Goal: Task Accomplishment & Management: Use online tool/utility

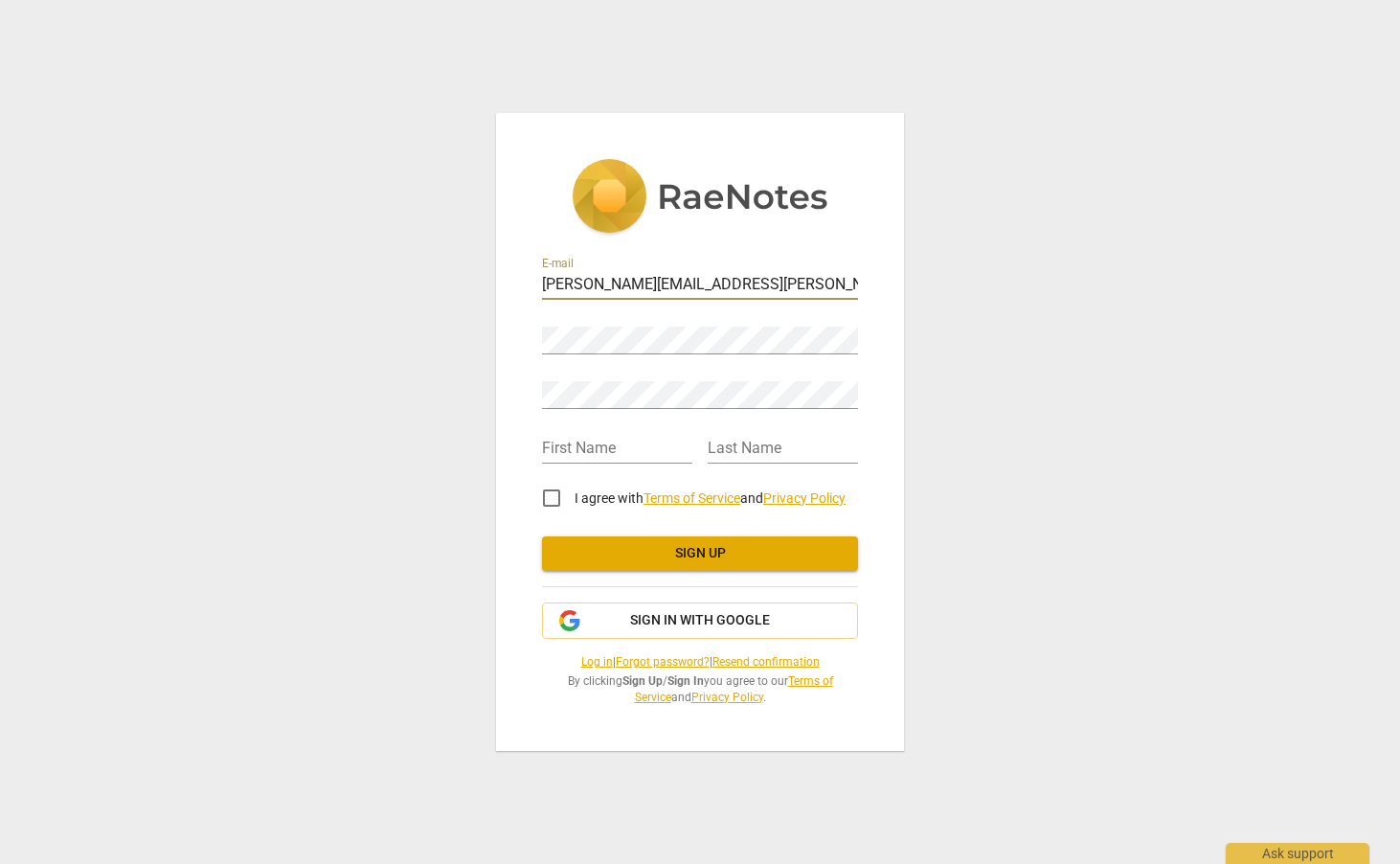
type input "carol.robert@opelion.com"
type input "[PERSON_NAME][EMAIL_ADDRESS][PERSON_NAME][DOMAIN_NAME]"
type input "[PERSON_NAME]"
type input "Robert"
click at [553, 495] on input "I agree with Terms of Service and Privacy Policy" at bounding box center [551, 497] width 46 height 46
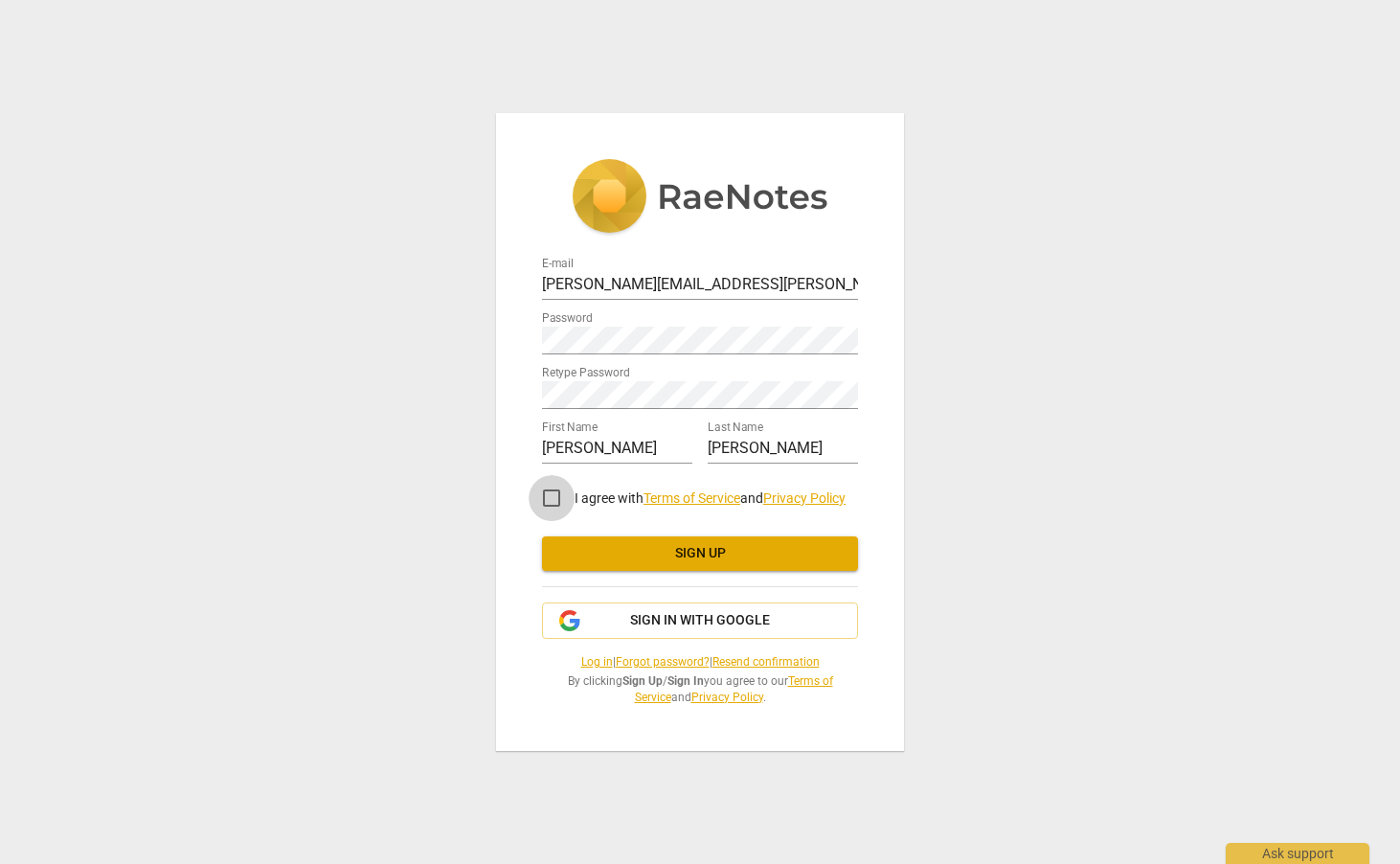
checkbox input "true"
click at [722, 558] on span "Sign up" at bounding box center [700, 553] width 285 height 19
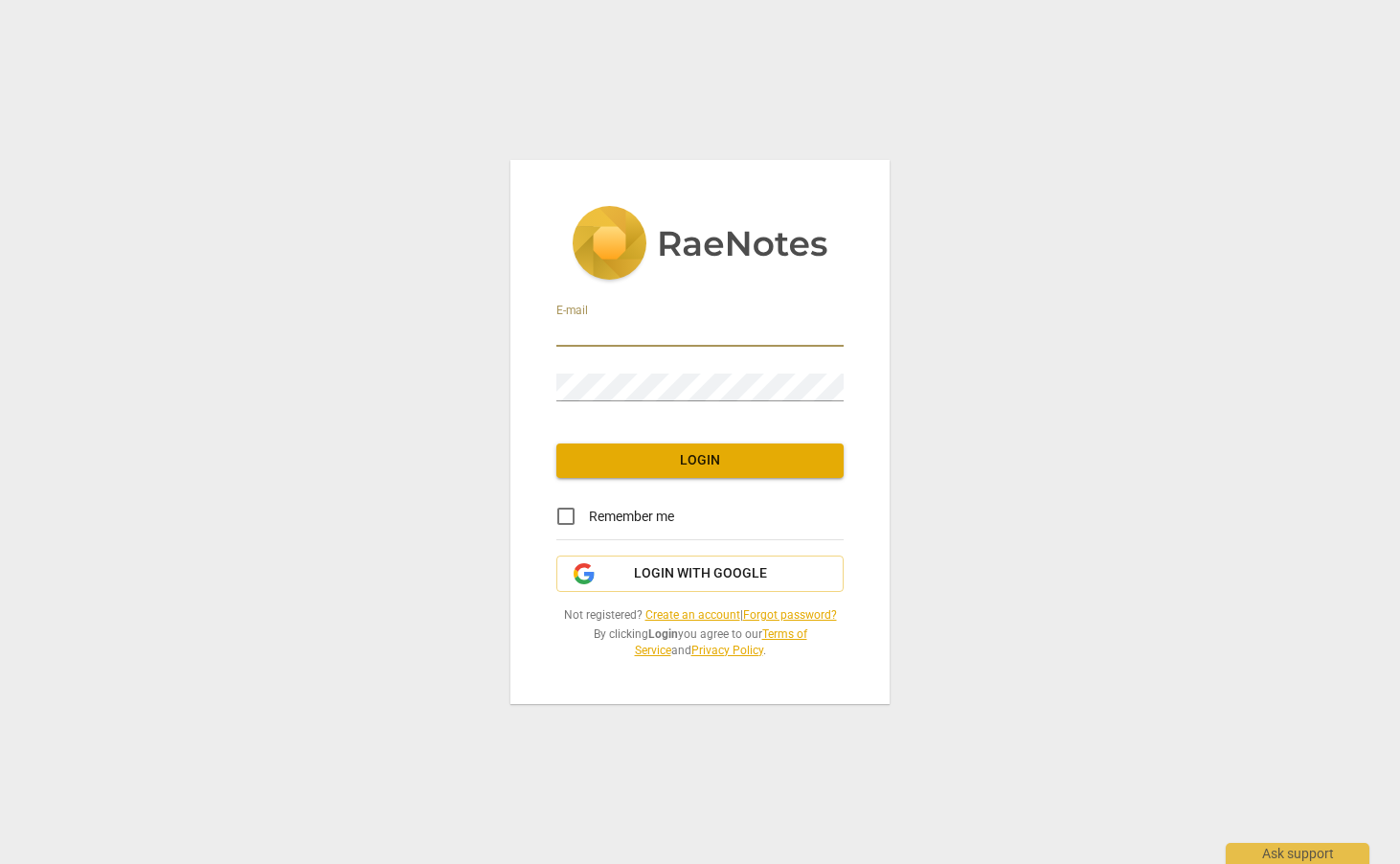
type input "[PERSON_NAME][EMAIL_ADDRESS][PERSON_NAME][DOMAIN_NAME]"
click at [573, 519] on input "Remember me" at bounding box center [566, 516] width 46 height 46
checkbox input "true"
click at [670, 476] on button "Login" at bounding box center [700, 460] width 287 height 34
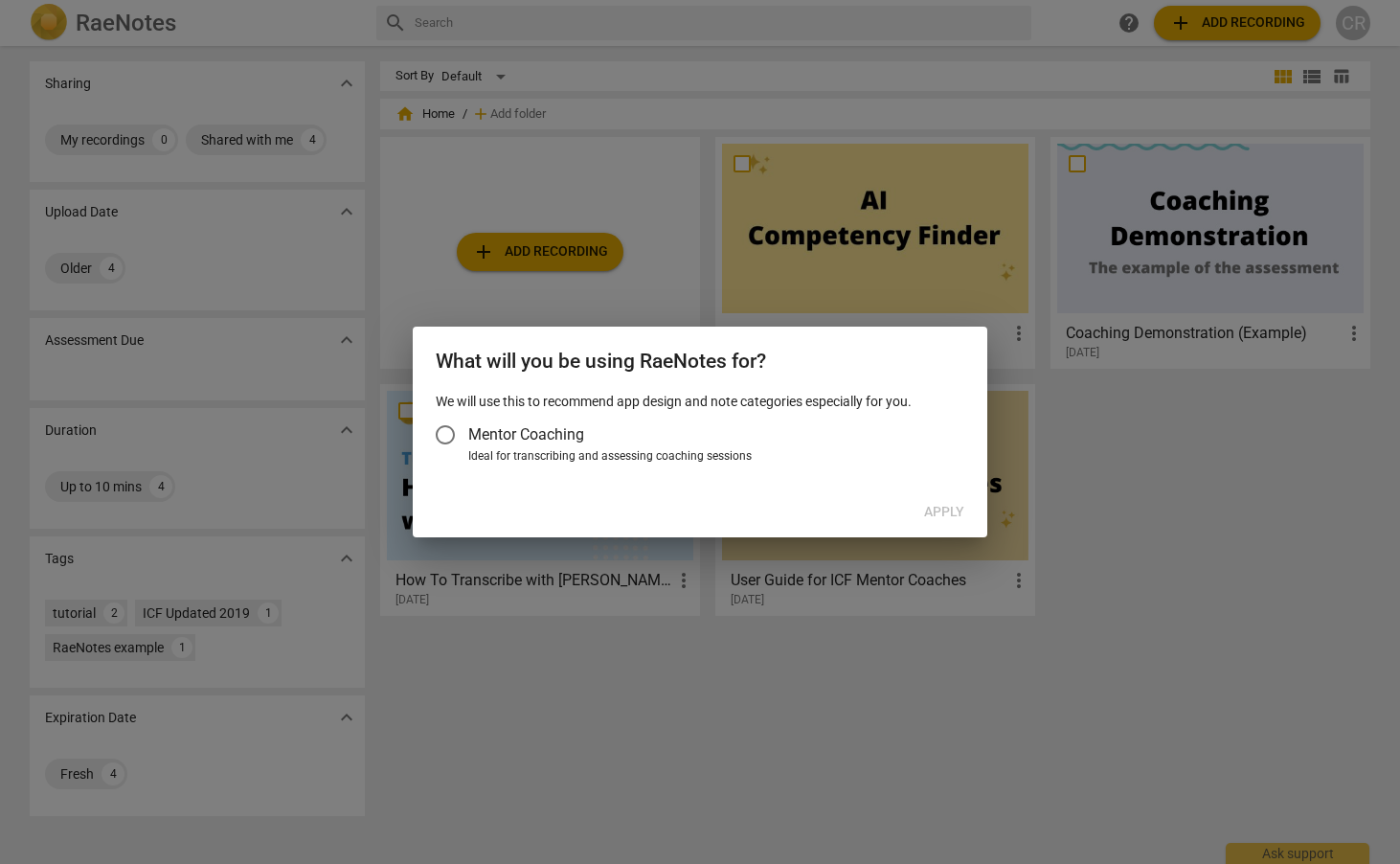
click at [690, 594] on div at bounding box center [700, 432] width 1400 height 864
click at [742, 445] on label "Mentor Coaching" at bounding box center [691, 434] width 536 height 46
click at [469, 445] on input "Mentor Coaching" at bounding box center [445, 434] width 46 height 46
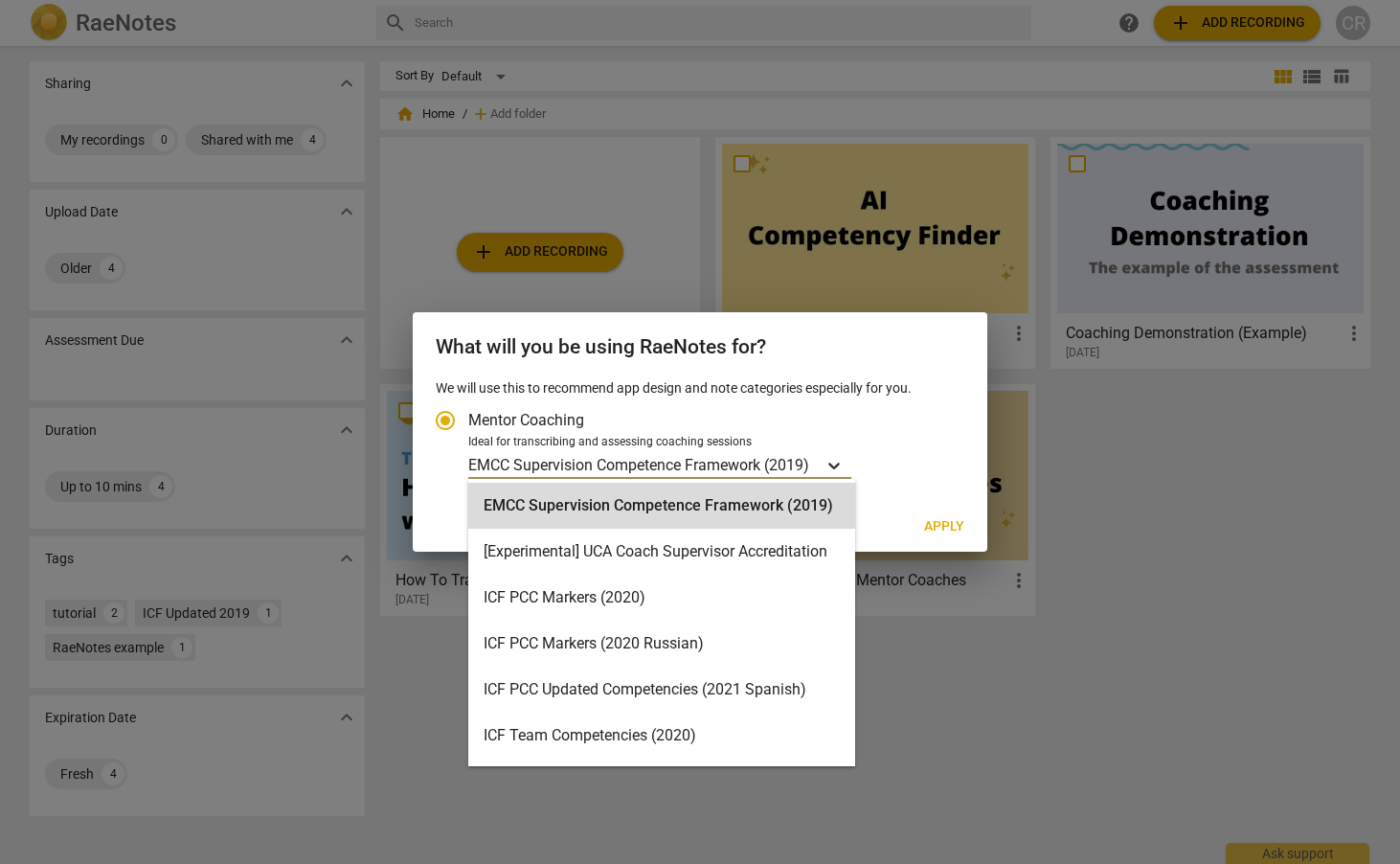
click at [839, 459] on icon "Account type" at bounding box center [833, 465] width 19 height 19
click at [0, 0] on input "Ideal for transcribing and assessing coaching sessions EMCC Supervision Compete…" at bounding box center [0, 0] width 0 height 0
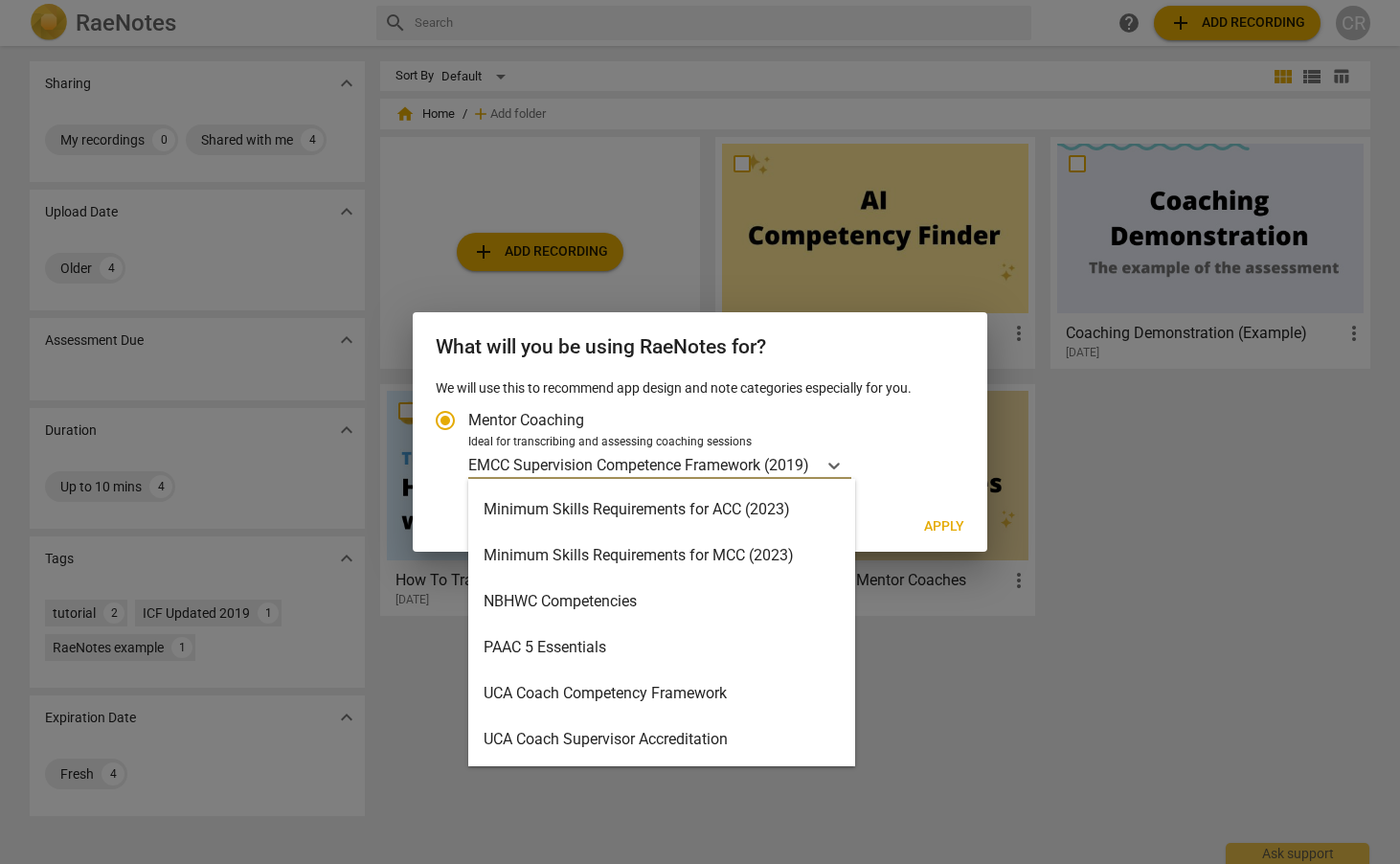
scroll to position [410, 0]
click at [744, 560] on div "Minimum Skills Requirements for MCC (2023)" at bounding box center [662, 555] width 387 height 46
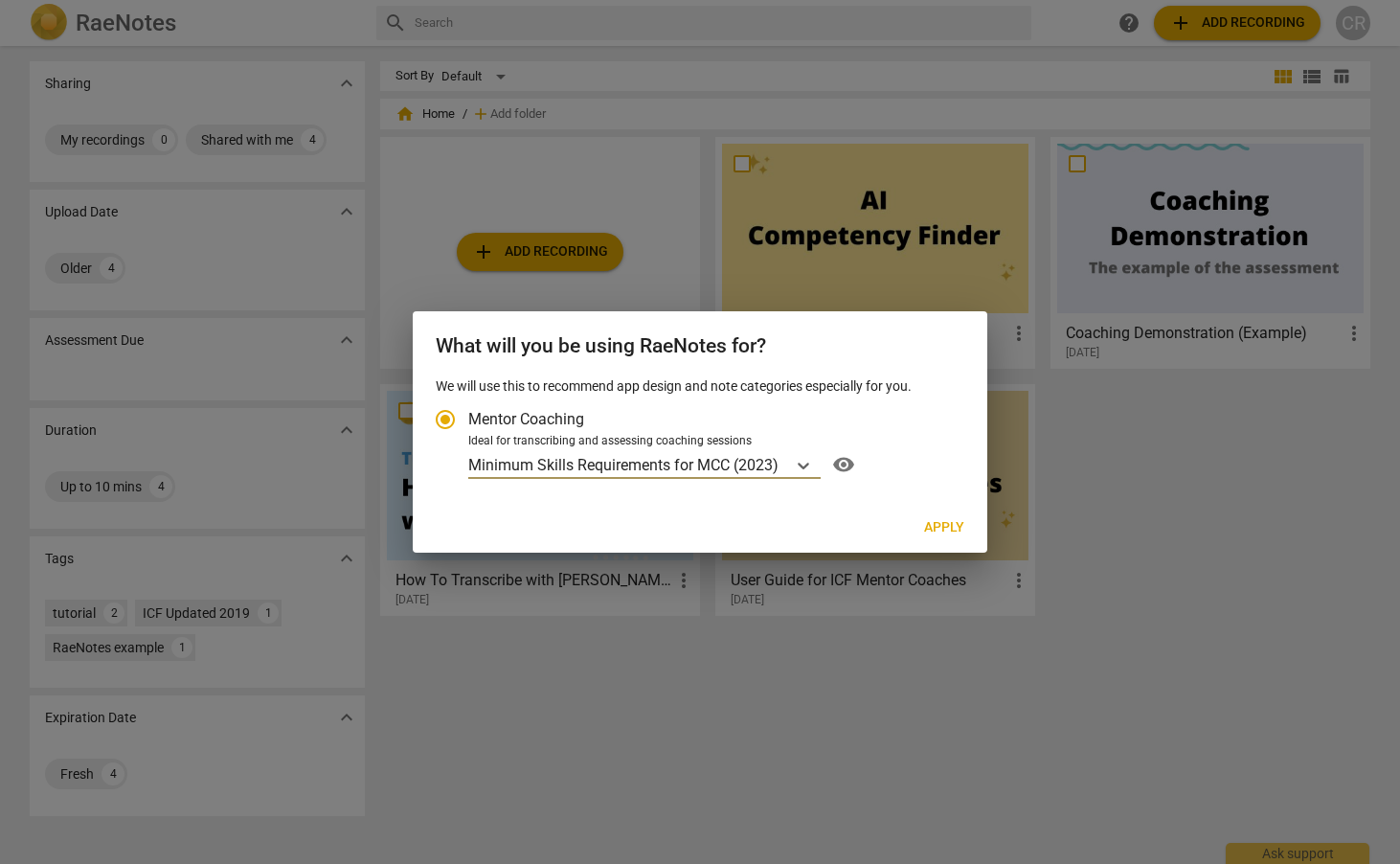
click at [951, 521] on span "Apply" at bounding box center [944, 527] width 40 height 19
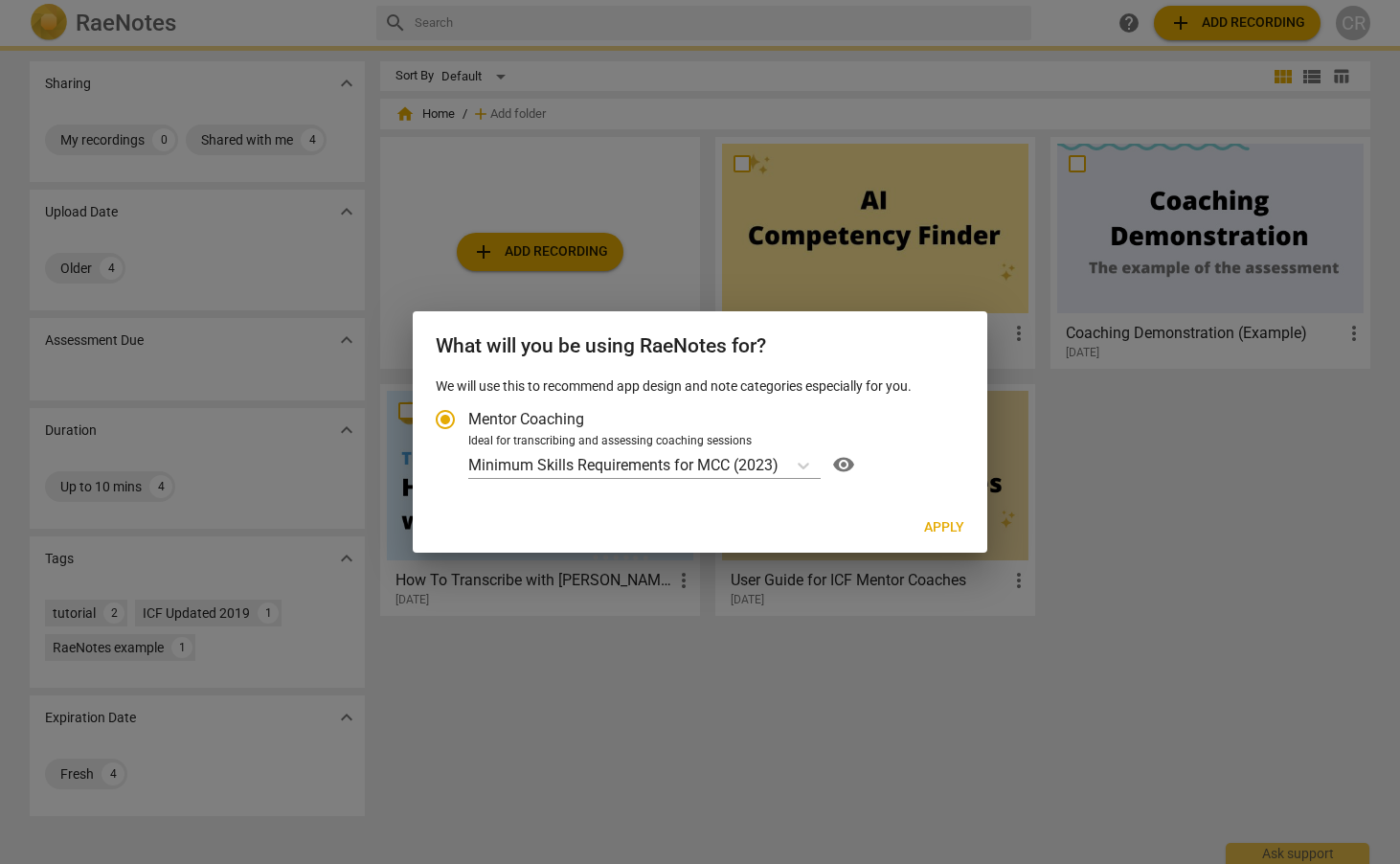
radio input "false"
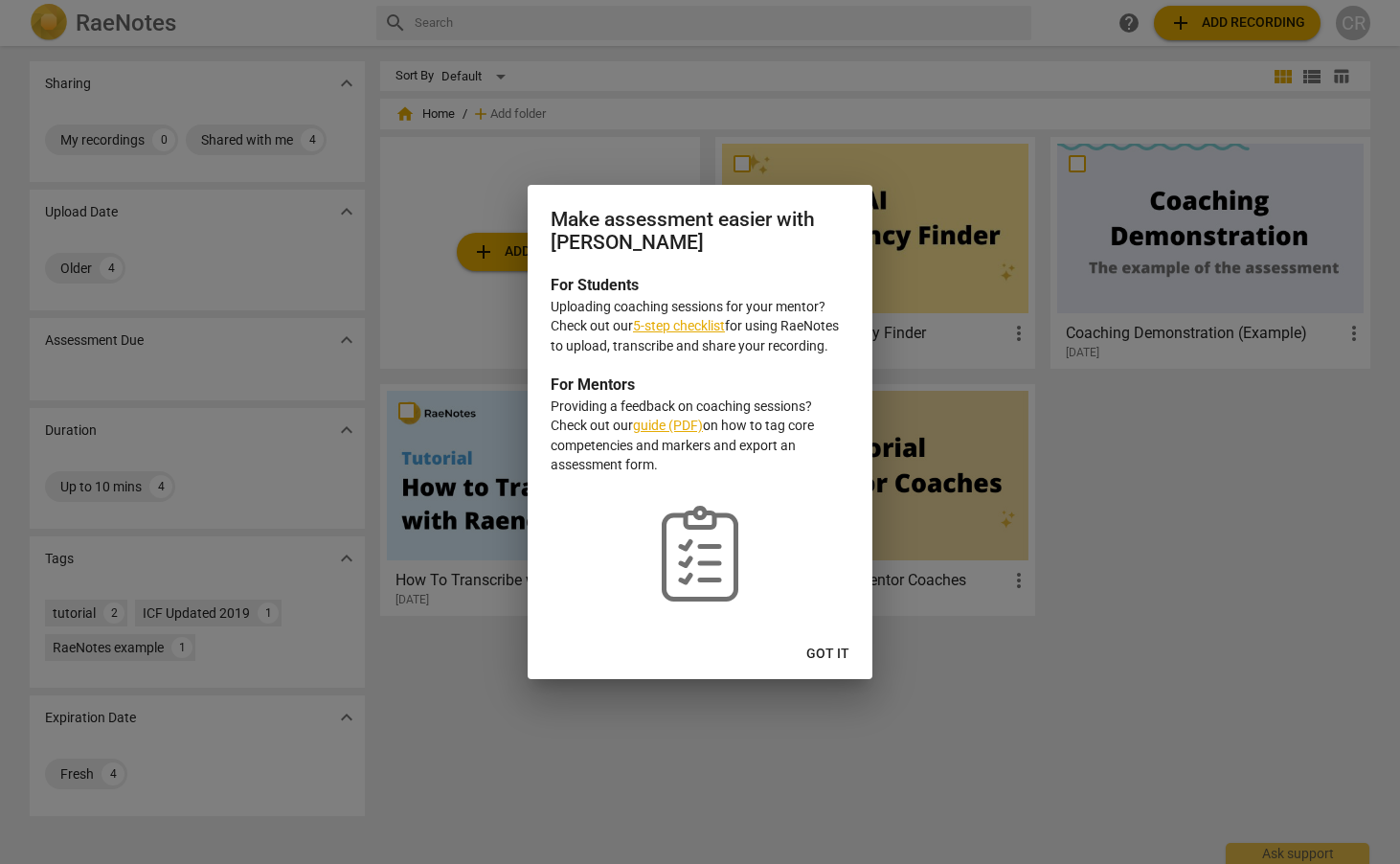
click at [674, 329] on link "5-step checklist" at bounding box center [679, 326] width 92 height 16
click at [829, 652] on span "Got it" at bounding box center [828, 654] width 43 height 19
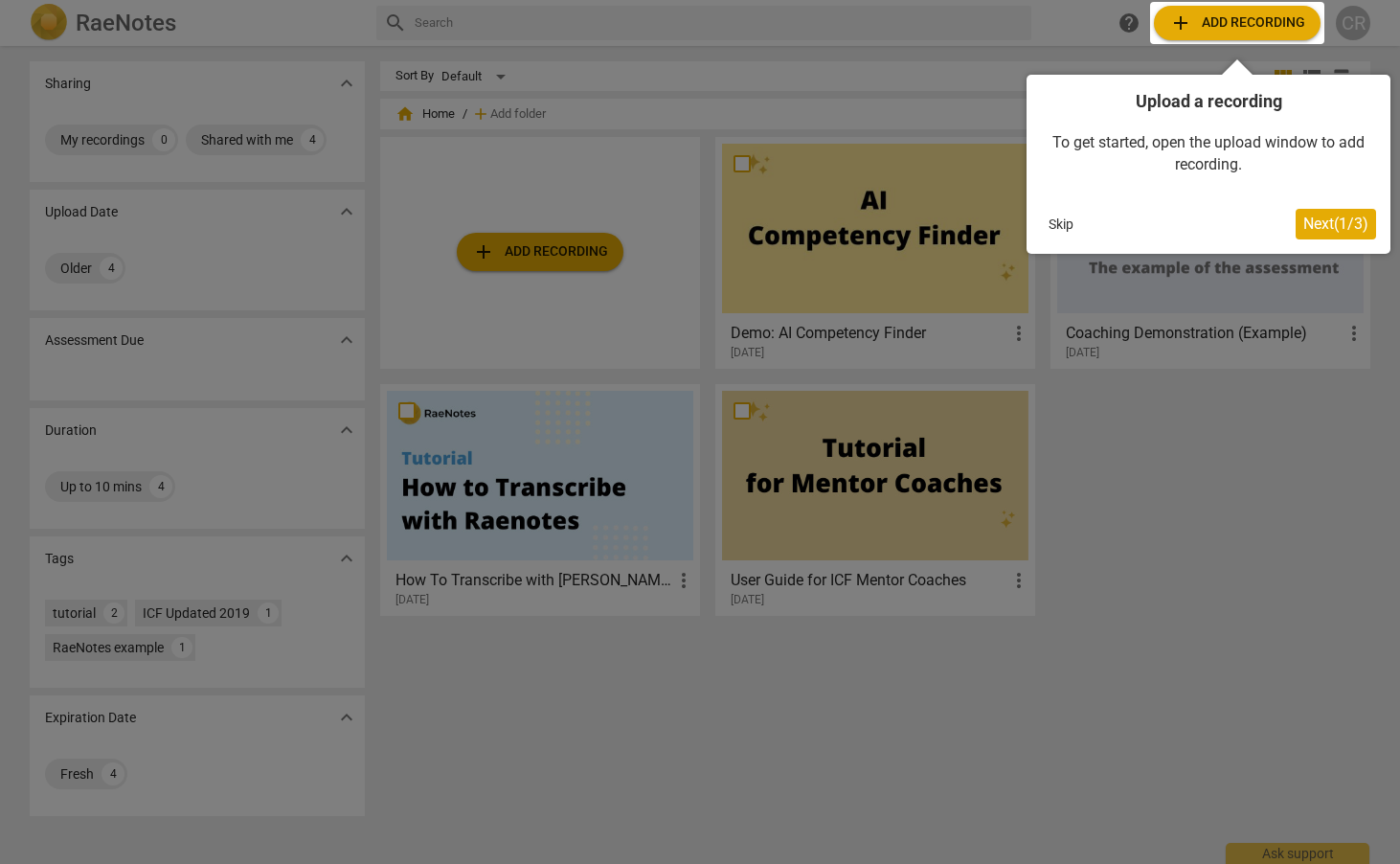
click at [1231, 15] on div at bounding box center [1237, 23] width 174 height 42
click at [1335, 225] on span "Next ( 1 / 3 )" at bounding box center [1336, 223] width 65 height 19
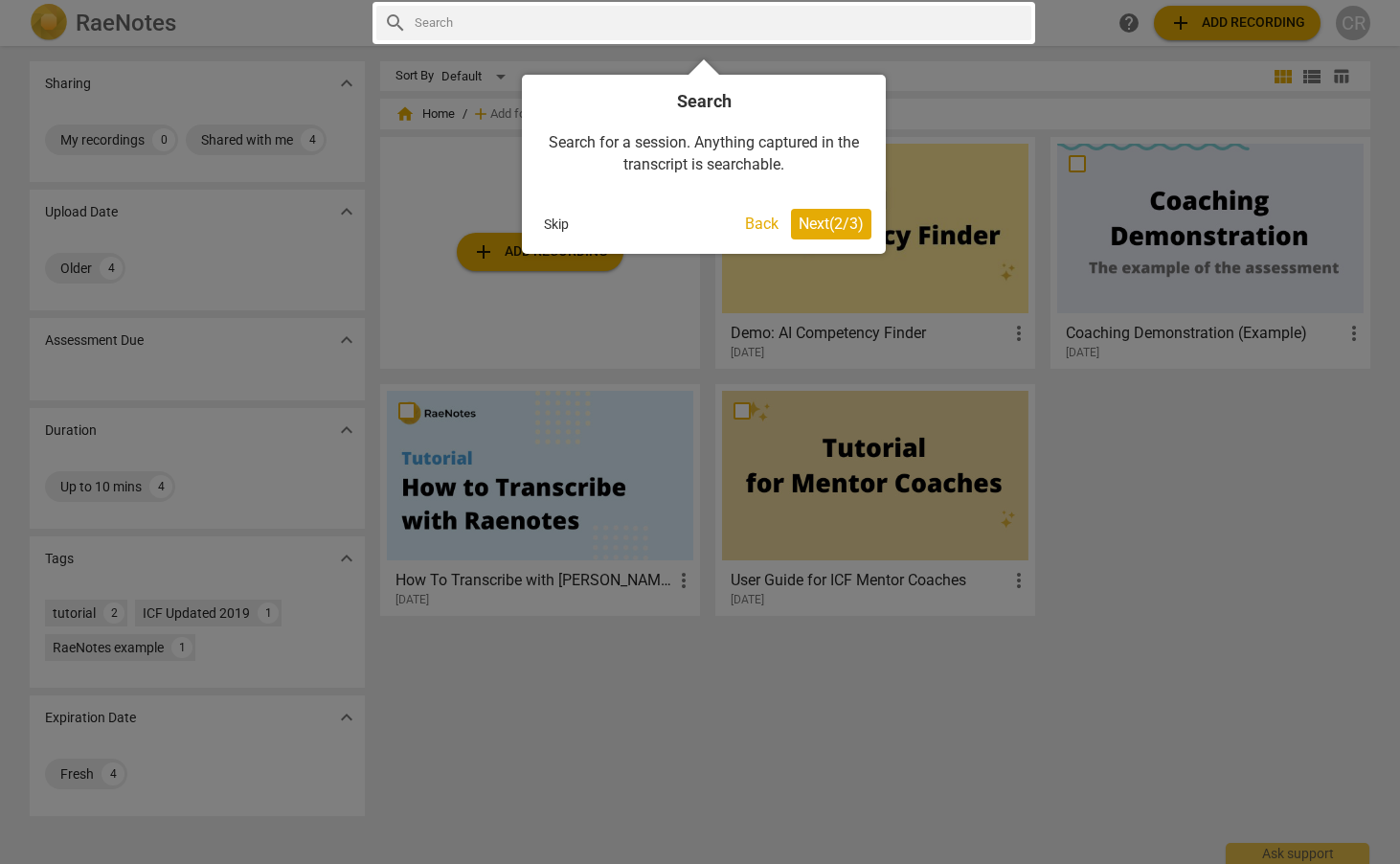
click at [833, 223] on span "Next ( 2 / 3 )" at bounding box center [831, 223] width 65 height 19
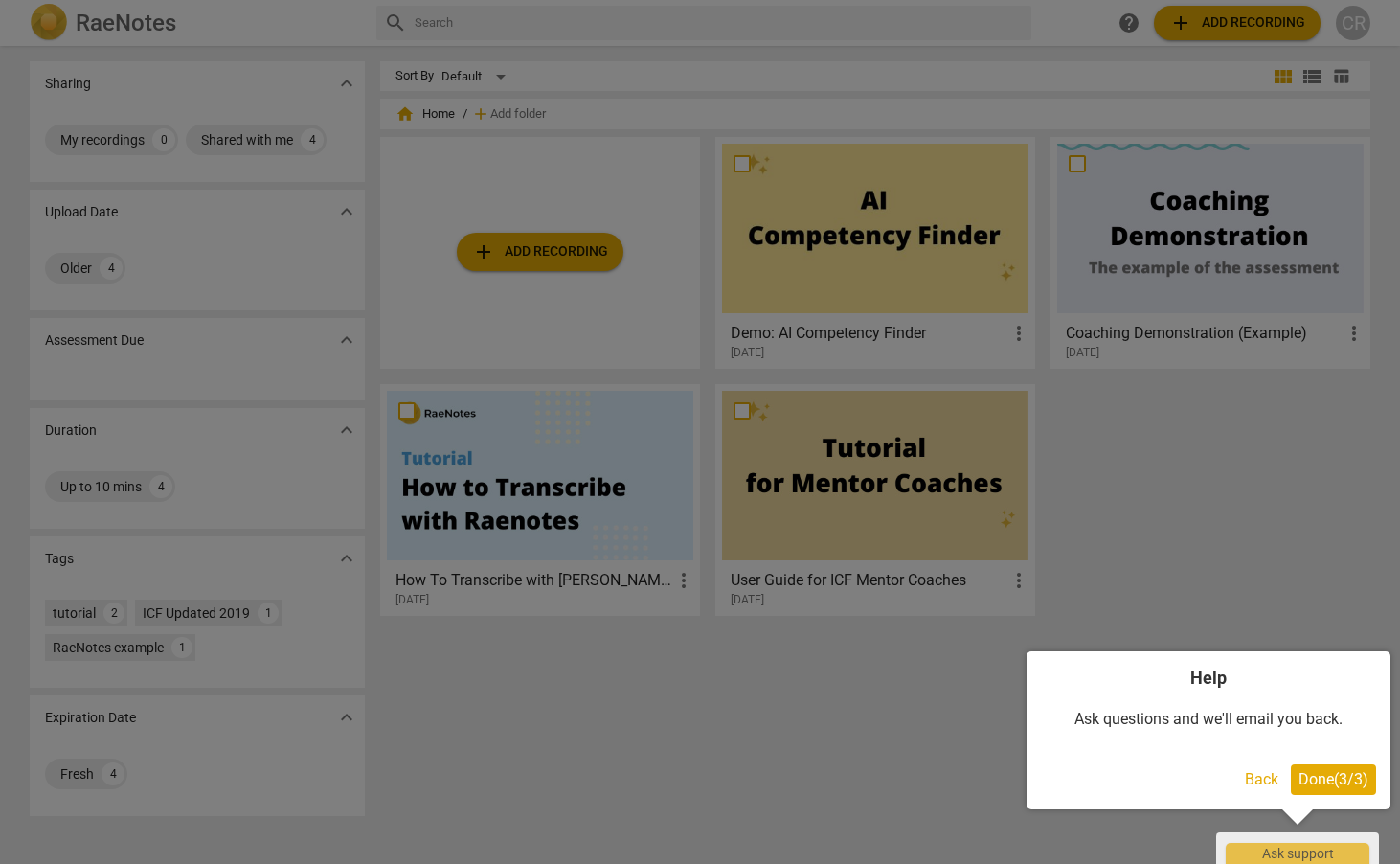
click at [1317, 788] on button "Done ( 3 / 3 )" at bounding box center [1333, 779] width 85 height 30
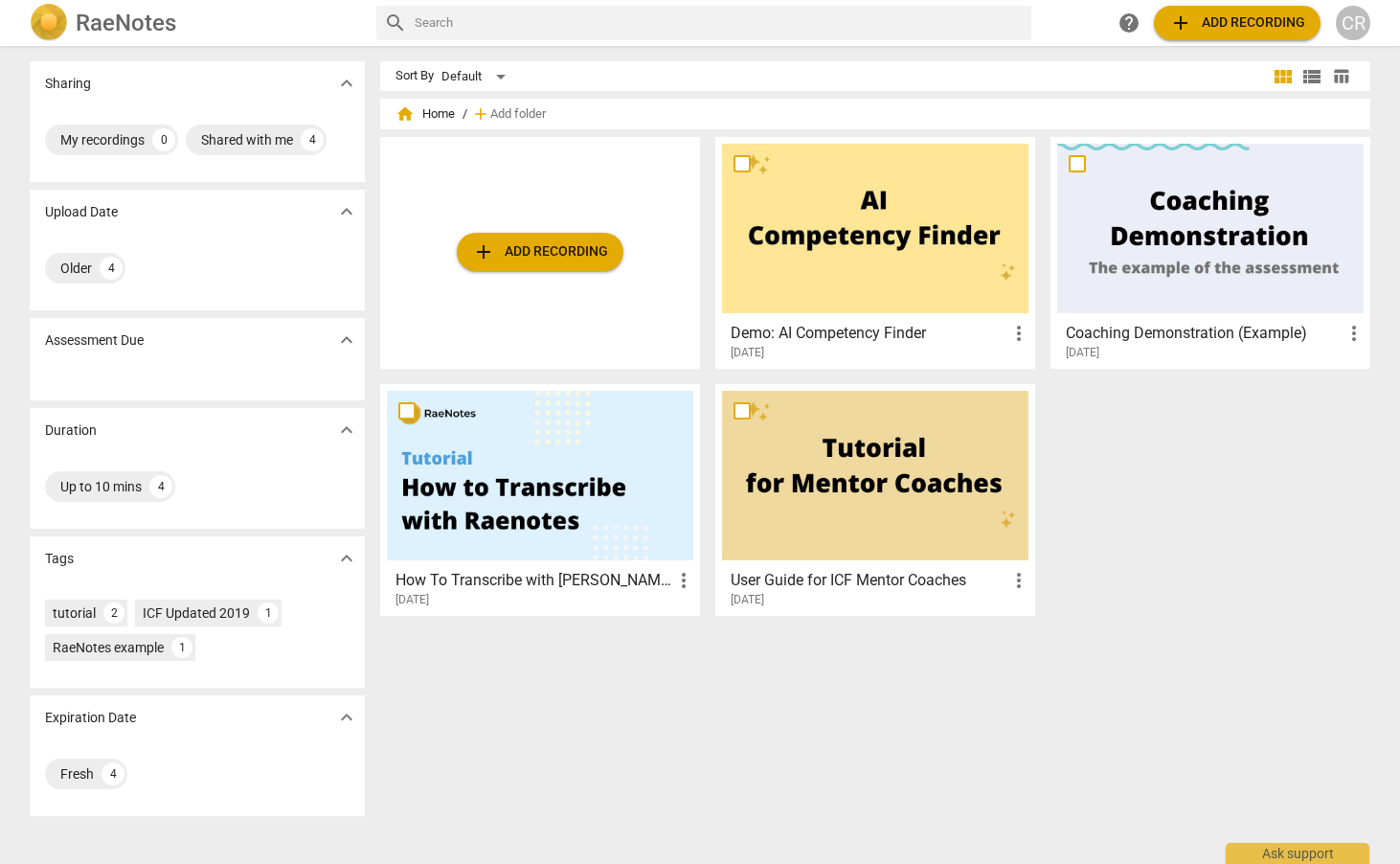
click at [512, 244] on span "add Add recording" at bounding box center [540, 252] width 136 height 23
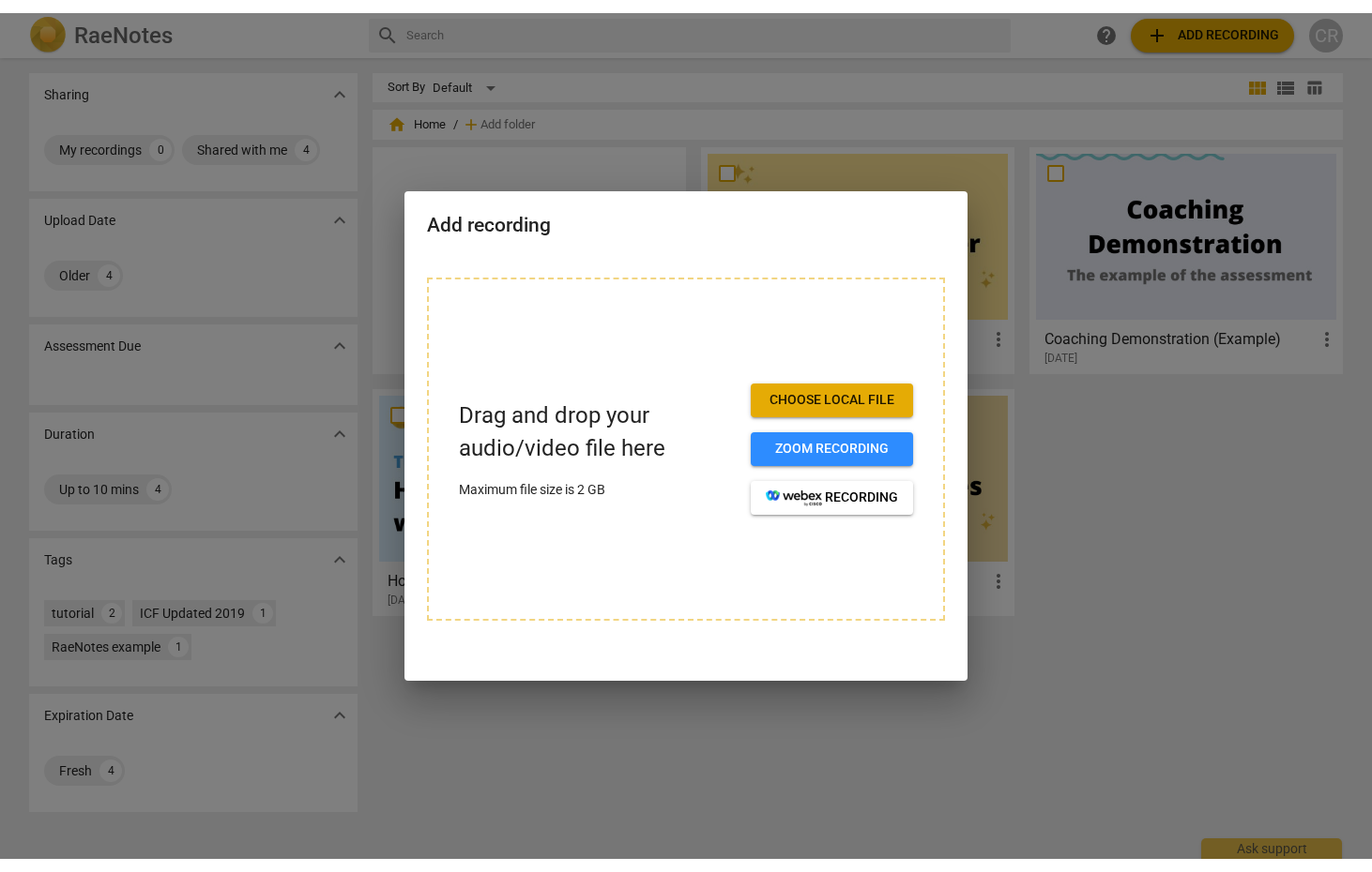
scroll to position [0, 0]
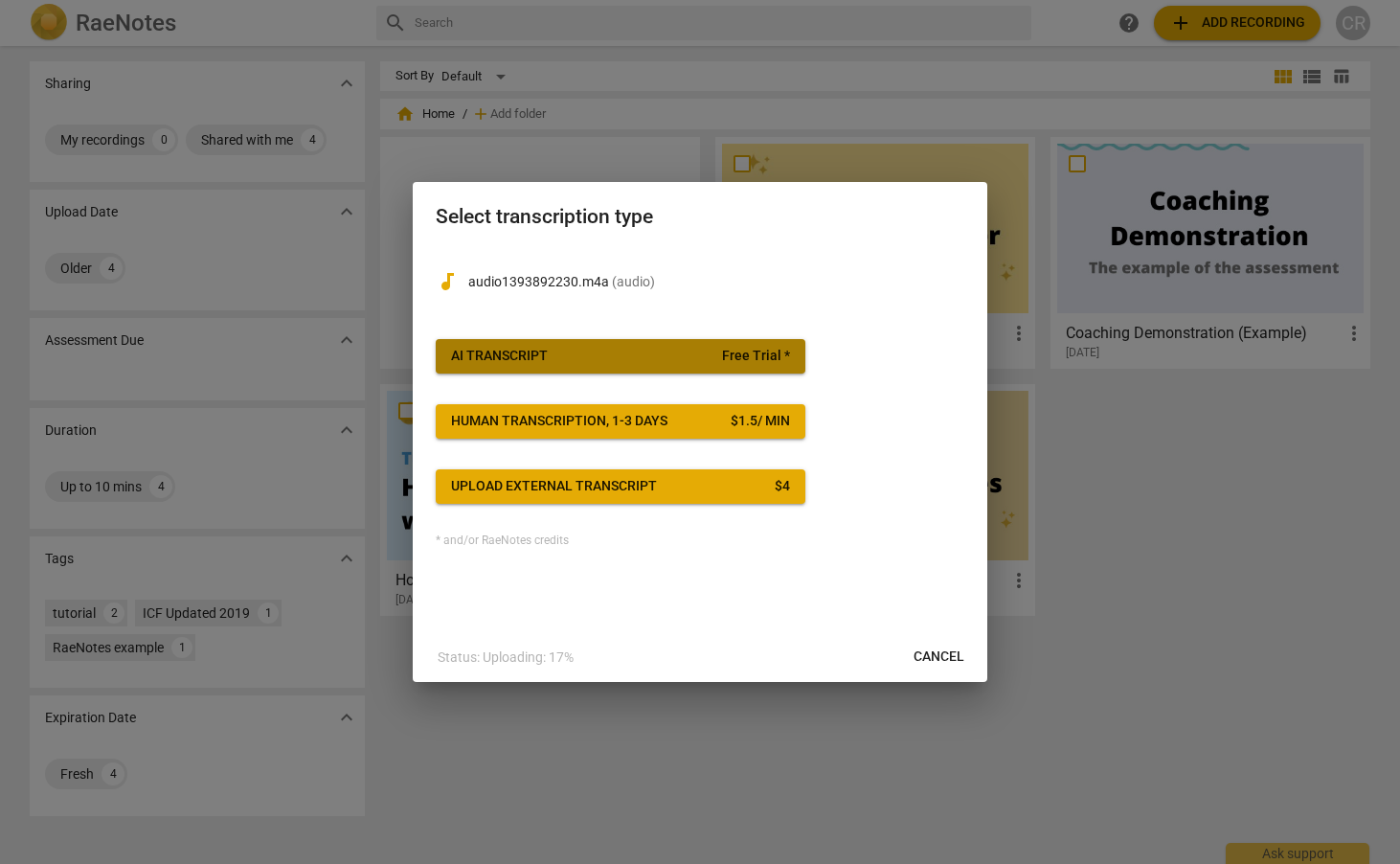
click at [700, 357] on span "AI Transcript Free Trial *" at bounding box center [620, 356] width 339 height 19
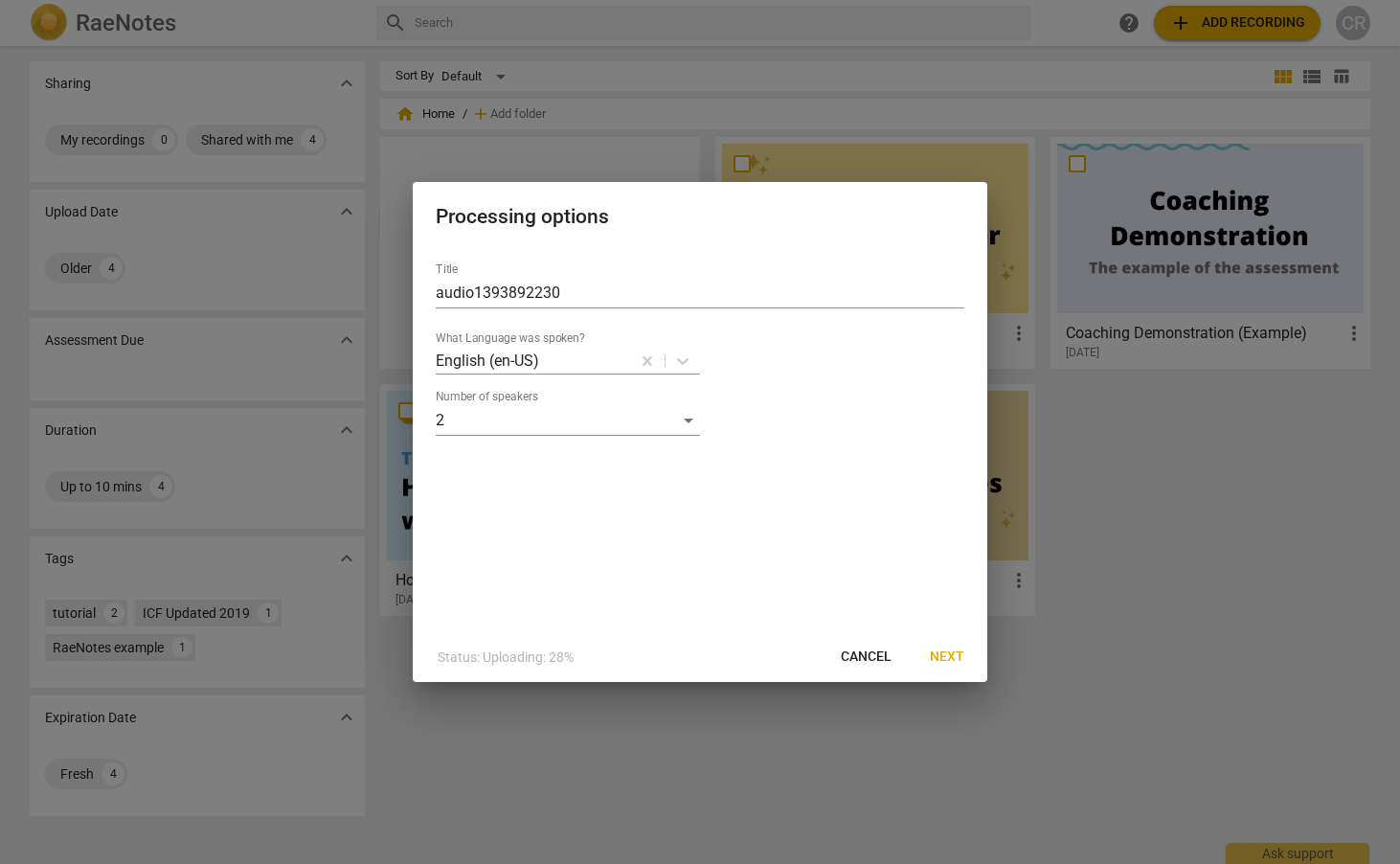
click at [945, 658] on span "Next" at bounding box center [946, 657] width 34 height 19
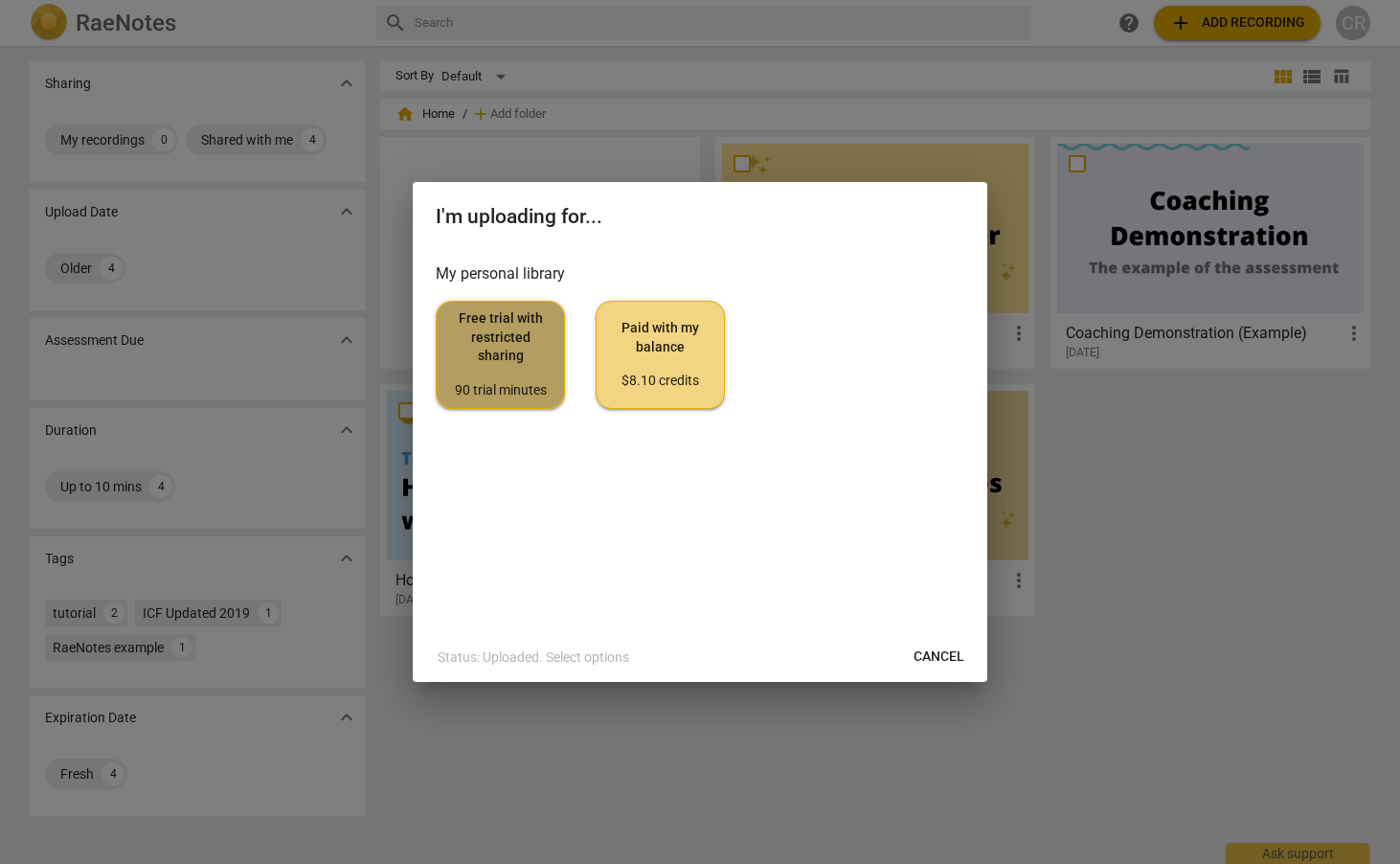
click at [520, 370] on span "Free trial with restricted sharing 90 trial minutes" at bounding box center [500, 355] width 96 height 90
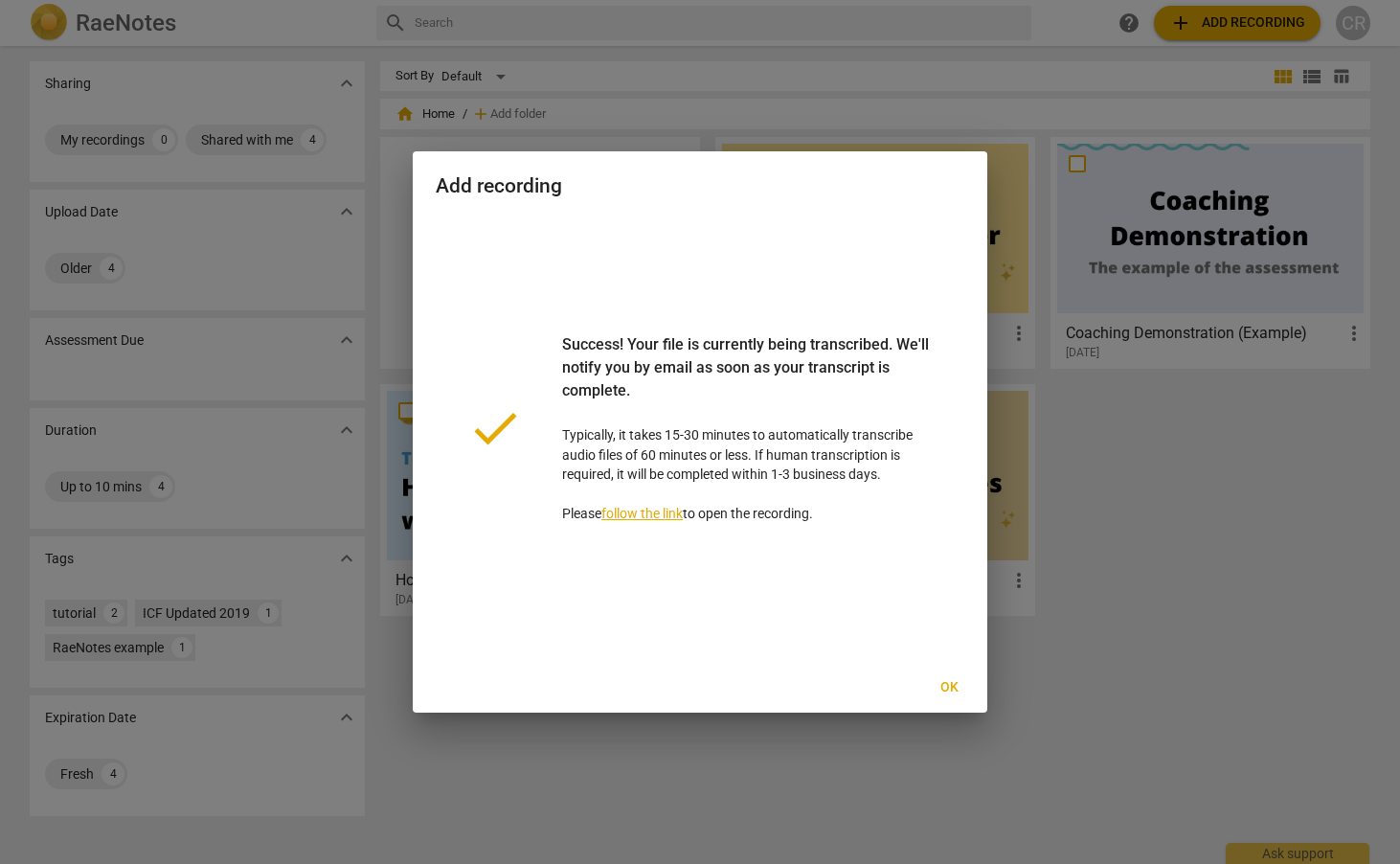
click at [654, 513] on link "follow the link" at bounding box center [642, 514] width 82 height 16
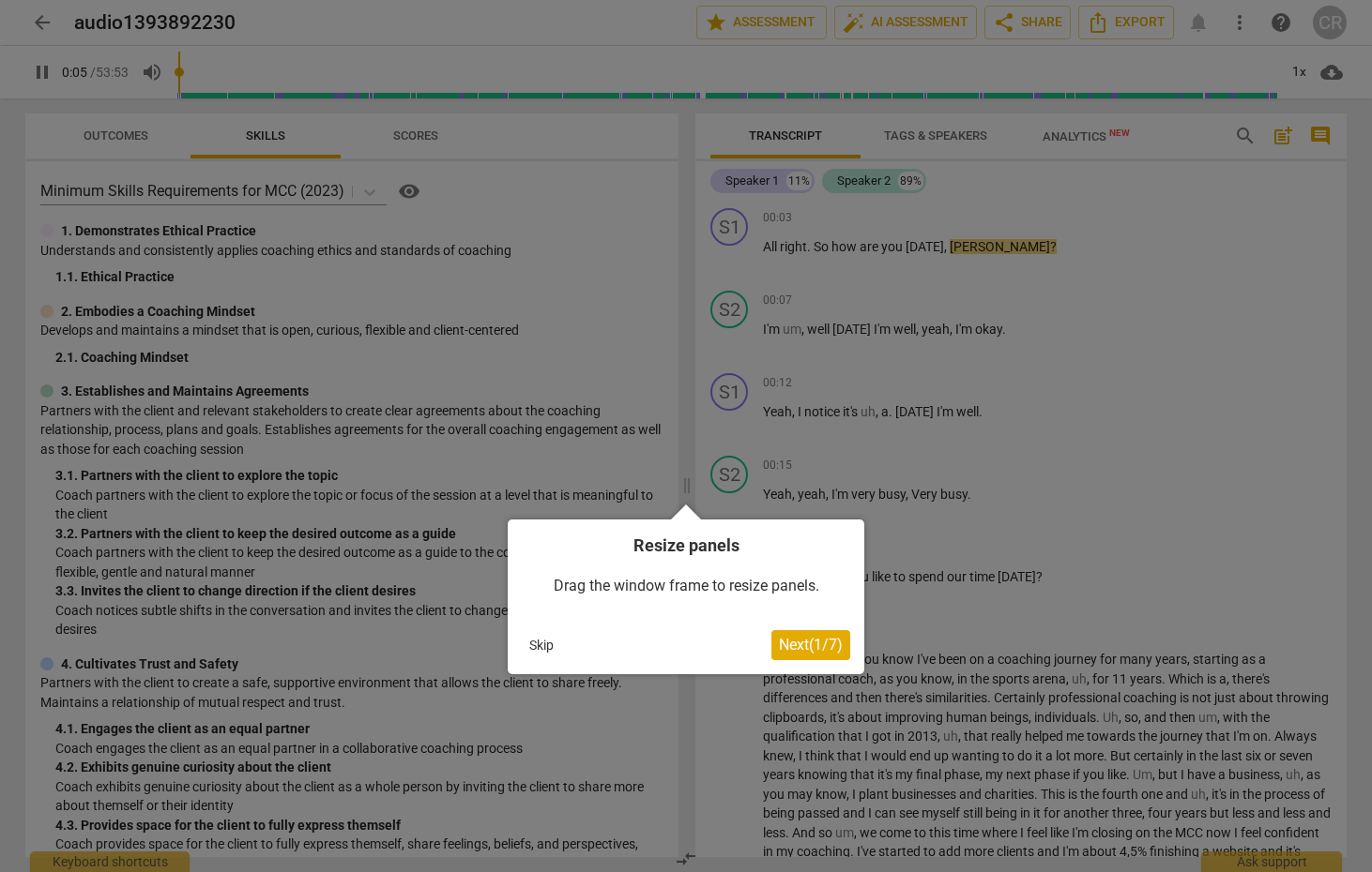
click at [538, 643] on button "Skip" at bounding box center [541, 645] width 39 height 28
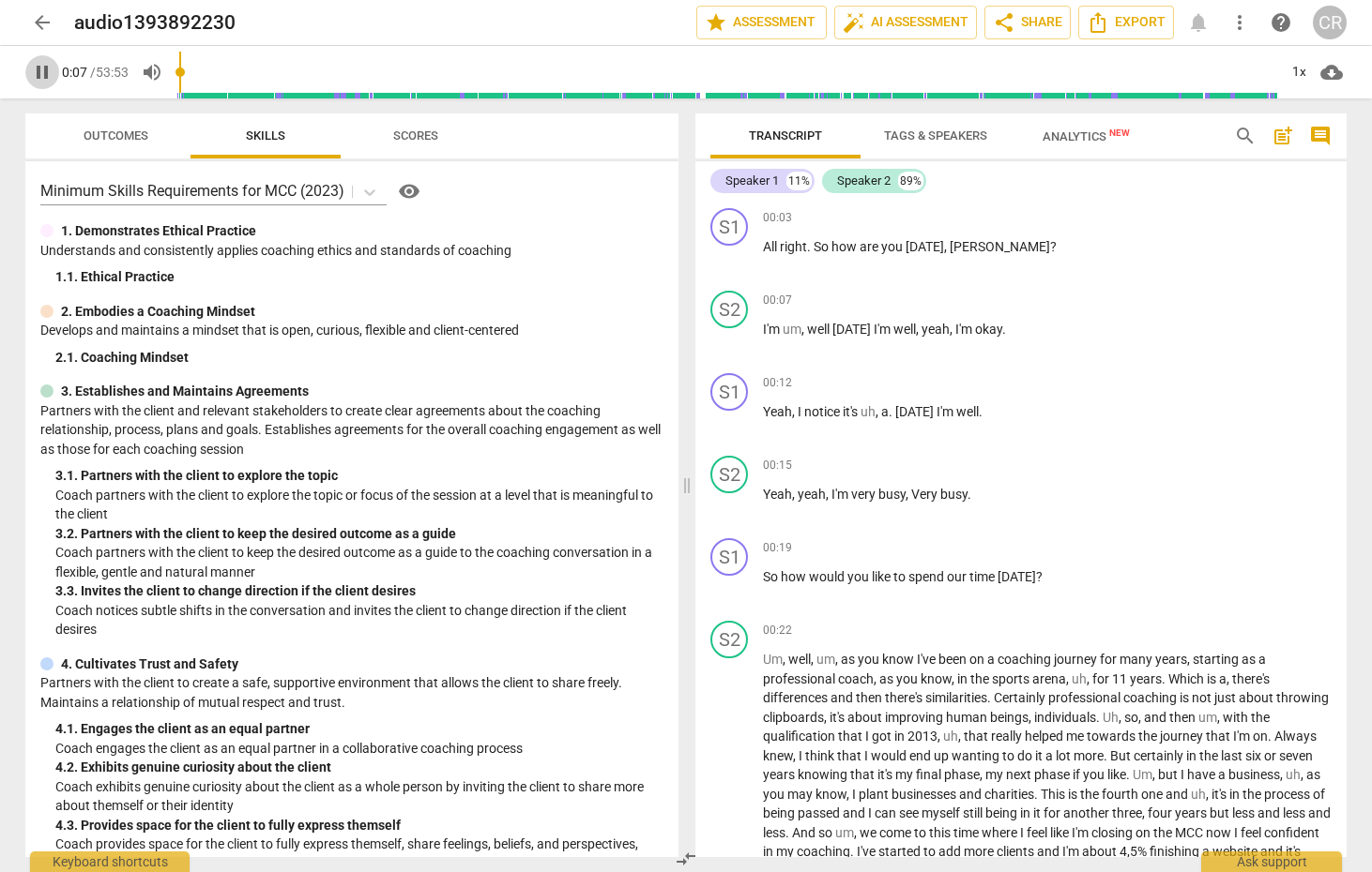
click at [44, 76] on span "pause" at bounding box center [41, 71] width 22 height 22
type input "8"
click at [764, 20] on span "star Assessment" at bounding box center [762, 22] width 114 height 22
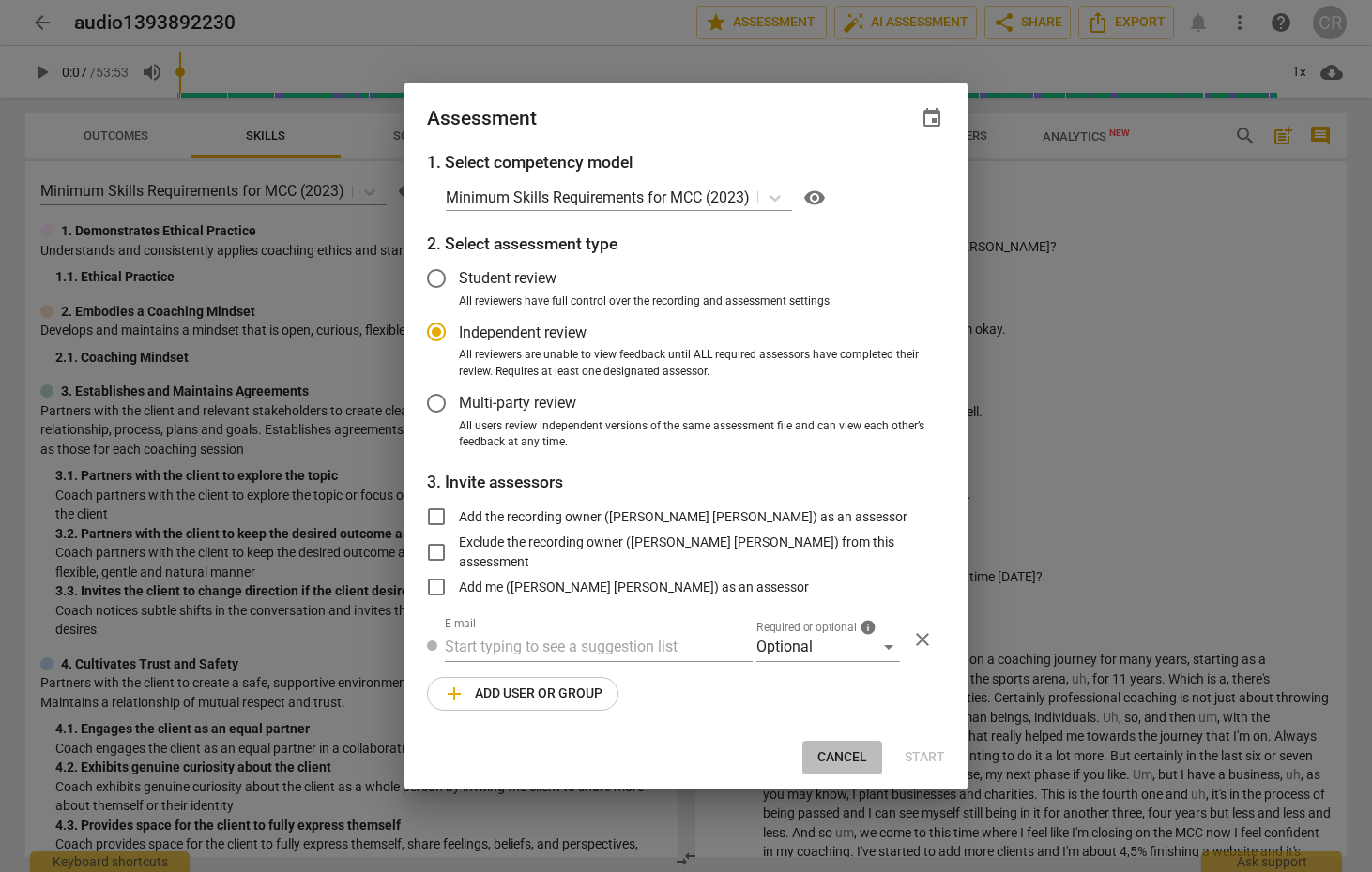
click at [841, 751] on span "Cancel" at bounding box center [842, 757] width 50 height 18
radio input "false"
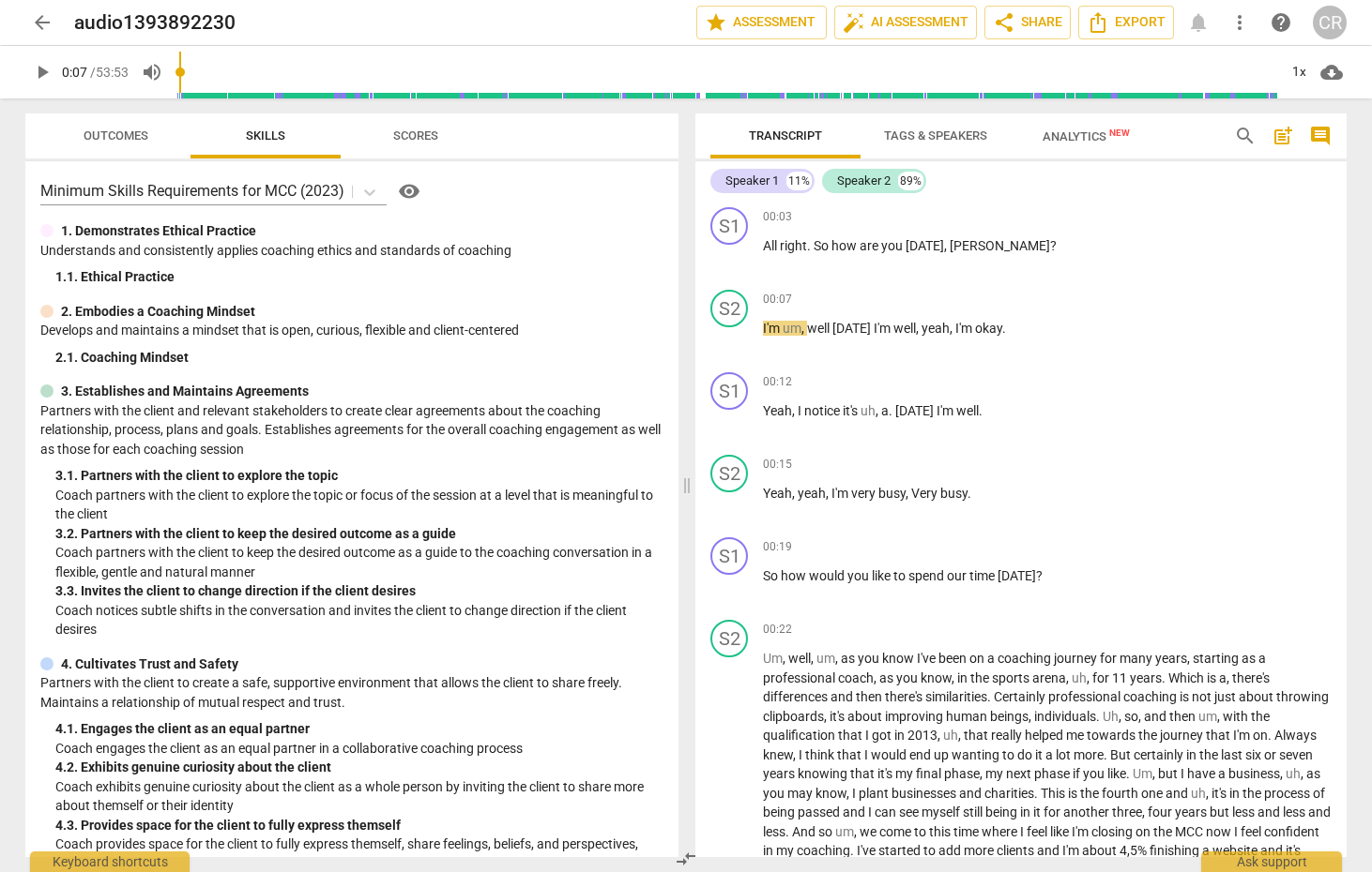
click at [1091, 134] on span "Analytics New" at bounding box center [1086, 137] width 88 height 14
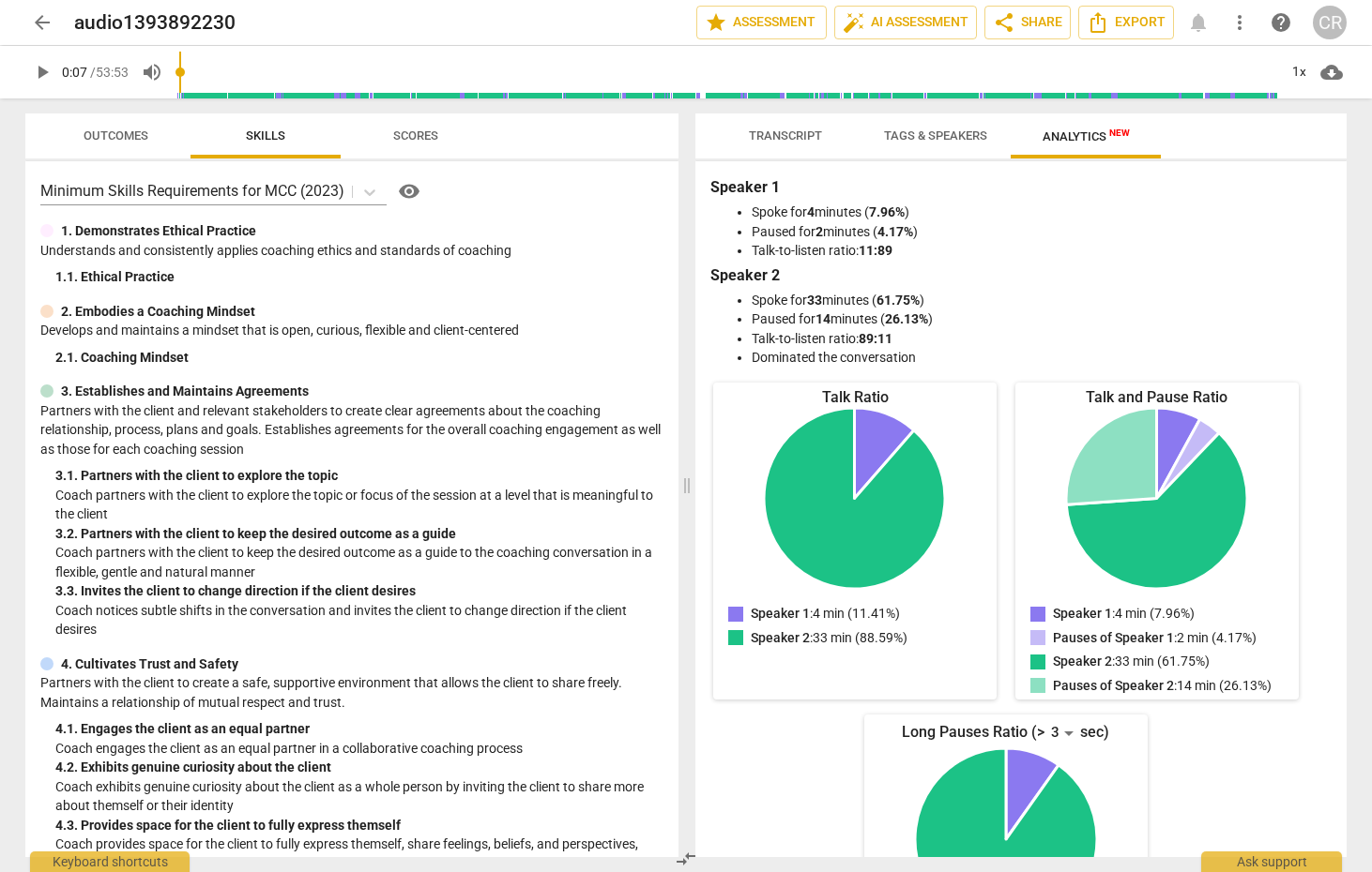
scroll to position [0, 0]
click at [418, 136] on span "Scores" at bounding box center [415, 136] width 45 height 14
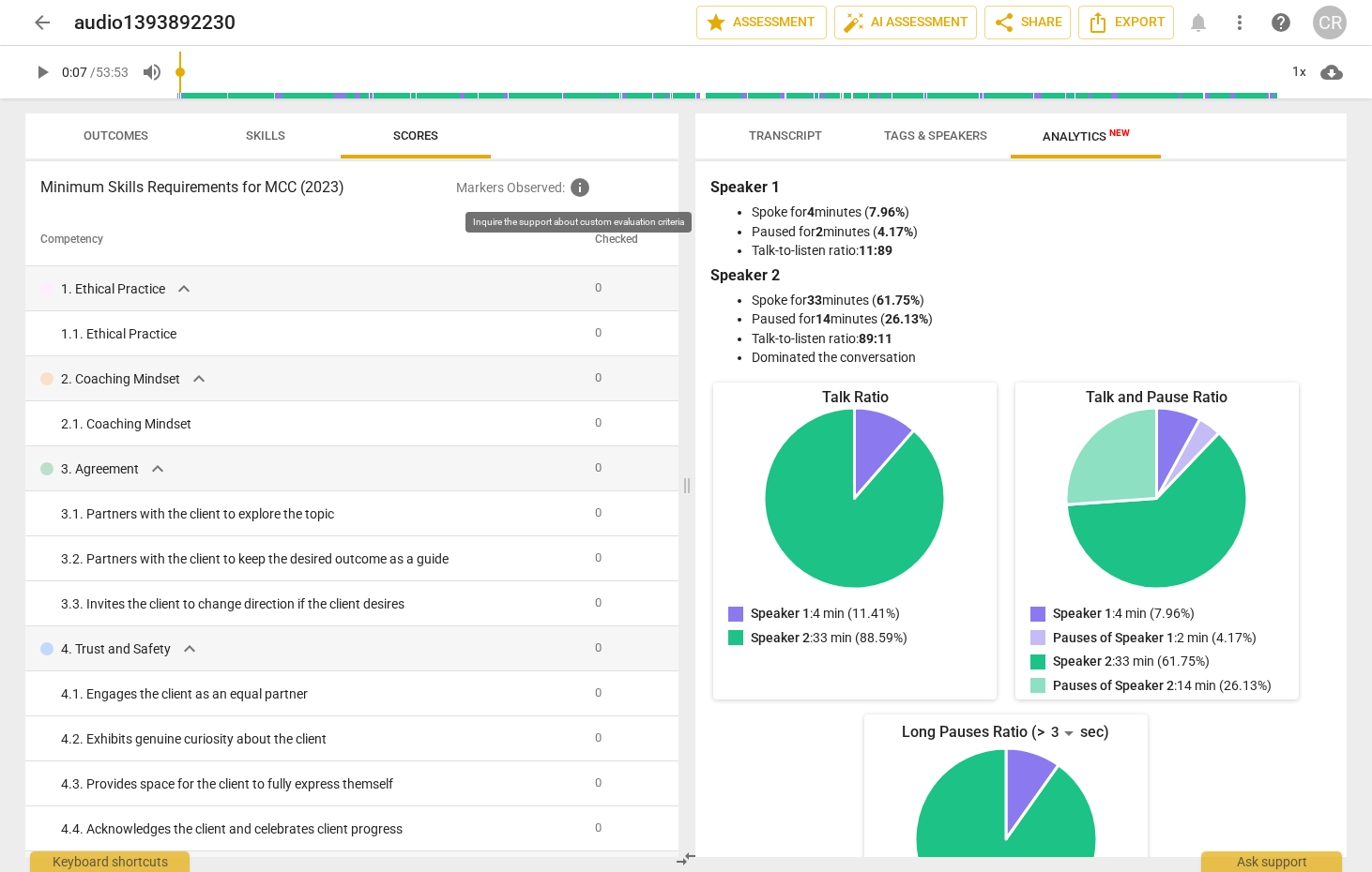
click at [577, 192] on span "info" at bounding box center [580, 187] width 22 height 22
click at [257, 125] on span "Skills" at bounding box center [266, 137] width 85 height 25
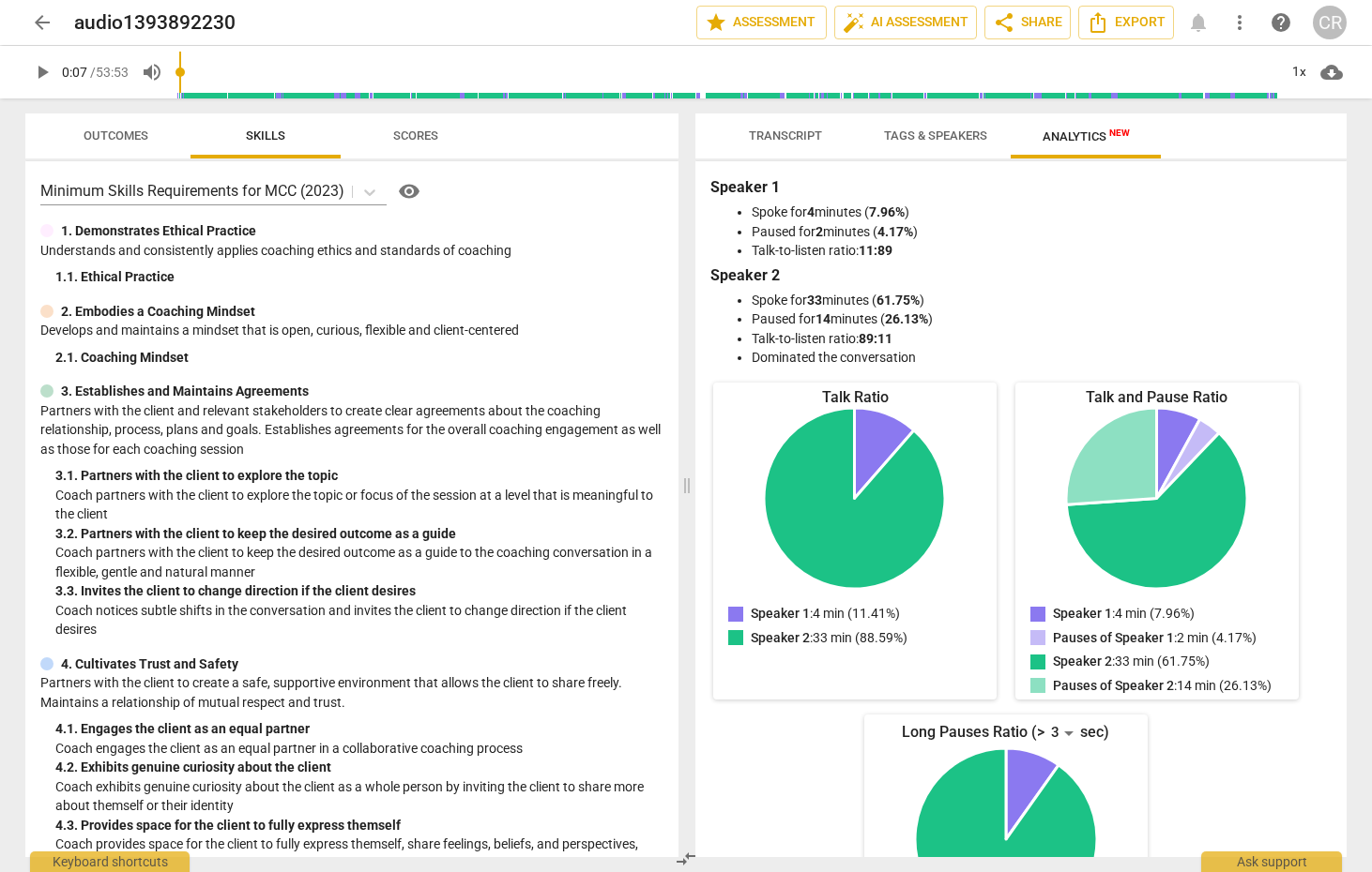
click at [100, 141] on span "Outcomes" at bounding box center [116, 136] width 65 height 14
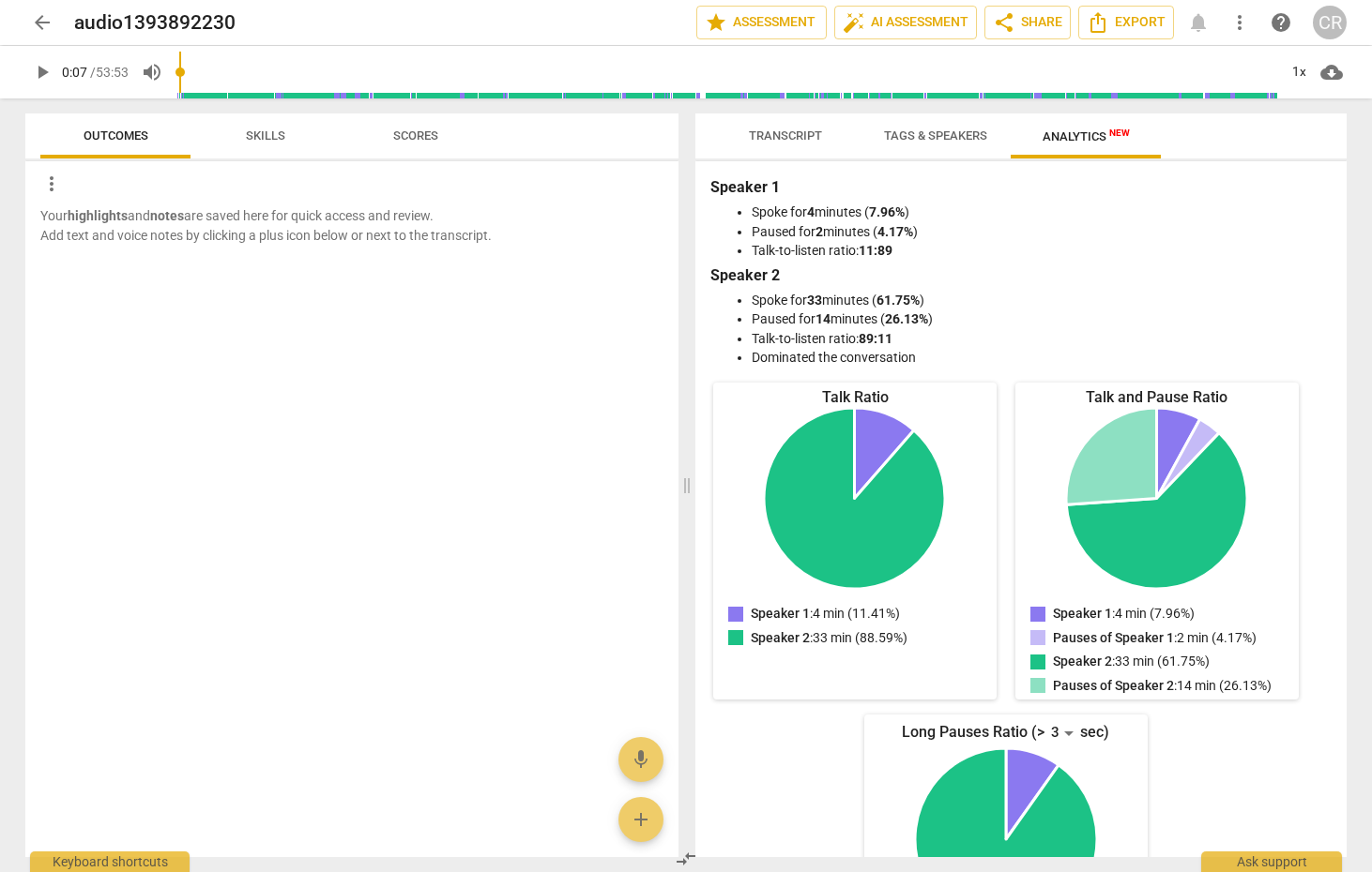
click at [264, 131] on span "Skills" at bounding box center [265, 136] width 39 height 14
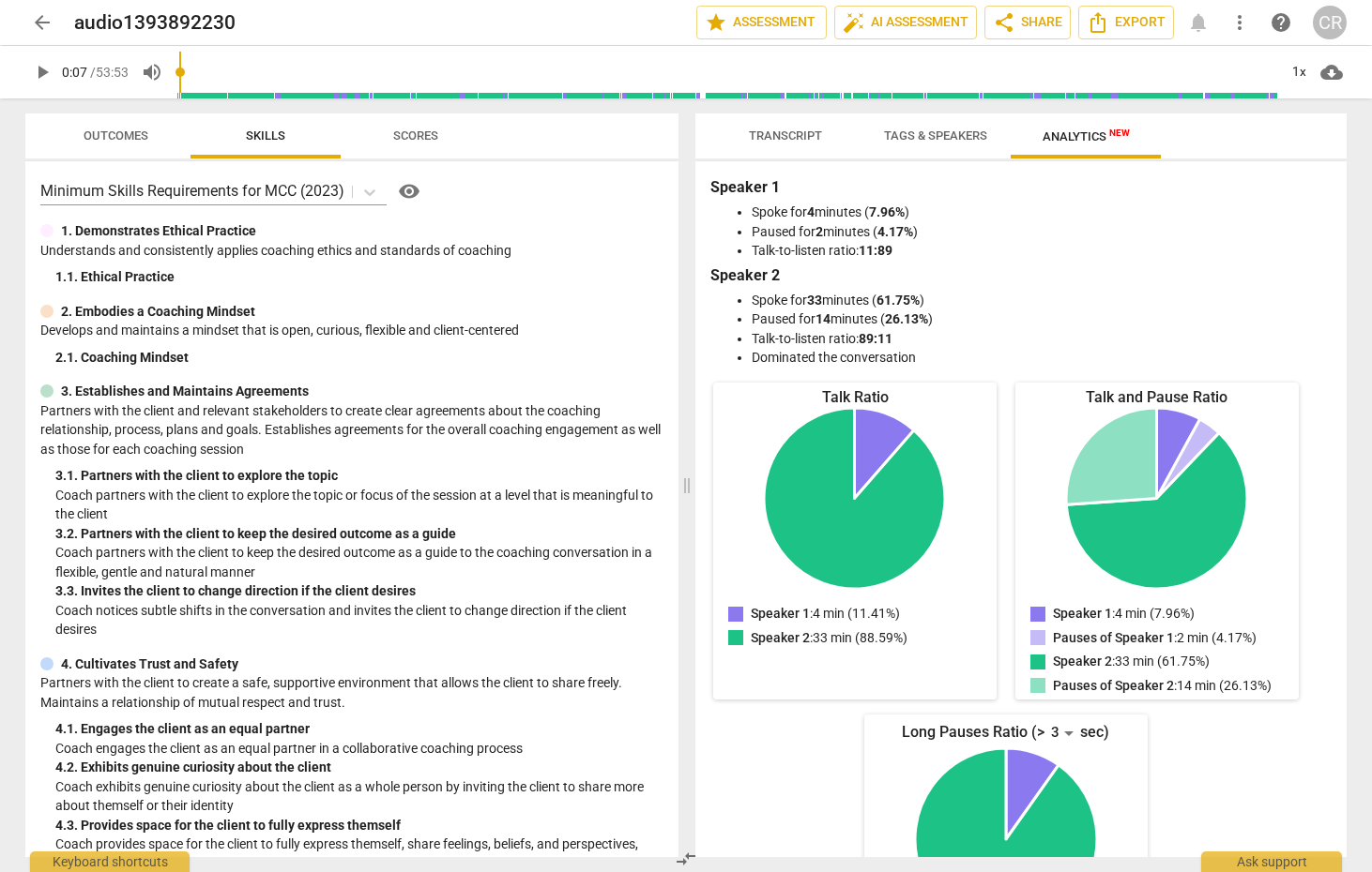
click at [419, 127] on span "Scores" at bounding box center [416, 137] width 91 height 25
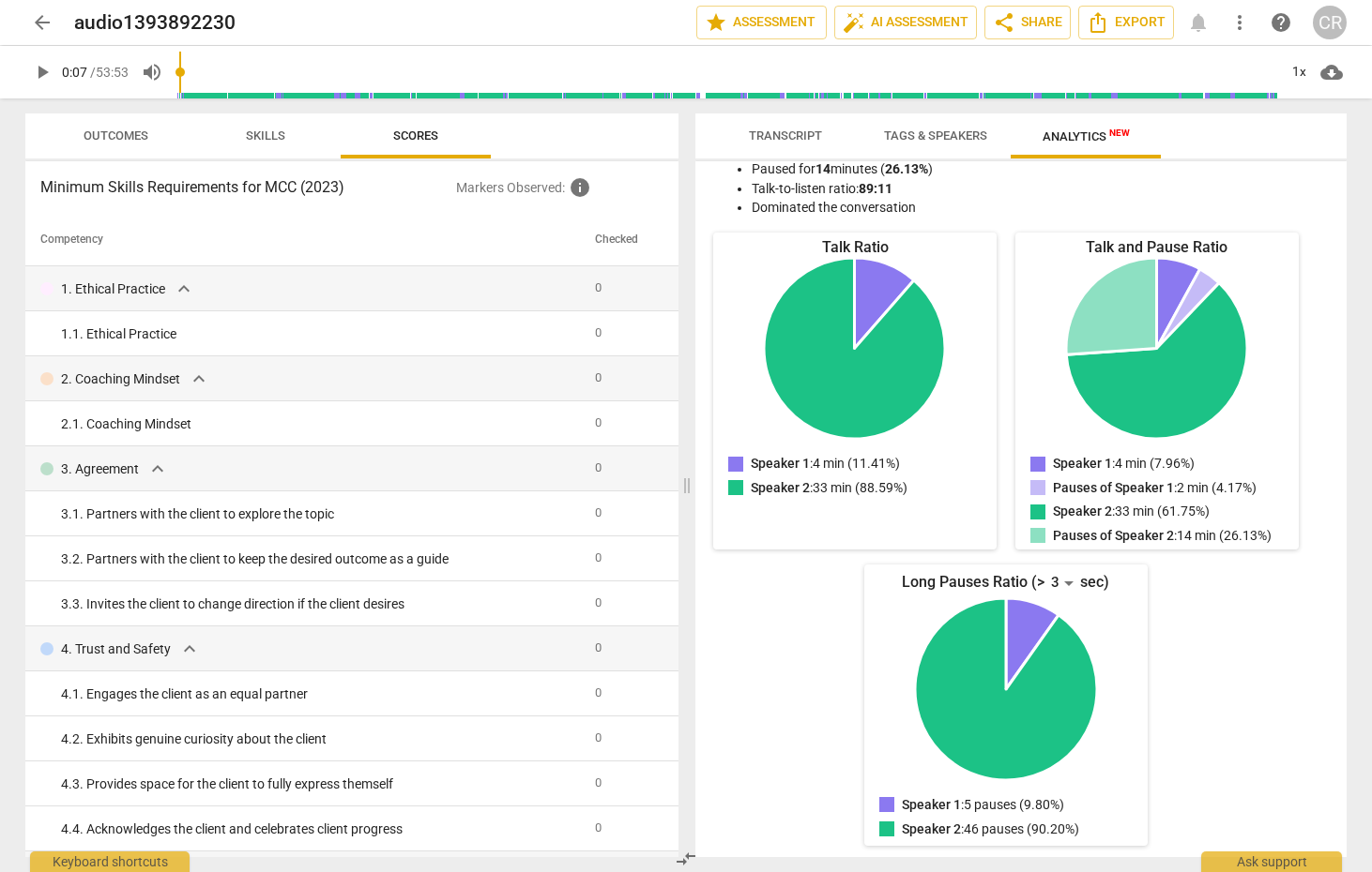
click at [440, 71] on input "range" at bounding box center [726, 72] width 1100 height 60
click at [796, 71] on input "range" at bounding box center [731, 72] width 1094 height 60
click at [189, 67] on input "range" at bounding box center [731, 72] width 1094 height 60
click at [783, 144] on span "Transcript" at bounding box center [785, 137] width 118 height 25
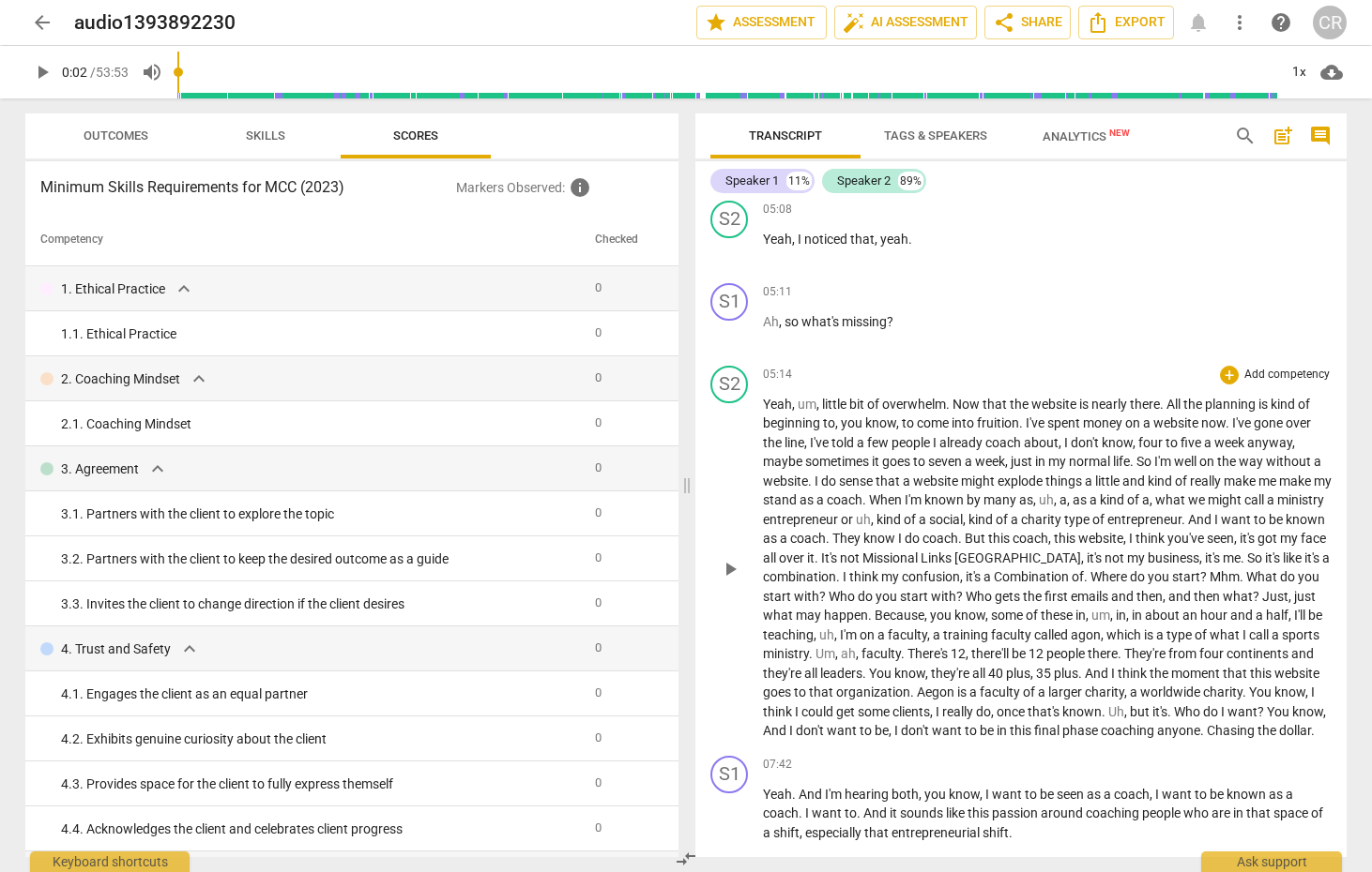
scroll to position [1636, 0]
click at [1238, 16] on span "more_vert" at bounding box center [1239, 22] width 22 height 22
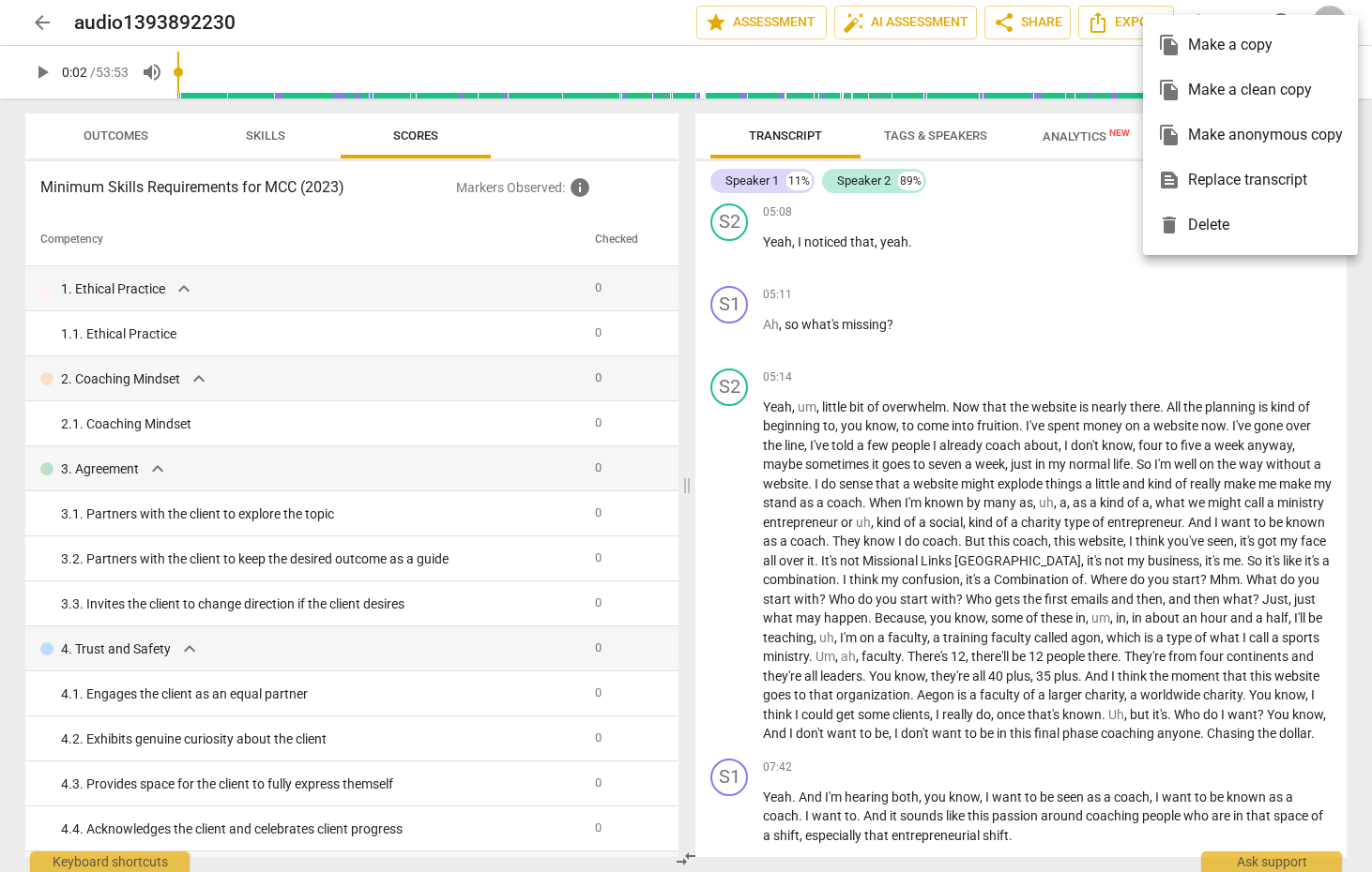
click at [1238, 16] on ul "file_copy Make a copy file_copy Make a clean copy file_copy Make anonymous copy…" at bounding box center [1250, 136] width 215 height 241
click at [987, 227] on div at bounding box center [686, 436] width 1372 height 872
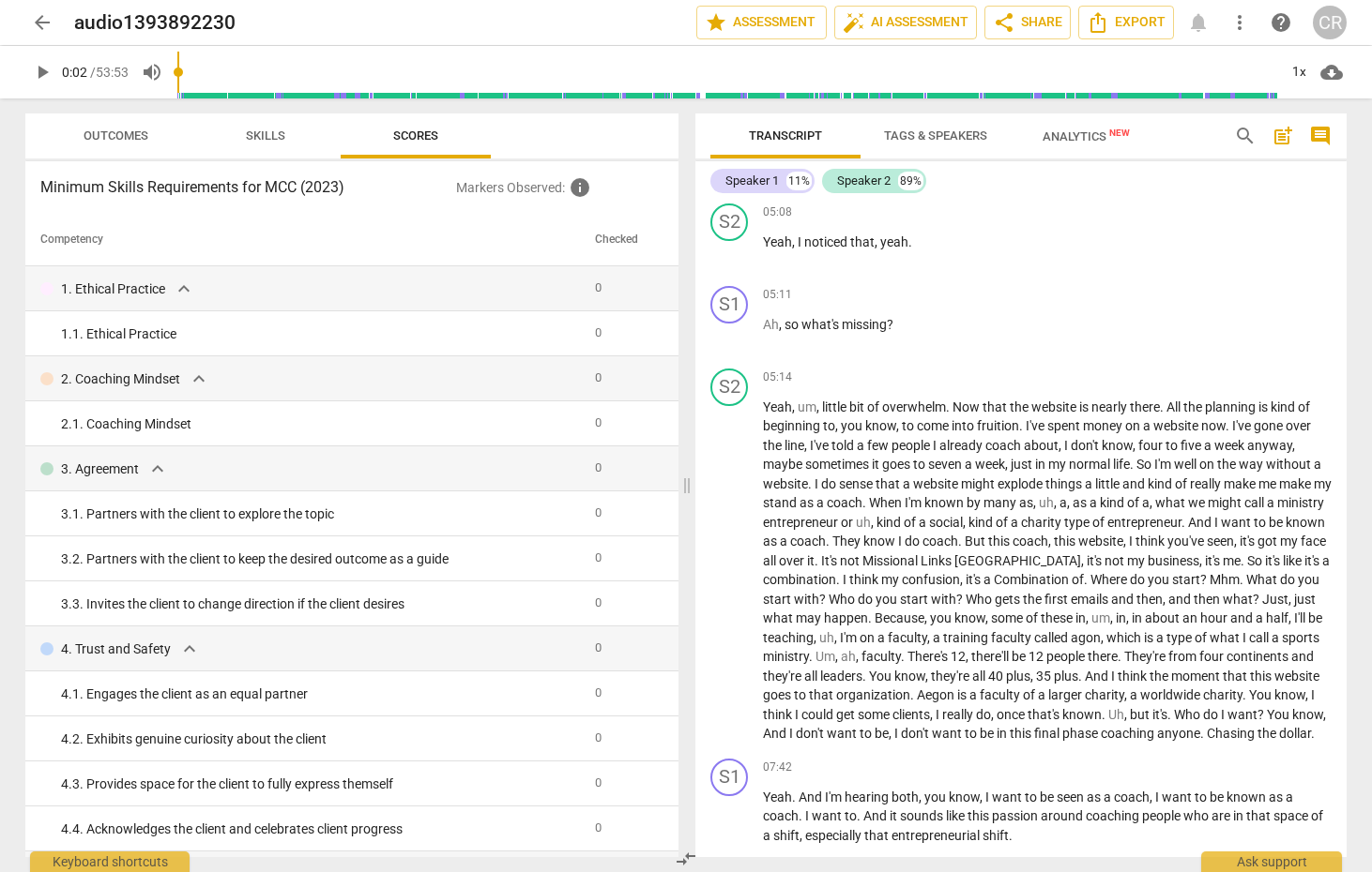
click at [1300, 177] on div "Speaker 1 11% Speaker 2 89%" at bounding box center [1021, 181] width 621 height 32
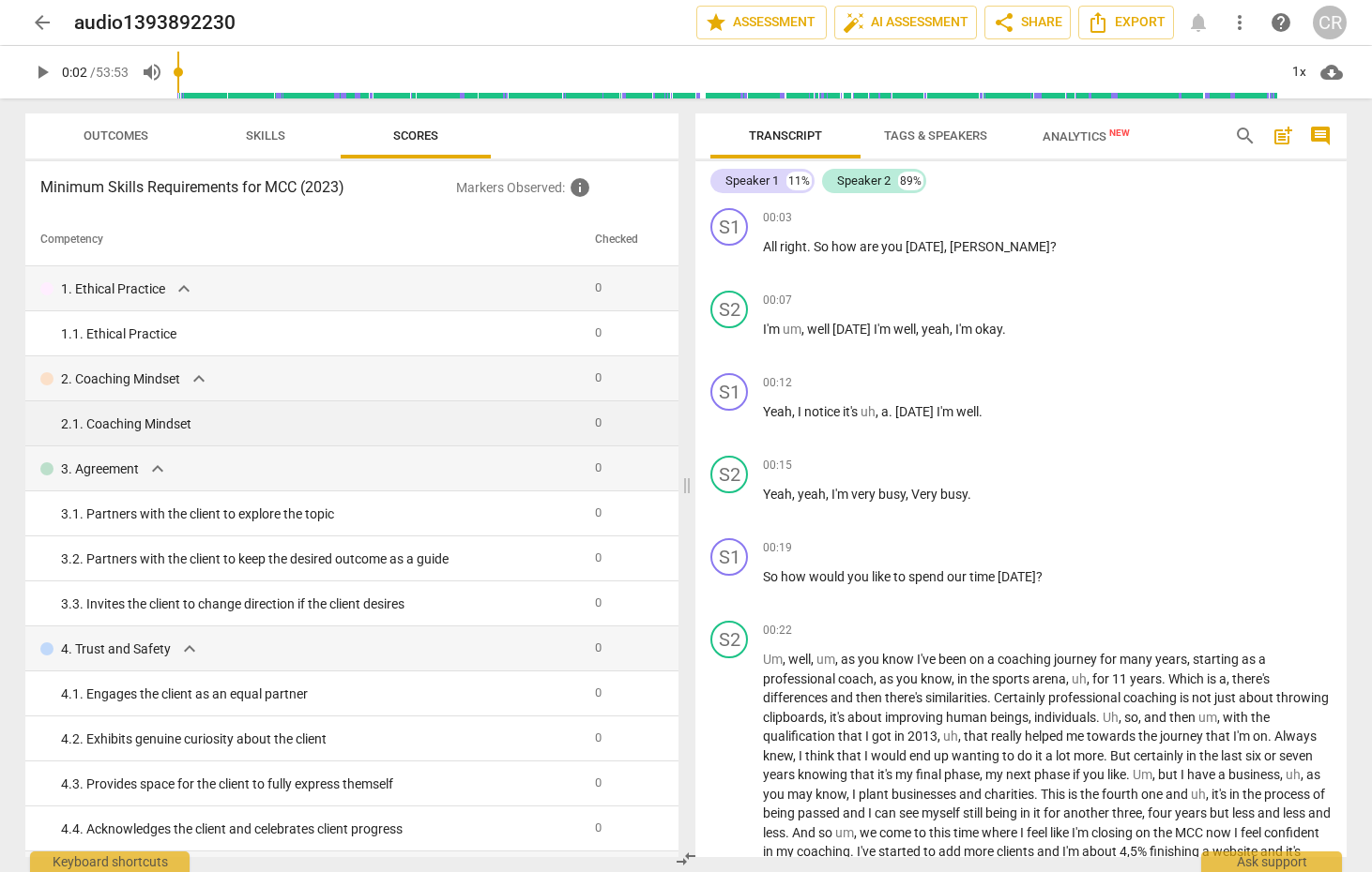
scroll to position [0, 0]
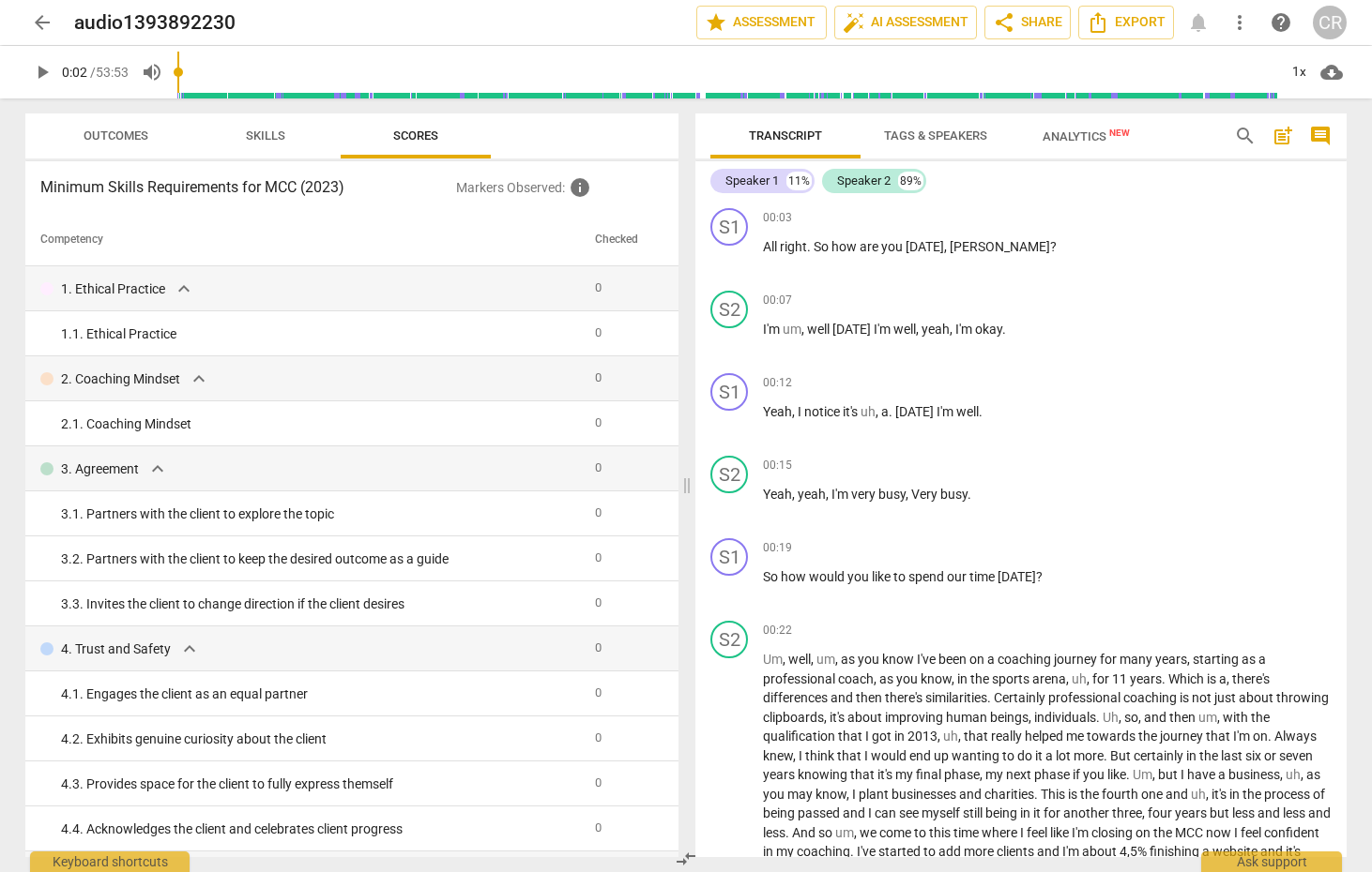
click at [38, 70] on span "play_arrow" at bounding box center [41, 71] width 22 height 22
click at [38, 71] on span "pause" at bounding box center [41, 71] width 22 height 22
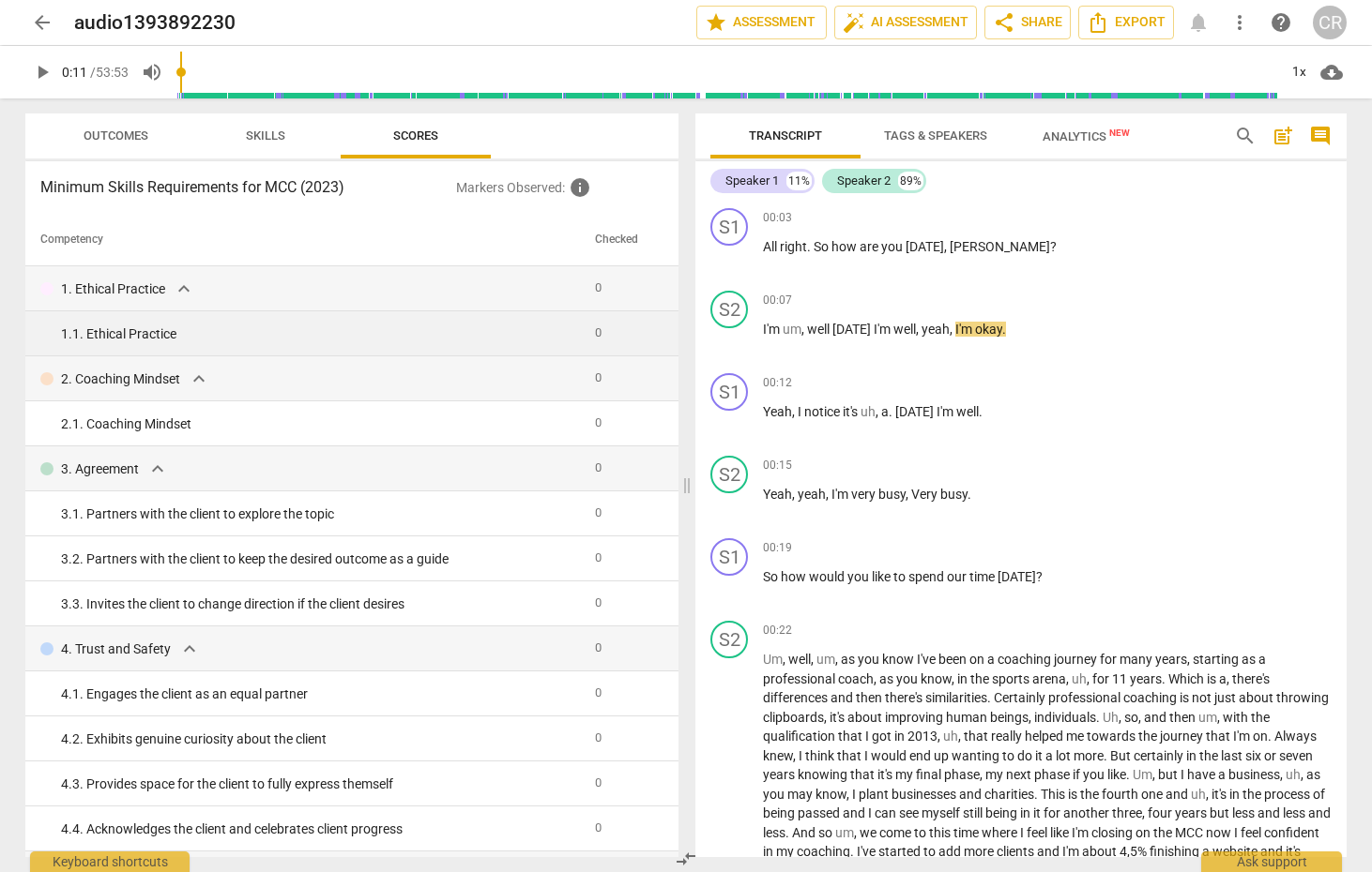
type input "11"
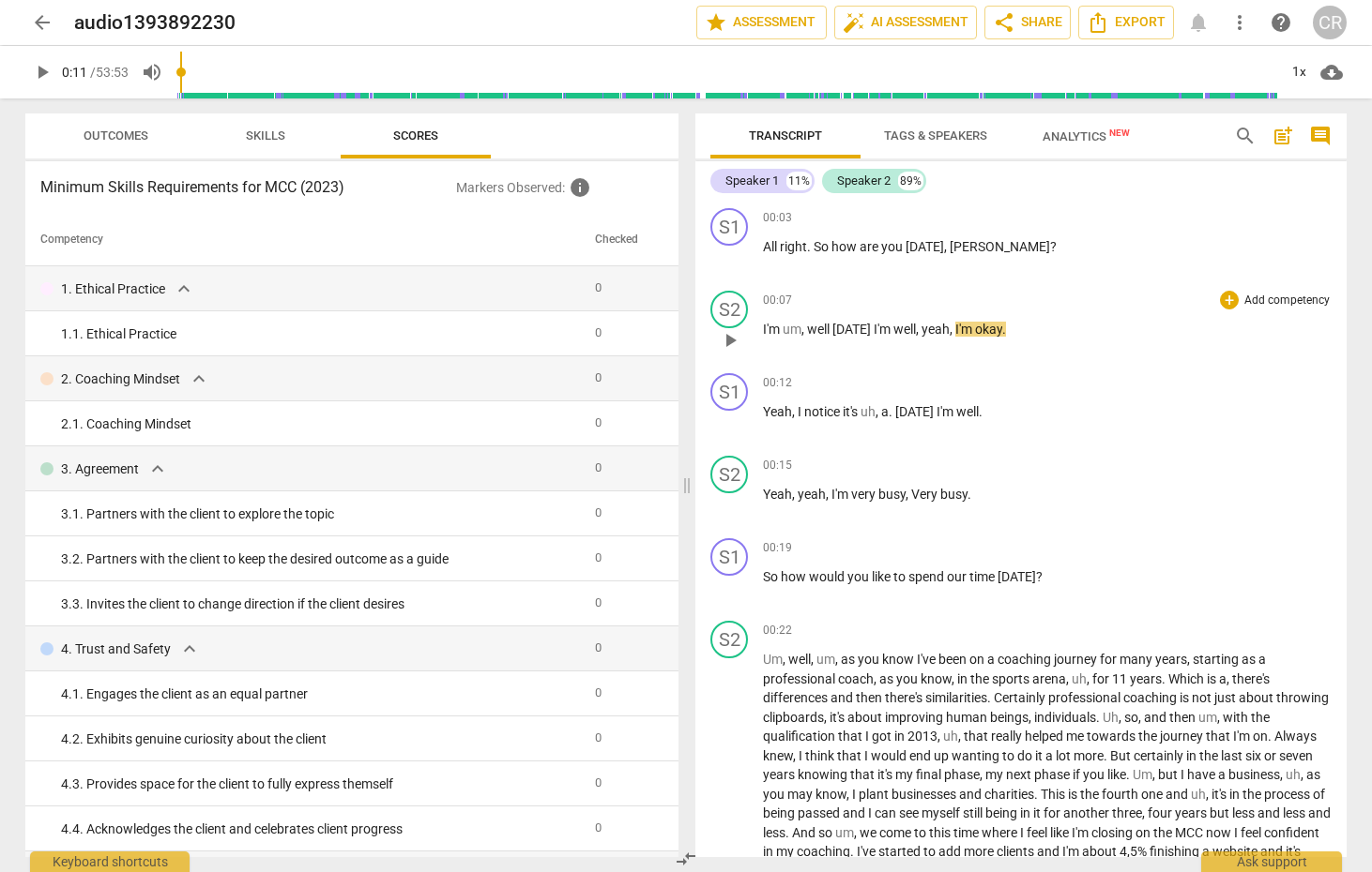
click at [801, 329] on span "," at bounding box center [804, 329] width 6 height 15
click at [897, 19] on span "auto_fix_high AI Assessment" at bounding box center [905, 22] width 126 height 22
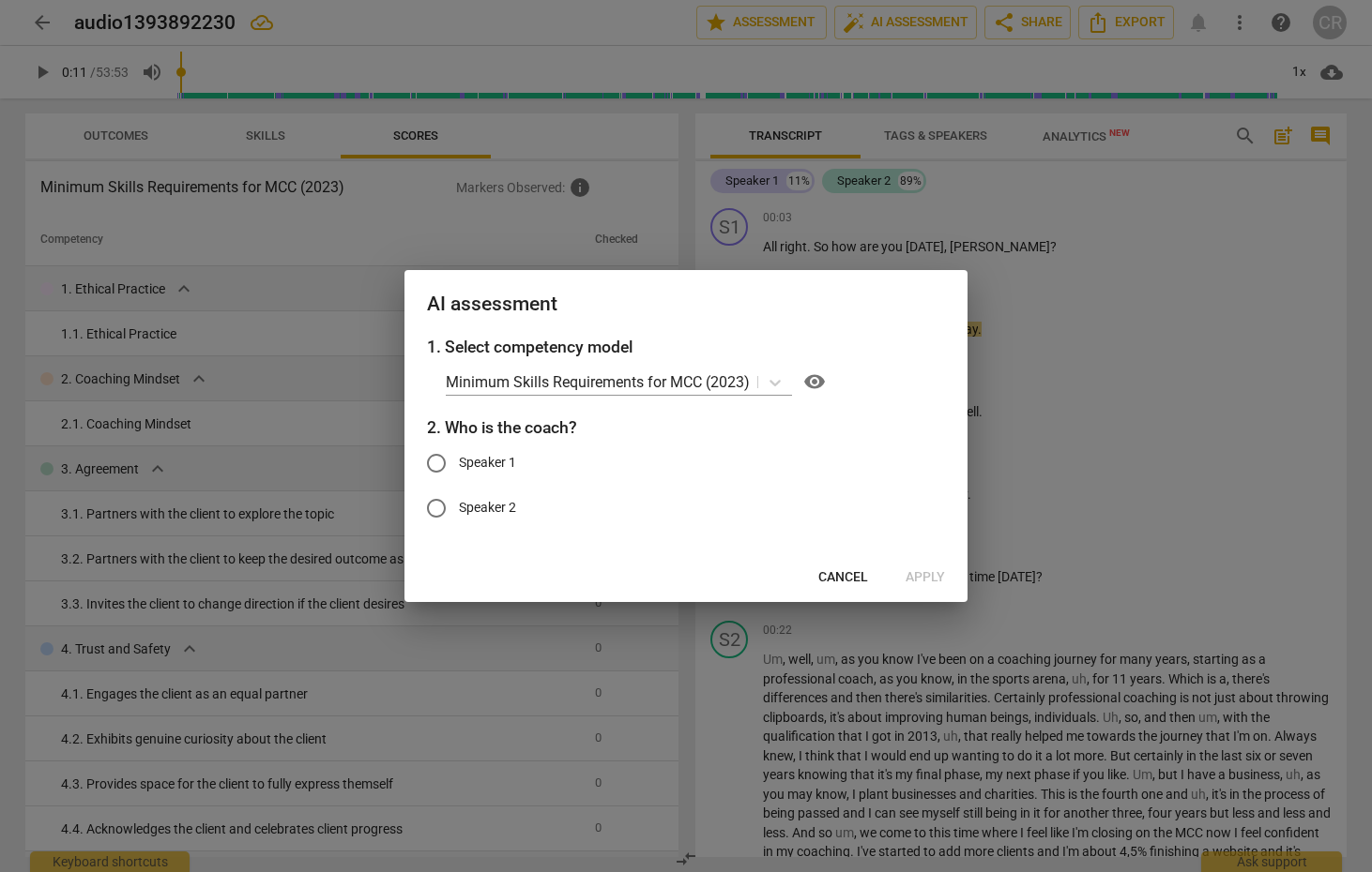
click at [473, 473] on label "Speaker 1" at bounding box center [672, 463] width 516 height 45
click at [459, 473] on input "Speaker 1" at bounding box center [436, 463] width 45 height 45
radio input "true"
click at [918, 585] on span "Apply" at bounding box center [925, 577] width 39 height 18
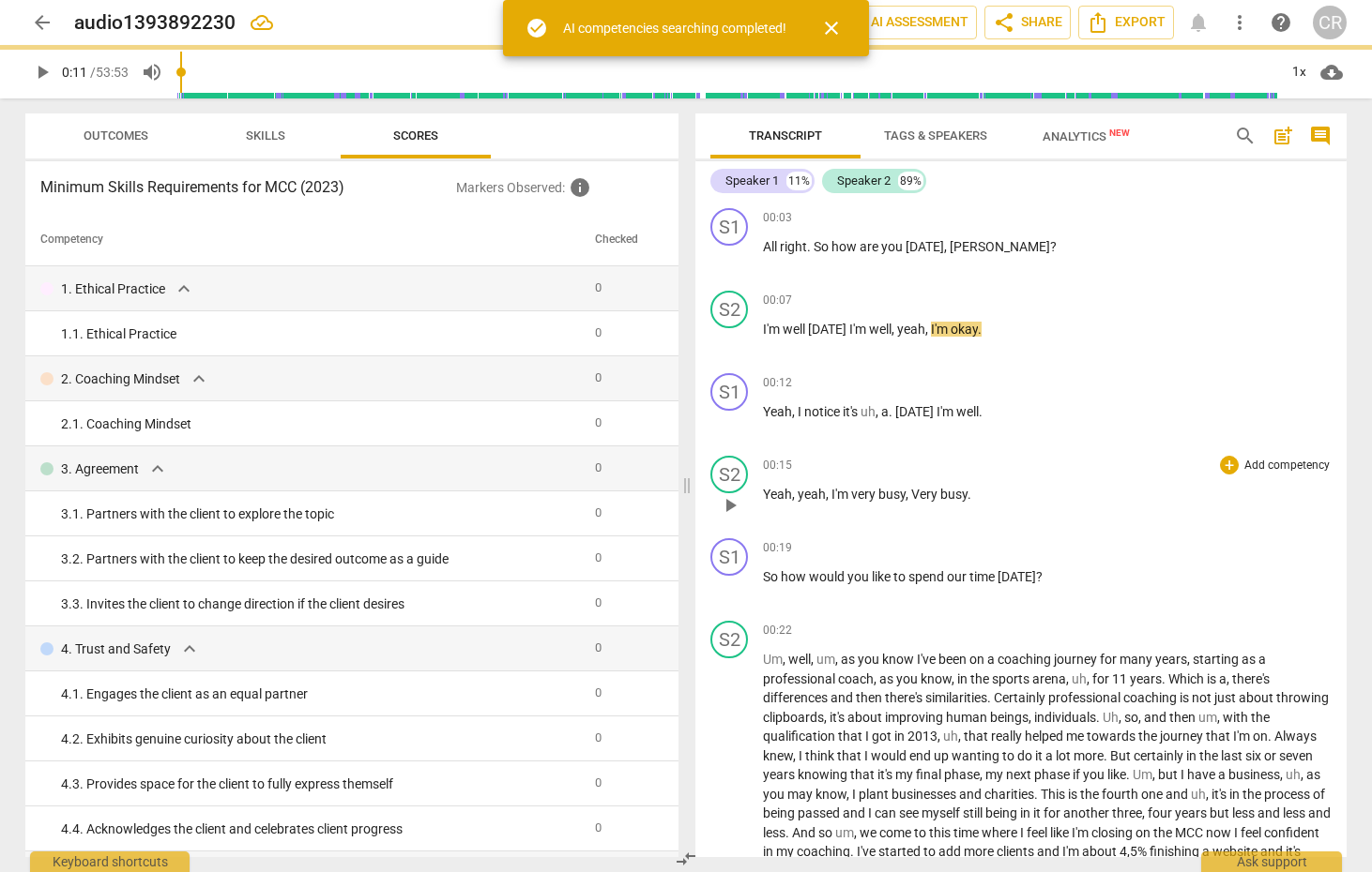
type input "11"
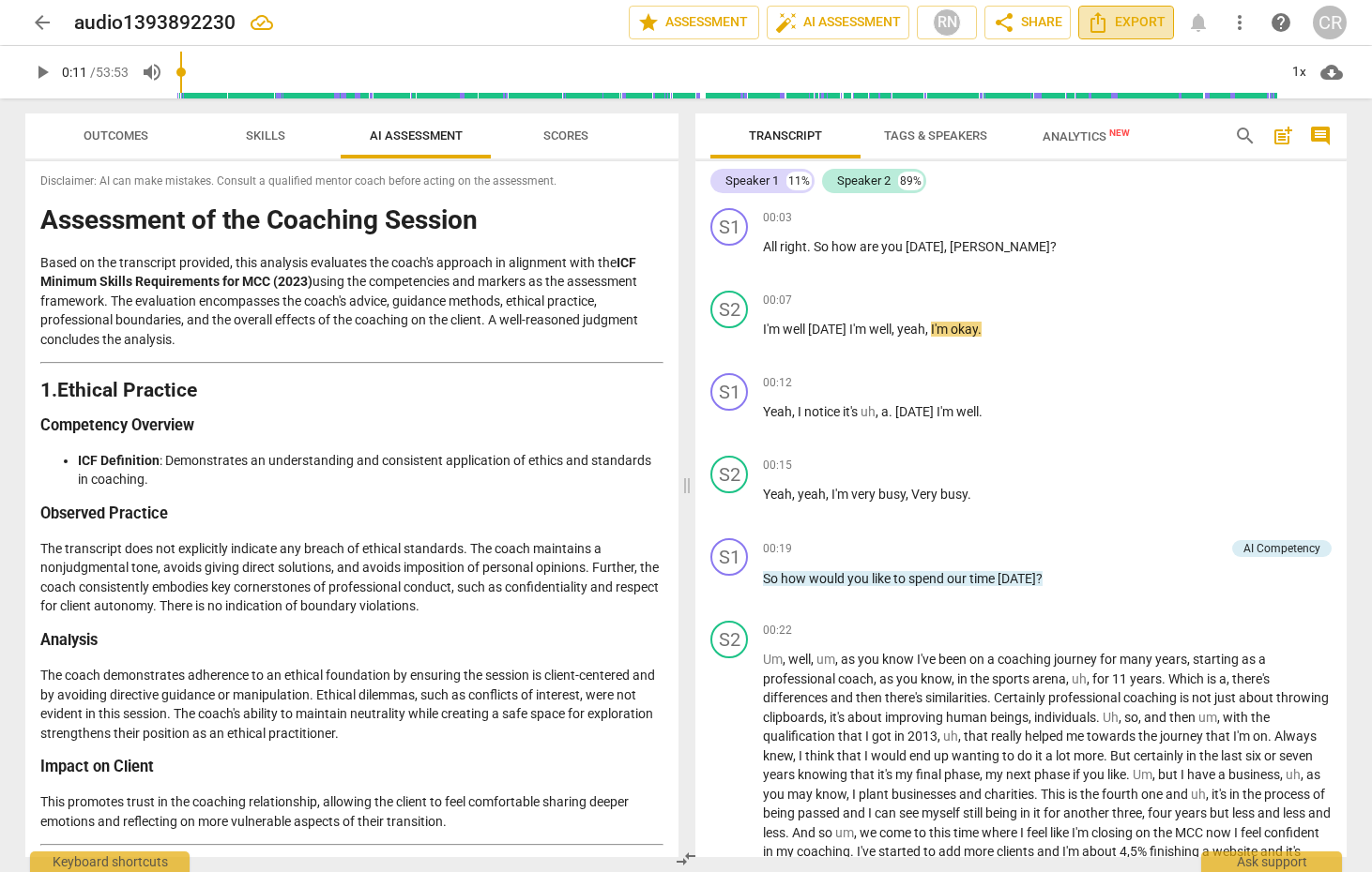
scroll to position [-38, 0]
click at [1124, 0] on html "arrow_back audio1393892230 edit star Assessment auto_fix_high AI Assessment RN …" at bounding box center [686, 0] width 1372 height 0
click at [1121, 25] on span "Export" at bounding box center [1126, 22] width 79 height 22
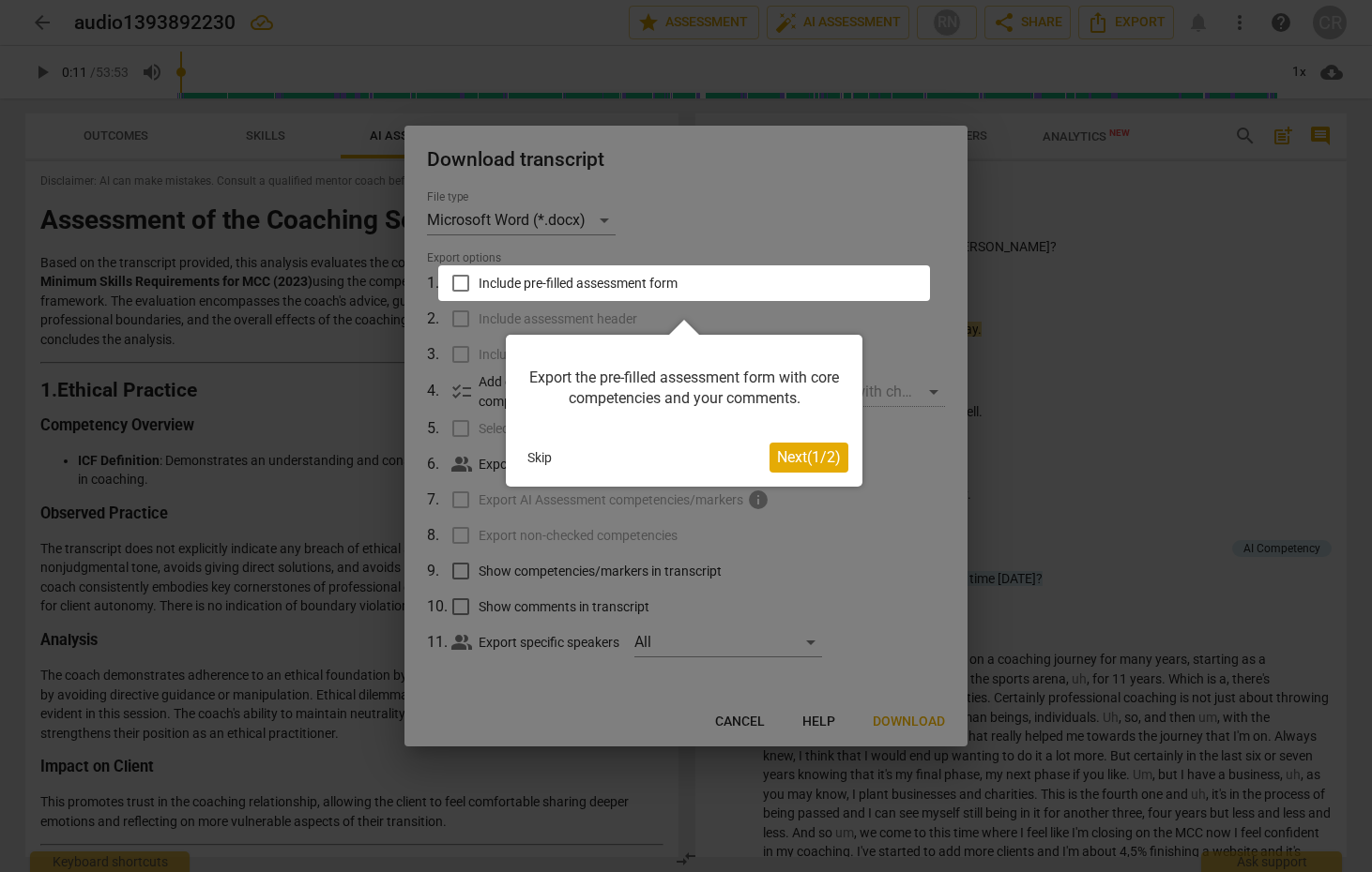
click at [819, 465] on button "Next ( 1 / 2 )" at bounding box center [809, 457] width 79 height 30
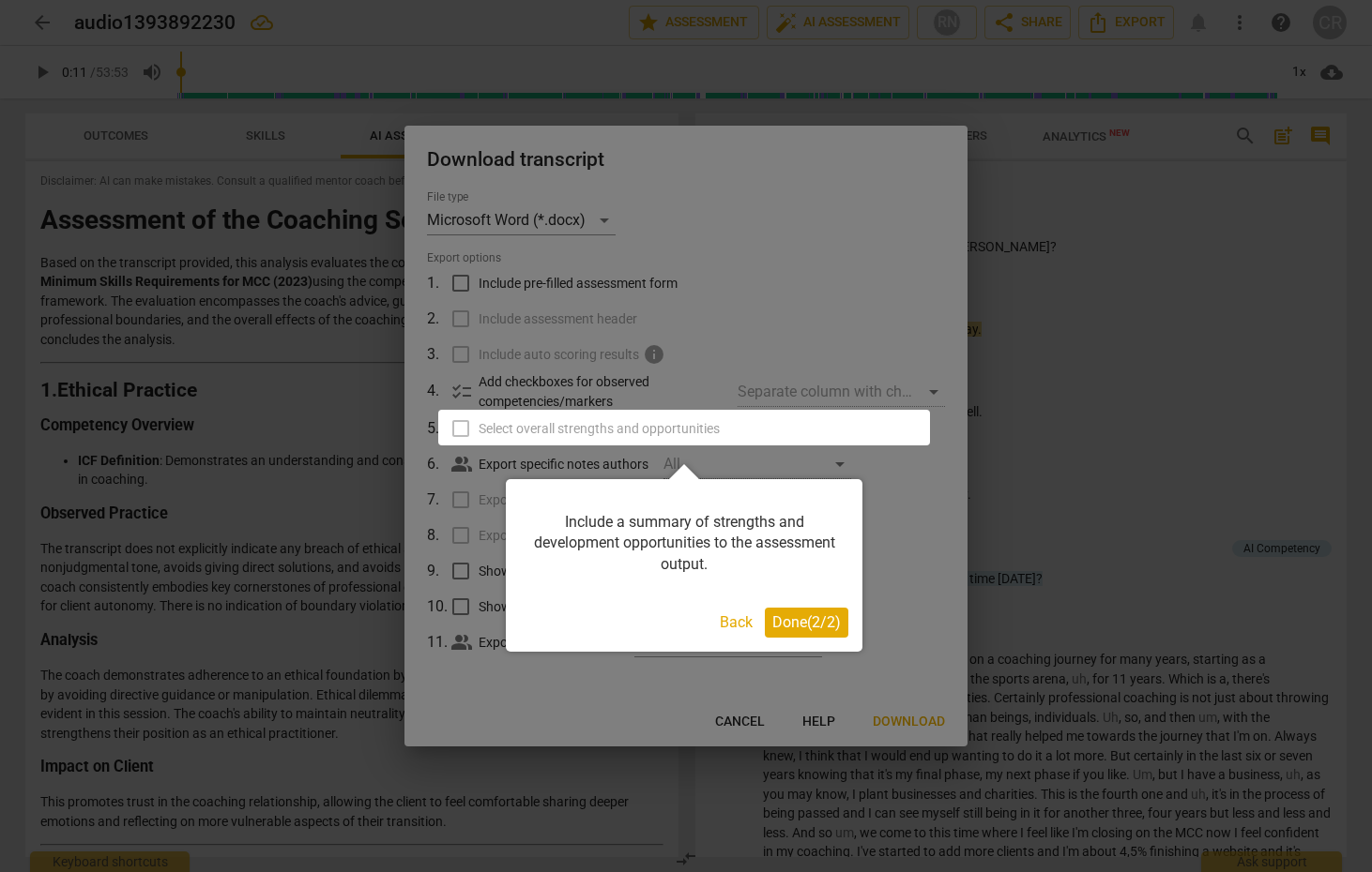
click at [792, 622] on span "Done ( 2 / 2 )" at bounding box center [806, 622] width 68 height 18
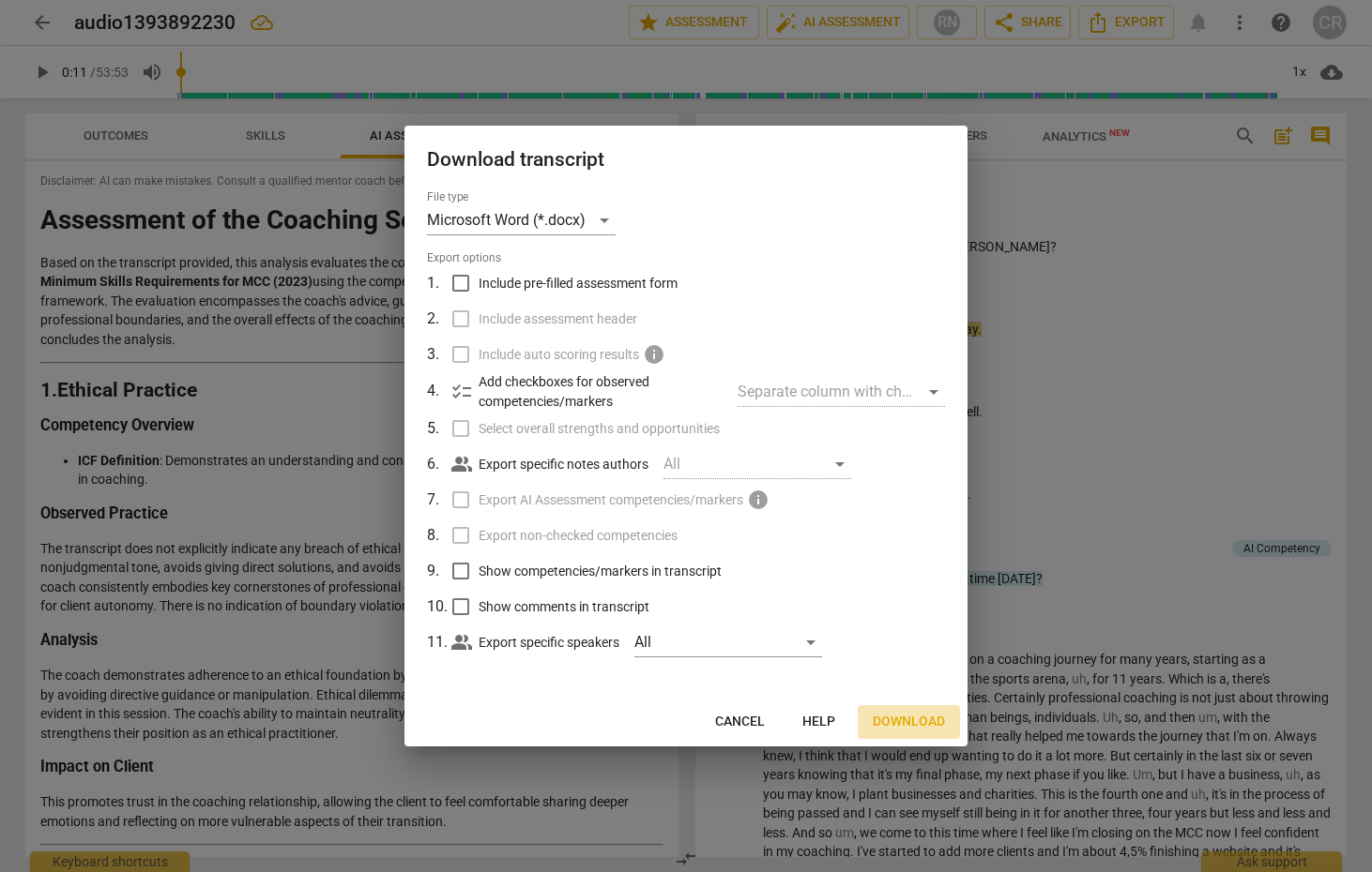
click at [915, 716] on span "Download" at bounding box center [908, 722] width 72 height 18
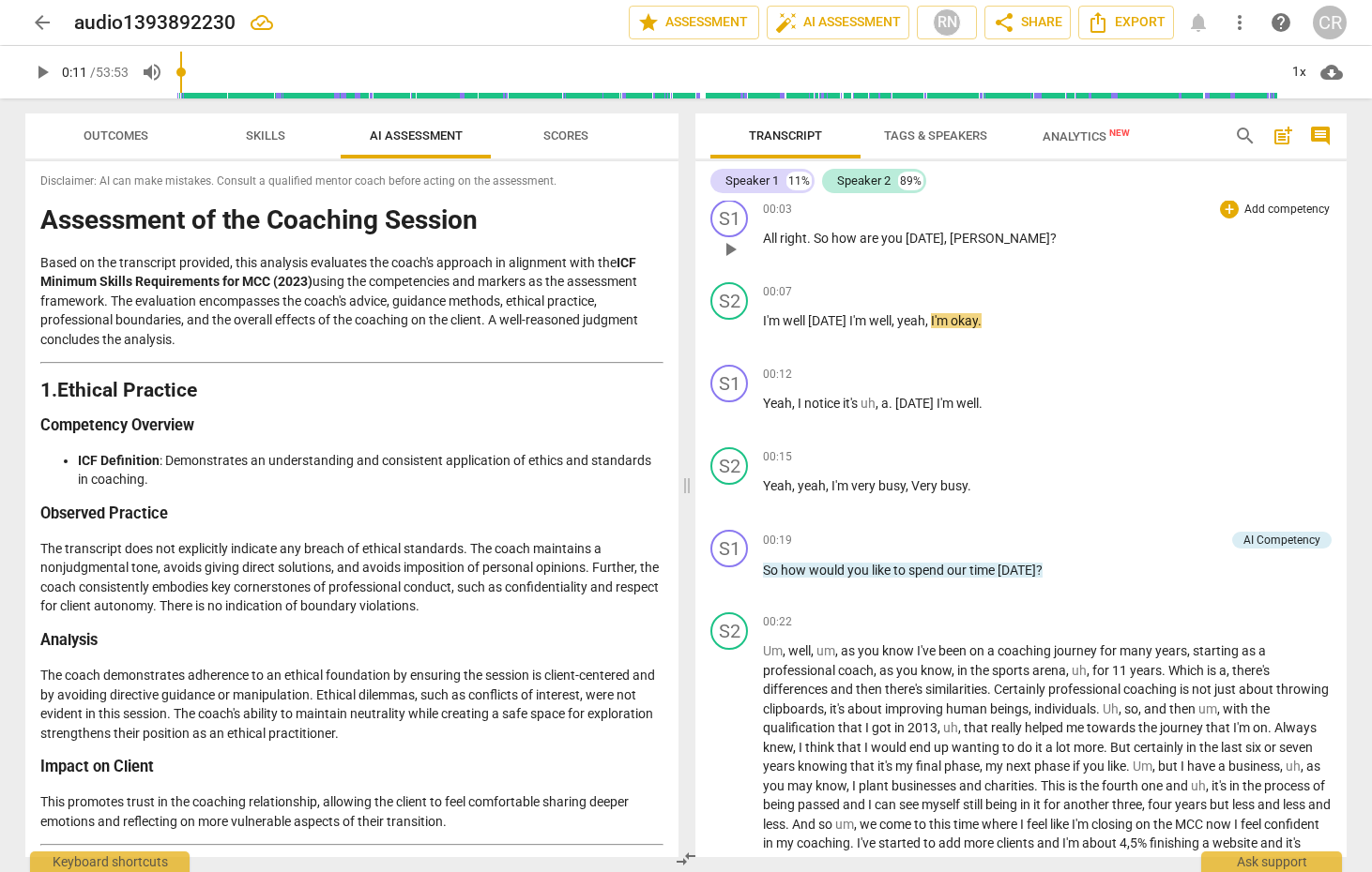
scroll to position [12, 0]
click at [1238, 24] on span "more_vert" at bounding box center [1239, 22] width 22 height 22
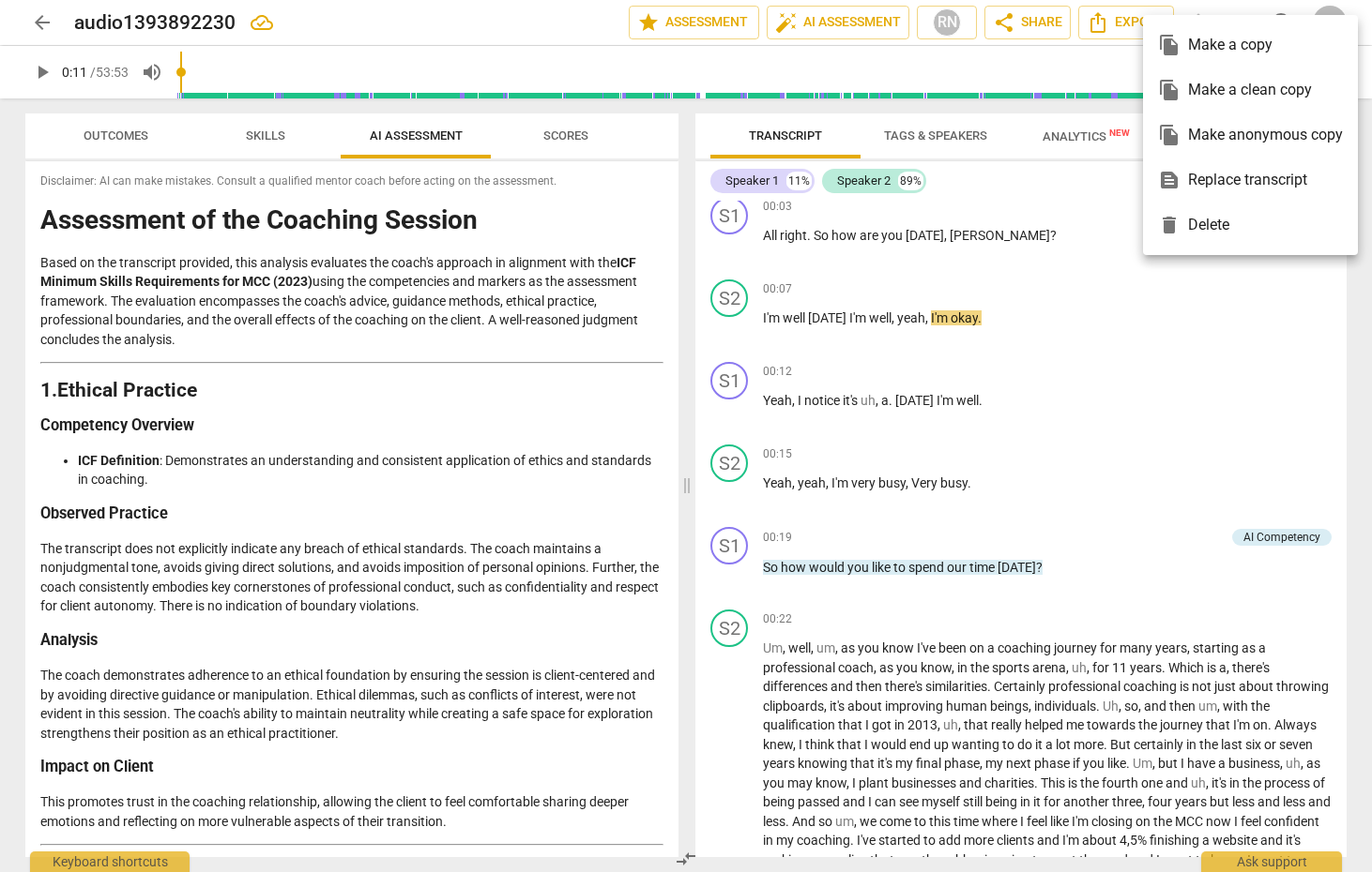
scroll to position [0, 1]
click at [1189, 315] on div at bounding box center [686, 436] width 1372 height 872
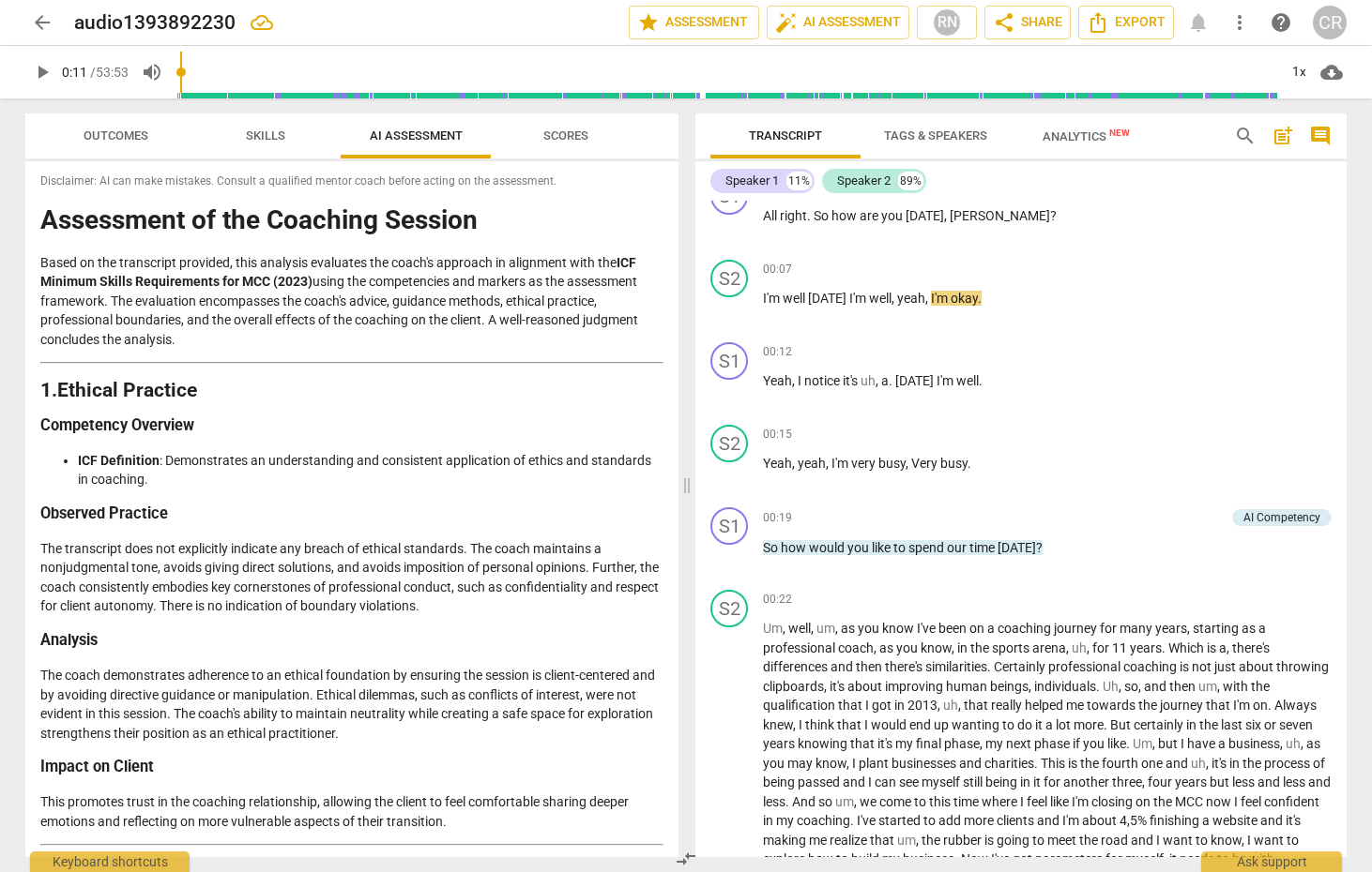
scroll to position [1, 0]
click at [37, 15] on span "arrow_back" at bounding box center [41, 22] width 22 height 22
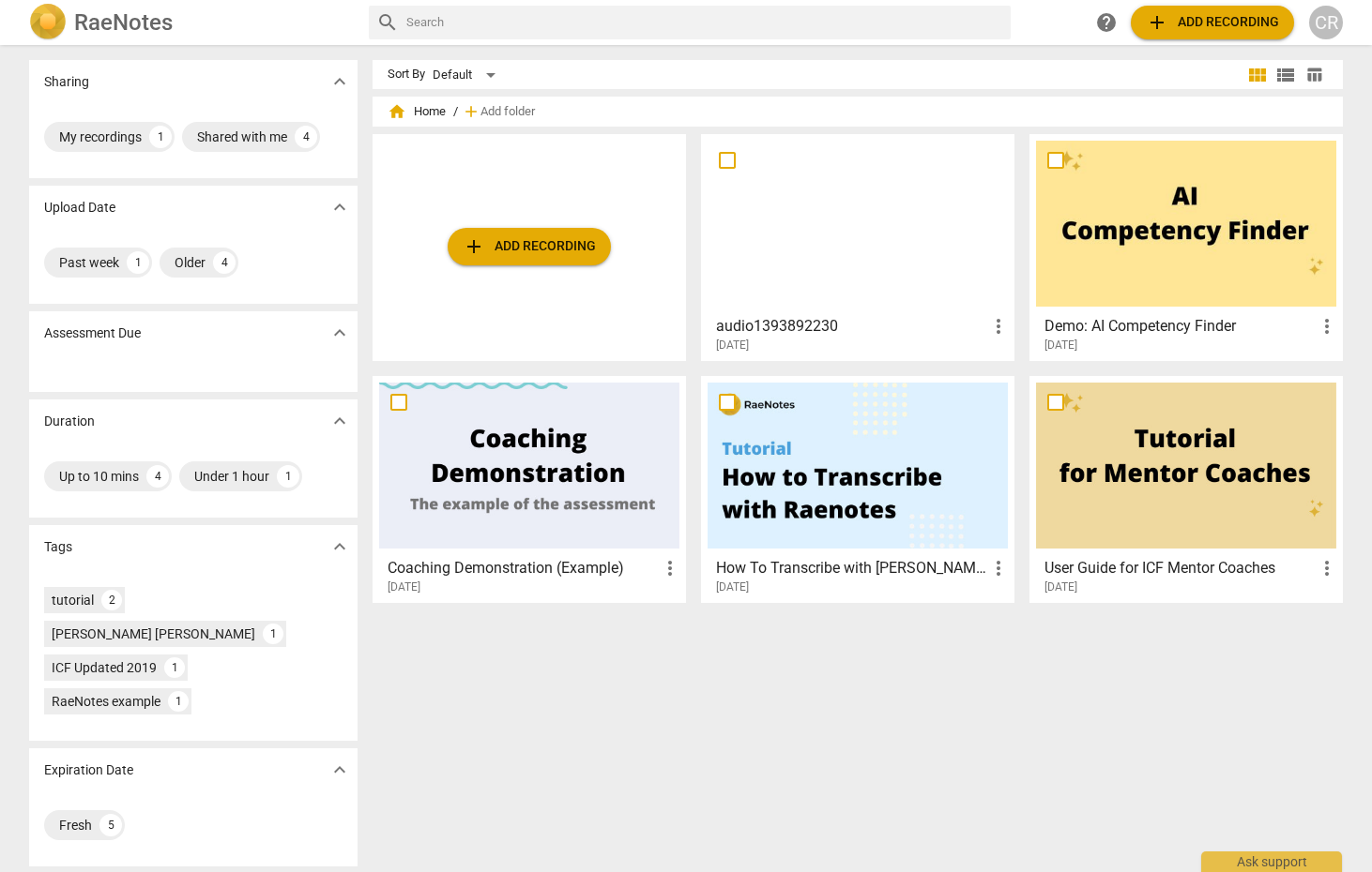
click at [512, 244] on span "add Add recording" at bounding box center [530, 246] width 133 height 22
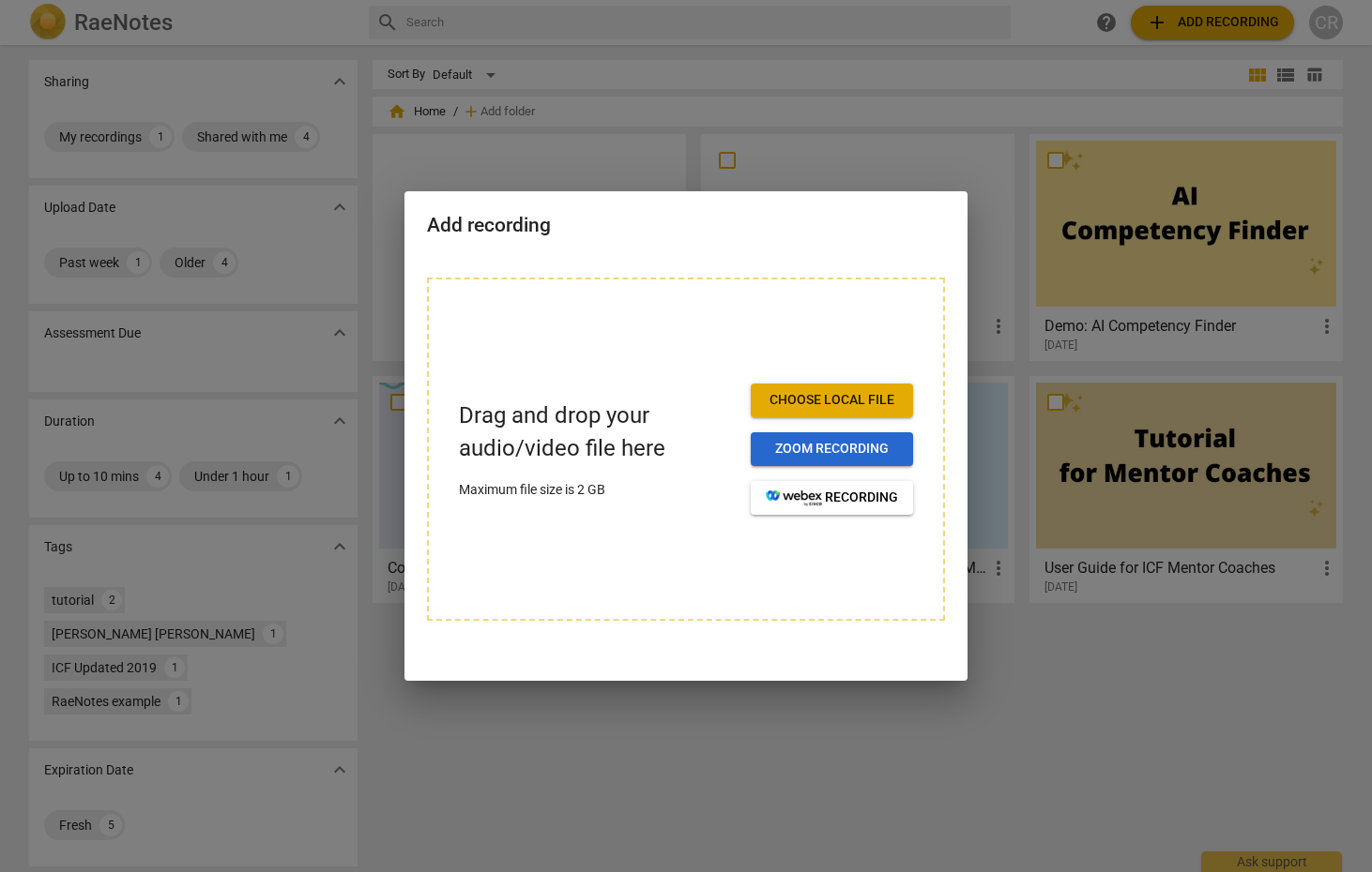
click at [828, 455] on span "Zoom recording" at bounding box center [831, 449] width 132 height 18
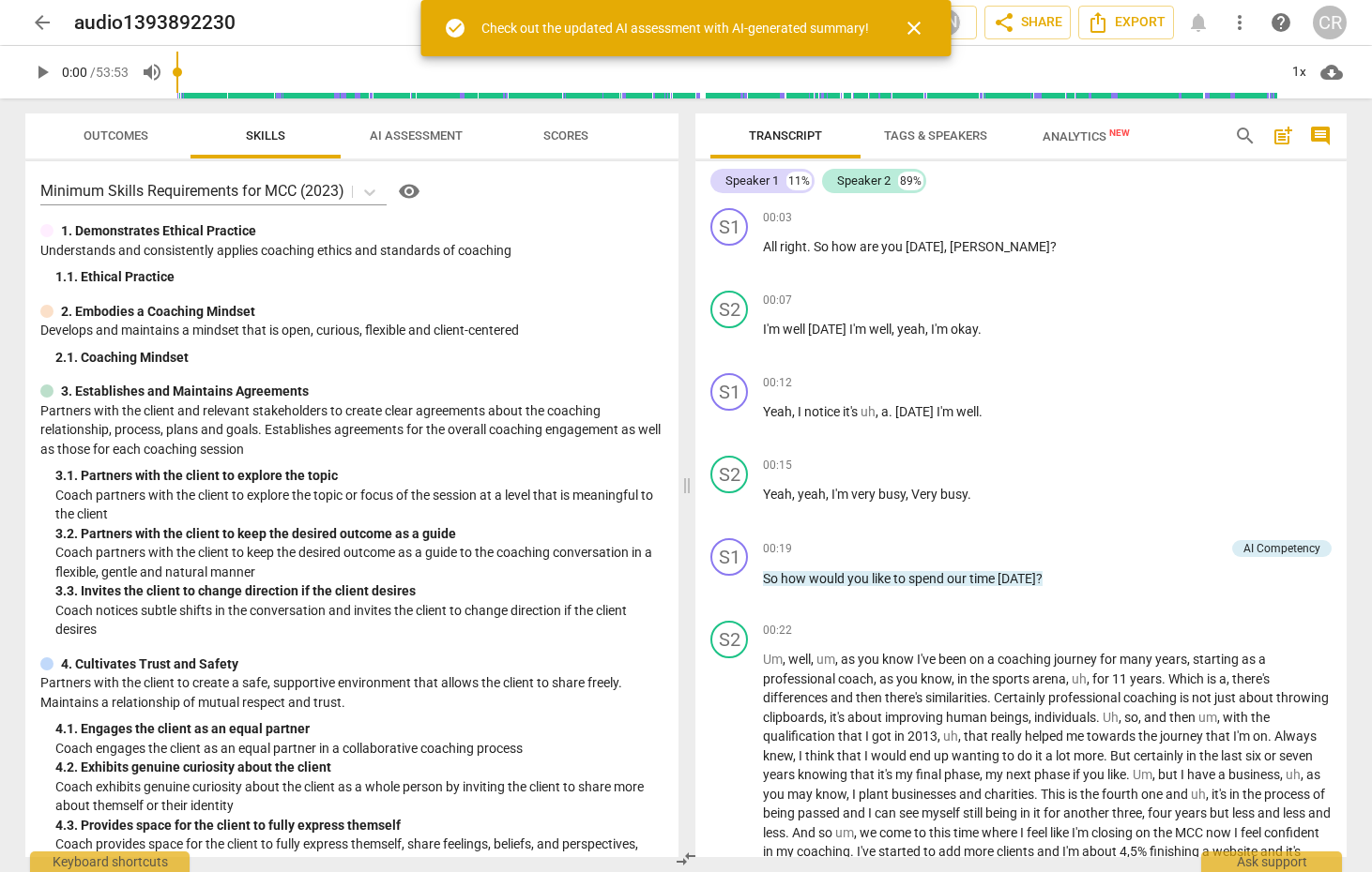
click at [36, 20] on span "arrow_back" at bounding box center [41, 22] width 22 height 22
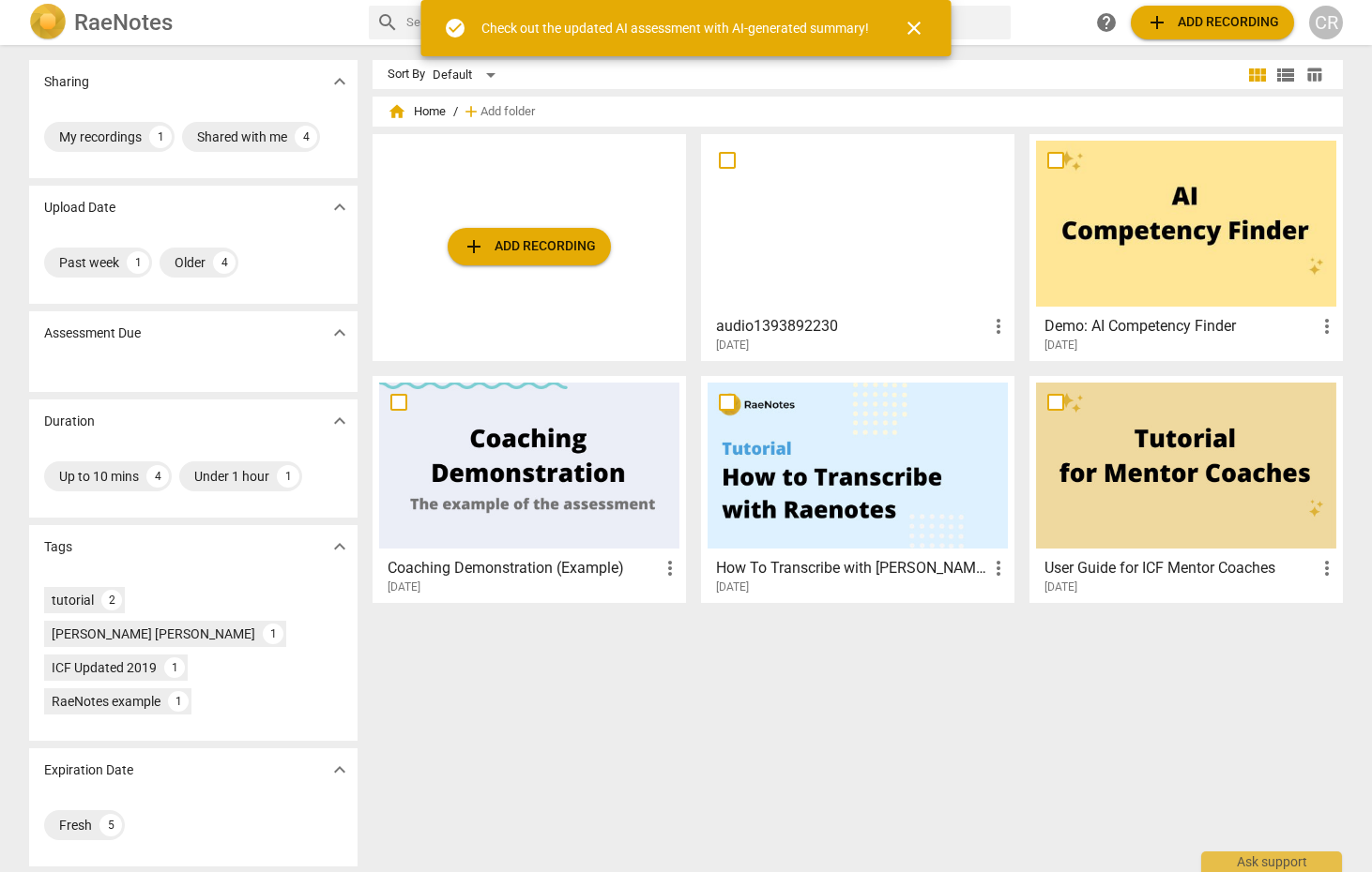
click at [547, 242] on span "add Add recording" at bounding box center [530, 246] width 133 height 22
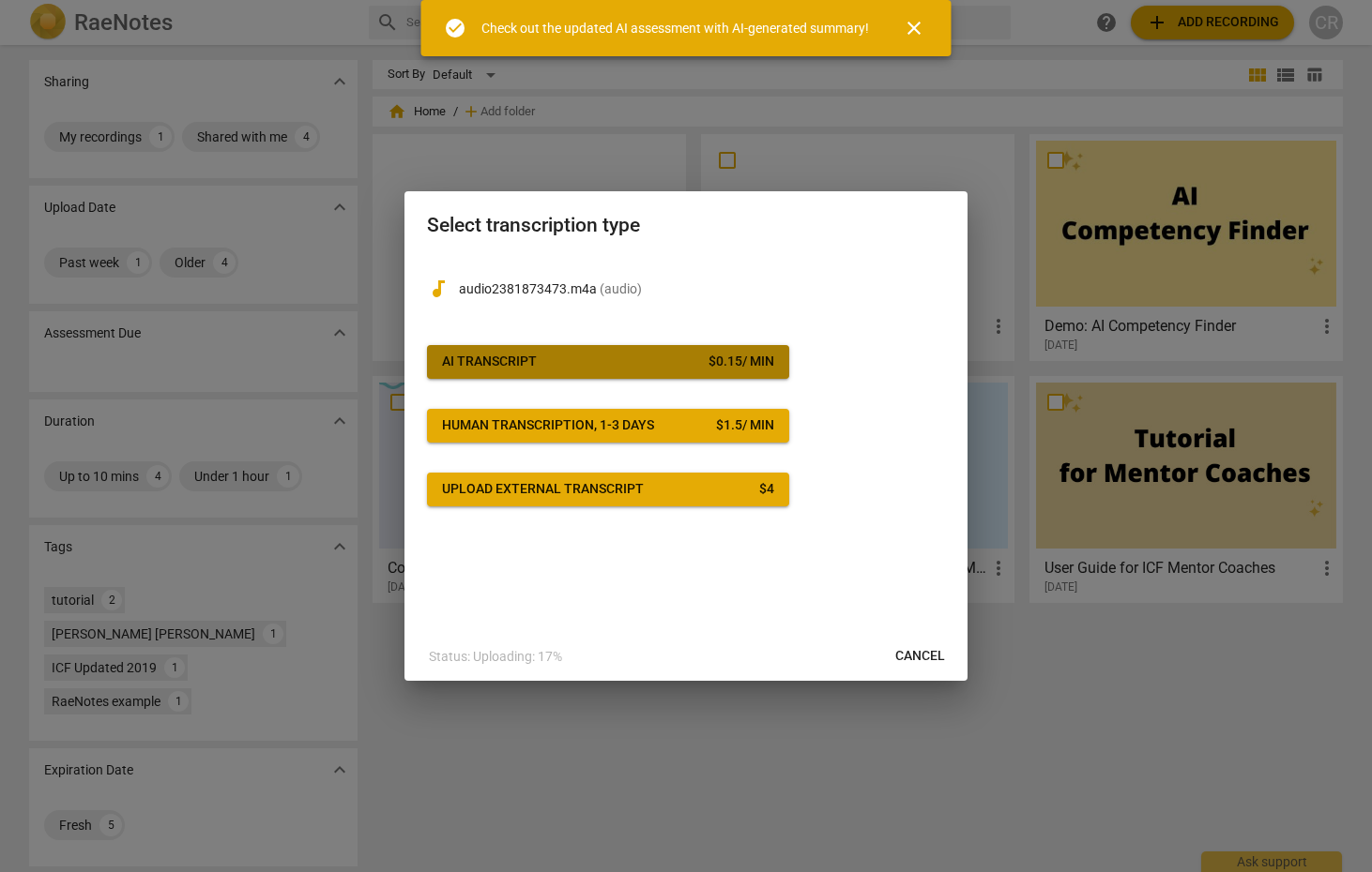
click at [554, 358] on span "AI Transcript $ 0.15 / min" at bounding box center [608, 361] width 332 height 18
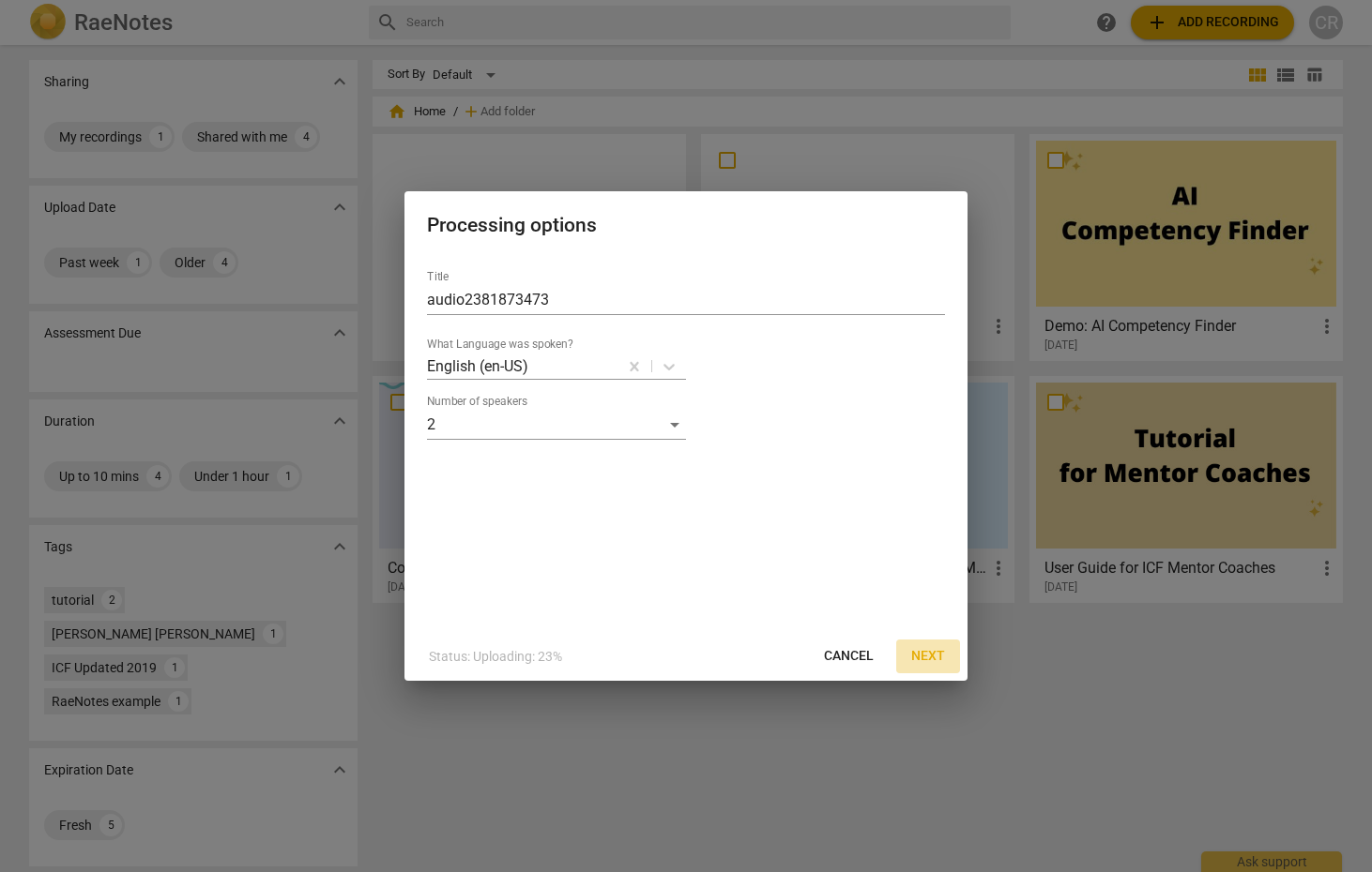
click at [938, 646] on button "Next" at bounding box center [928, 656] width 64 height 34
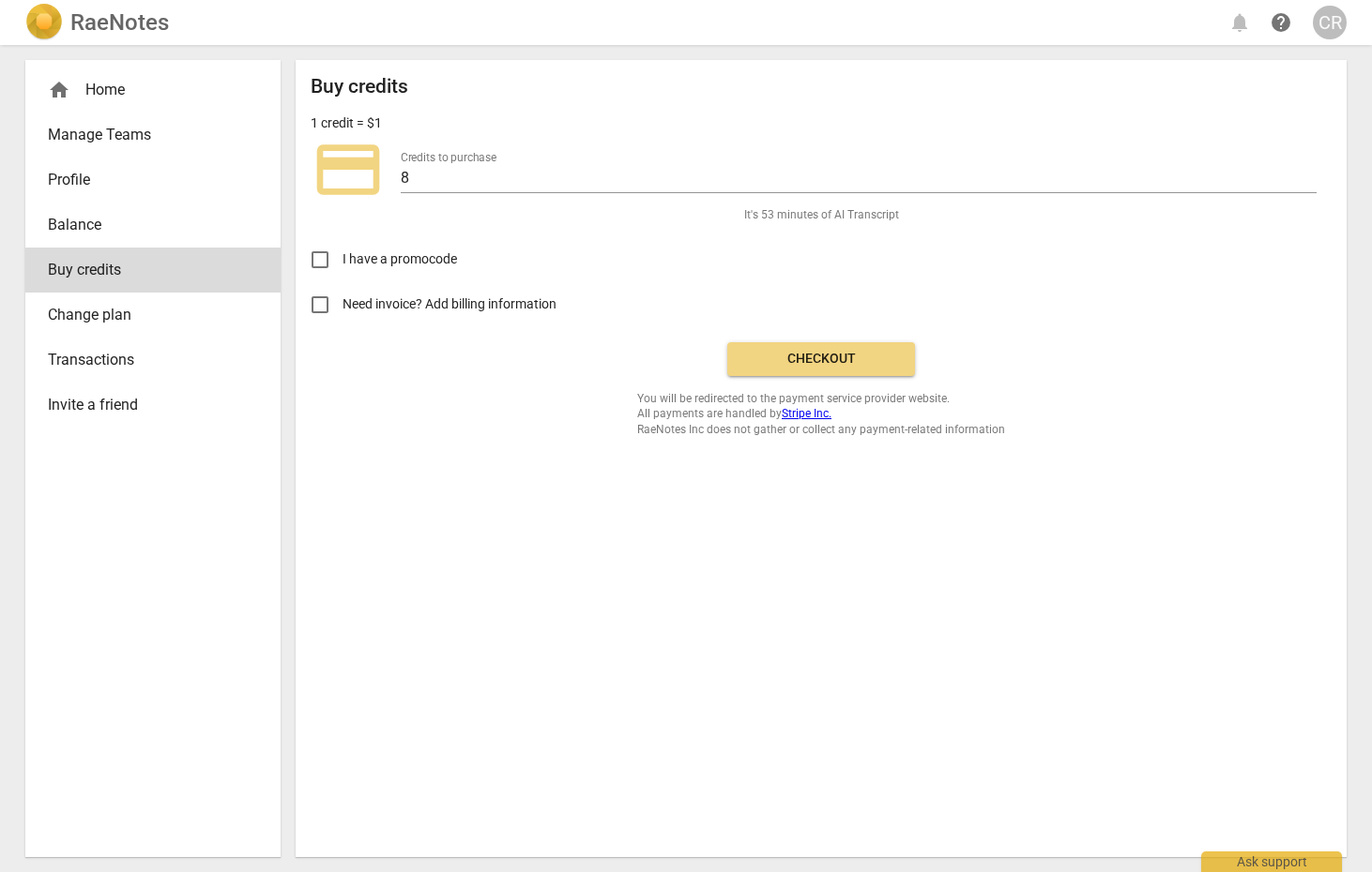
click at [860, 356] on span "Checkout" at bounding box center [821, 359] width 158 height 18
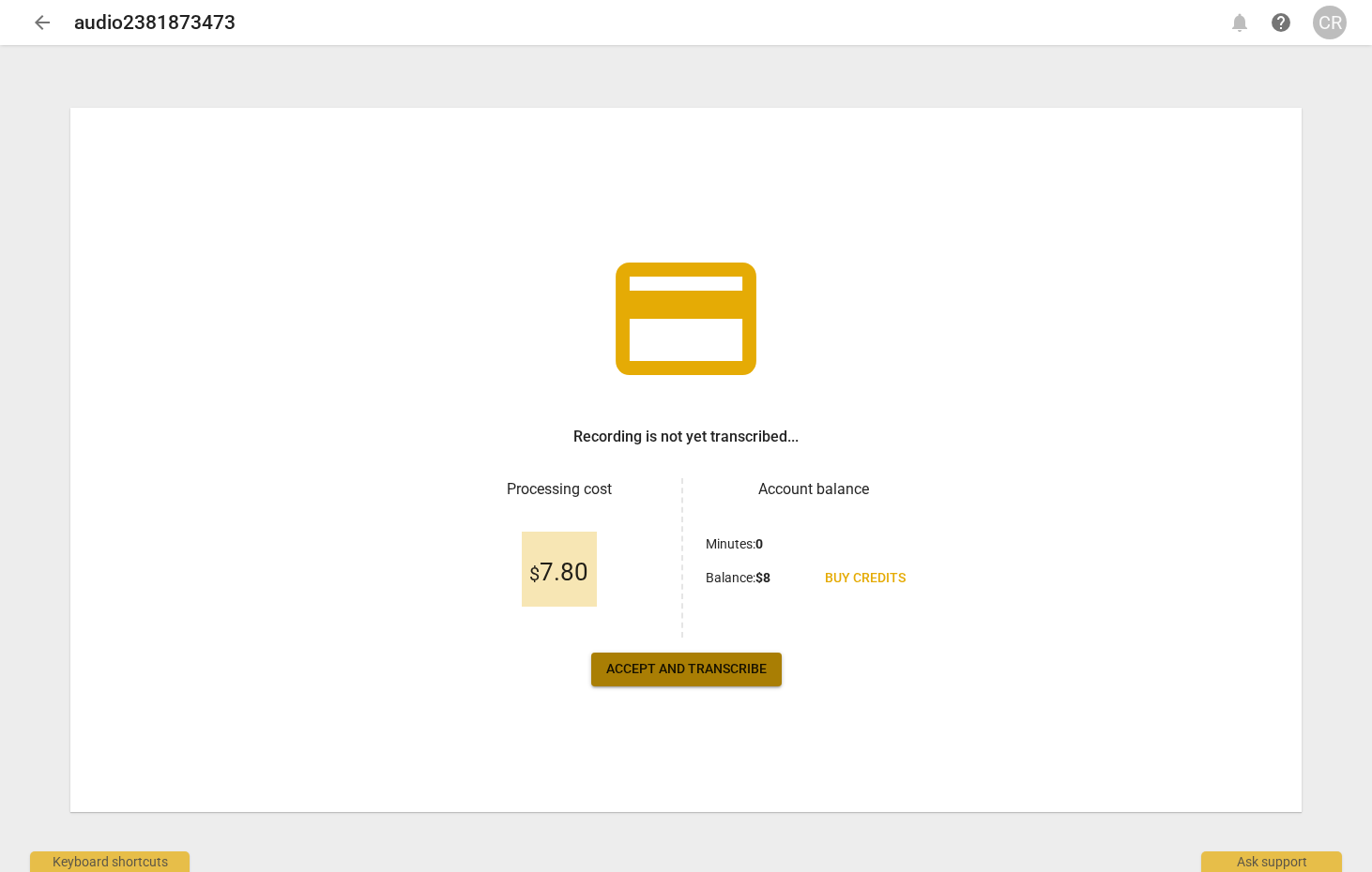
click at [652, 672] on span "Accept and transcribe" at bounding box center [686, 669] width 161 height 18
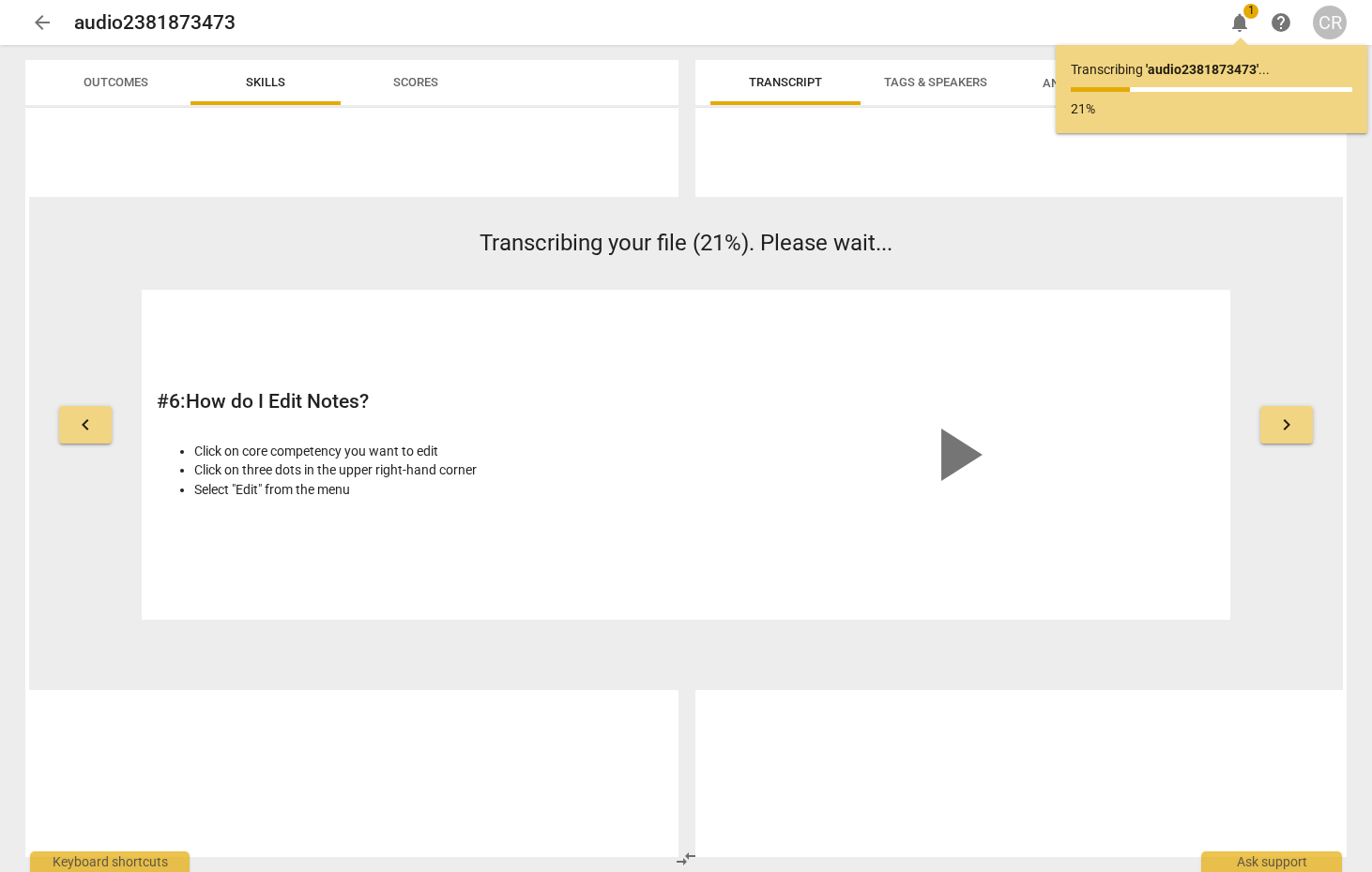
scroll to position [0, 1]
click at [1032, 565] on div "play_arrow" at bounding box center [955, 454] width 519 height 299
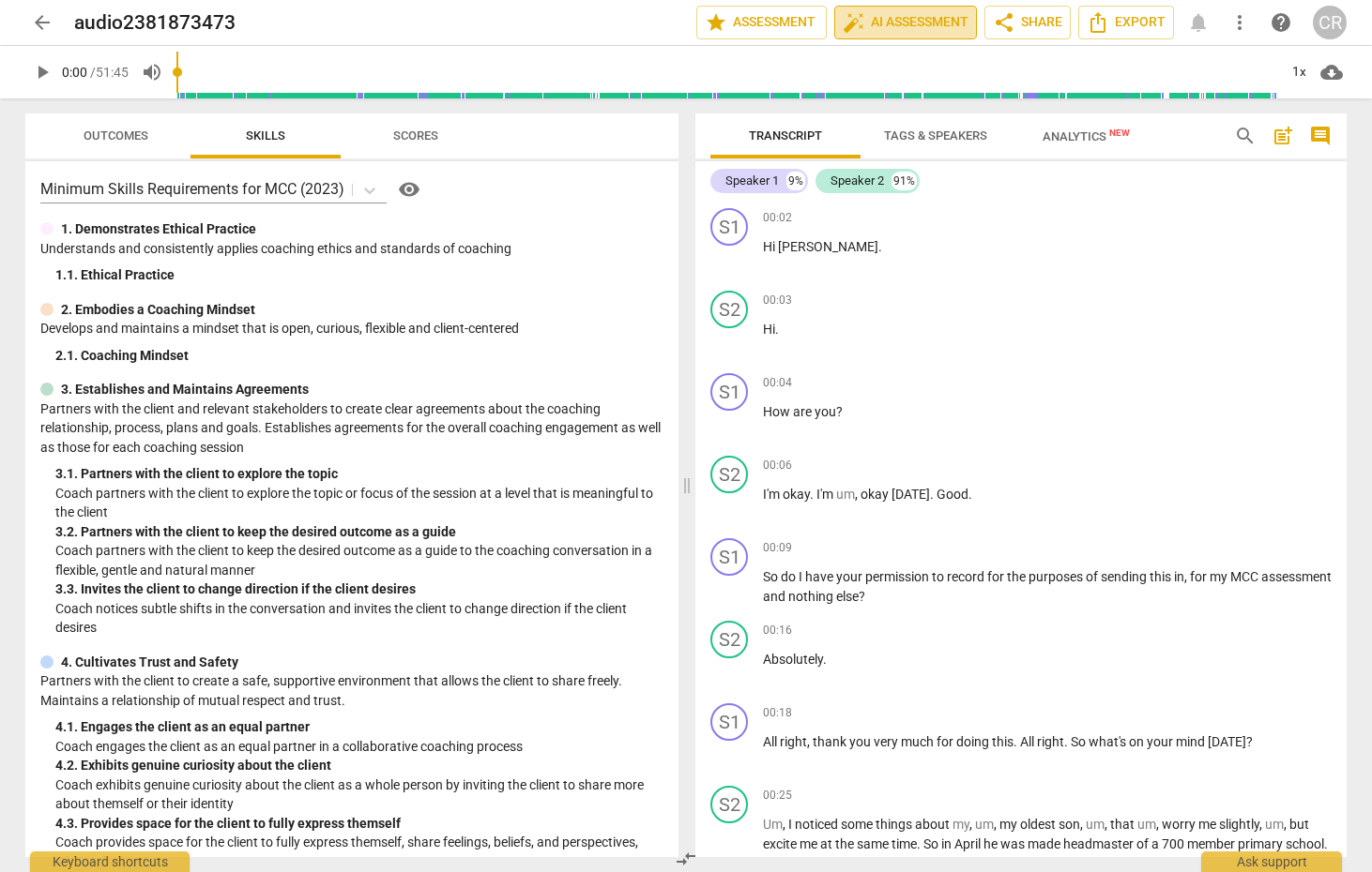
click at [907, 26] on span "auto_fix_high AI Assessment" at bounding box center [905, 22] width 126 height 22
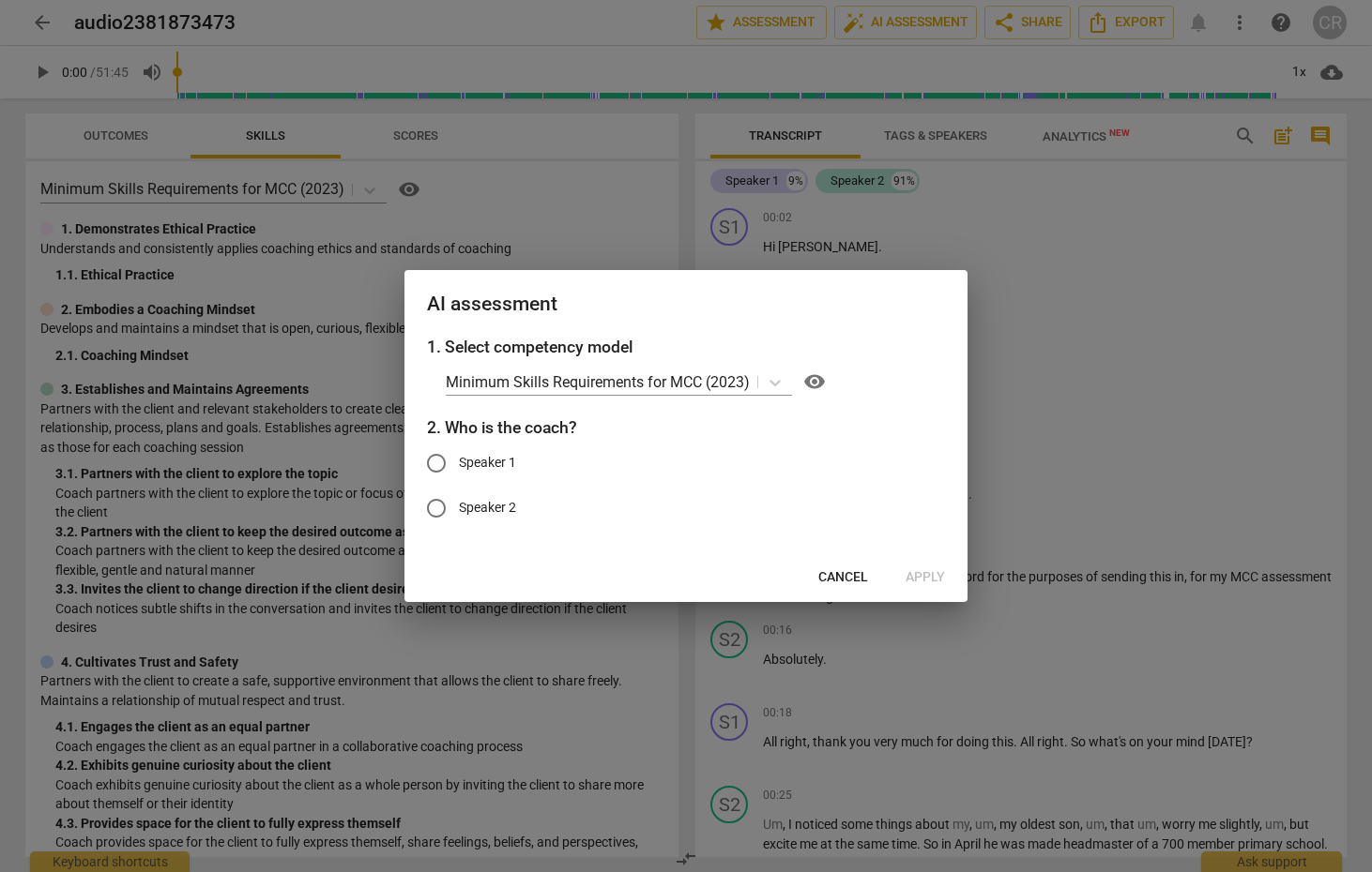
click at [459, 463] on span "Speaker 1" at bounding box center [487, 463] width 57 height 19
click at [459, 463] on input "Speaker 1" at bounding box center [436, 463] width 45 height 45
radio input "true"
click at [916, 579] on span "Apply" at bounding box center [925, 577] width 39 height 18
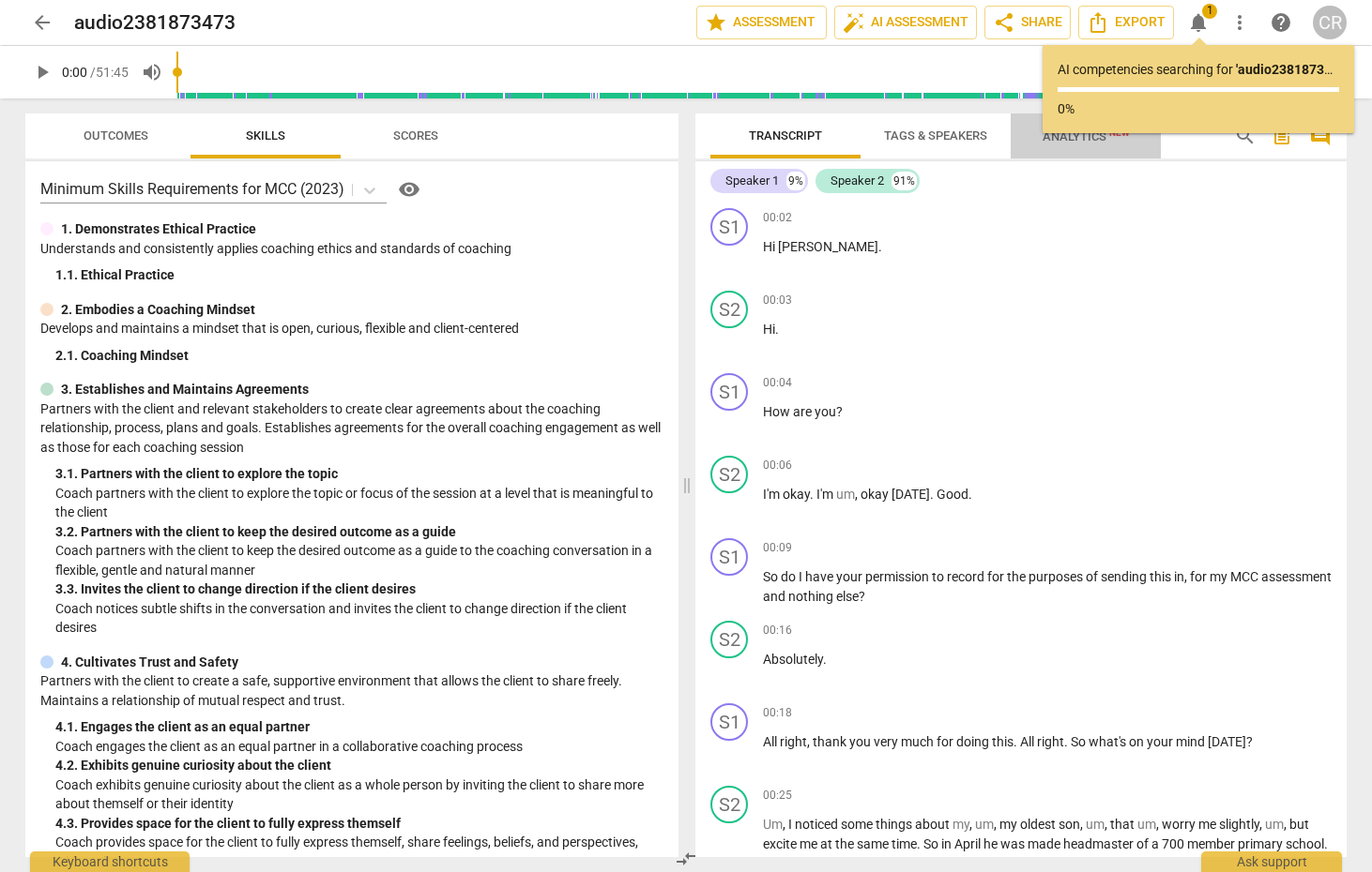
click at [1069, 141] on span "Analytics New" at bounding box center [1086, 137] width 88 height 14
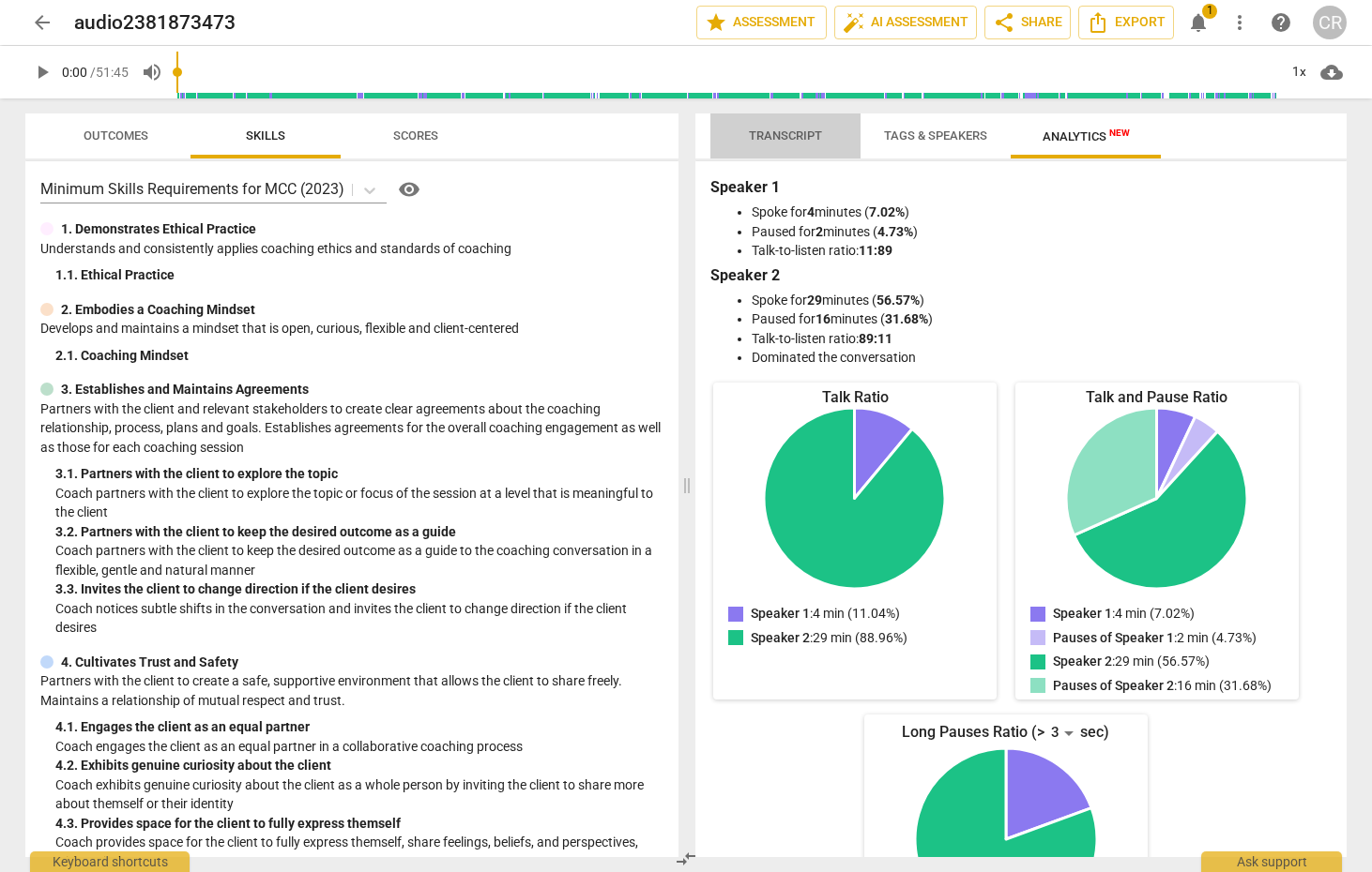
click at [769, 142] on span "Transcript" at bounding box center [785, 137] width 118 height 25
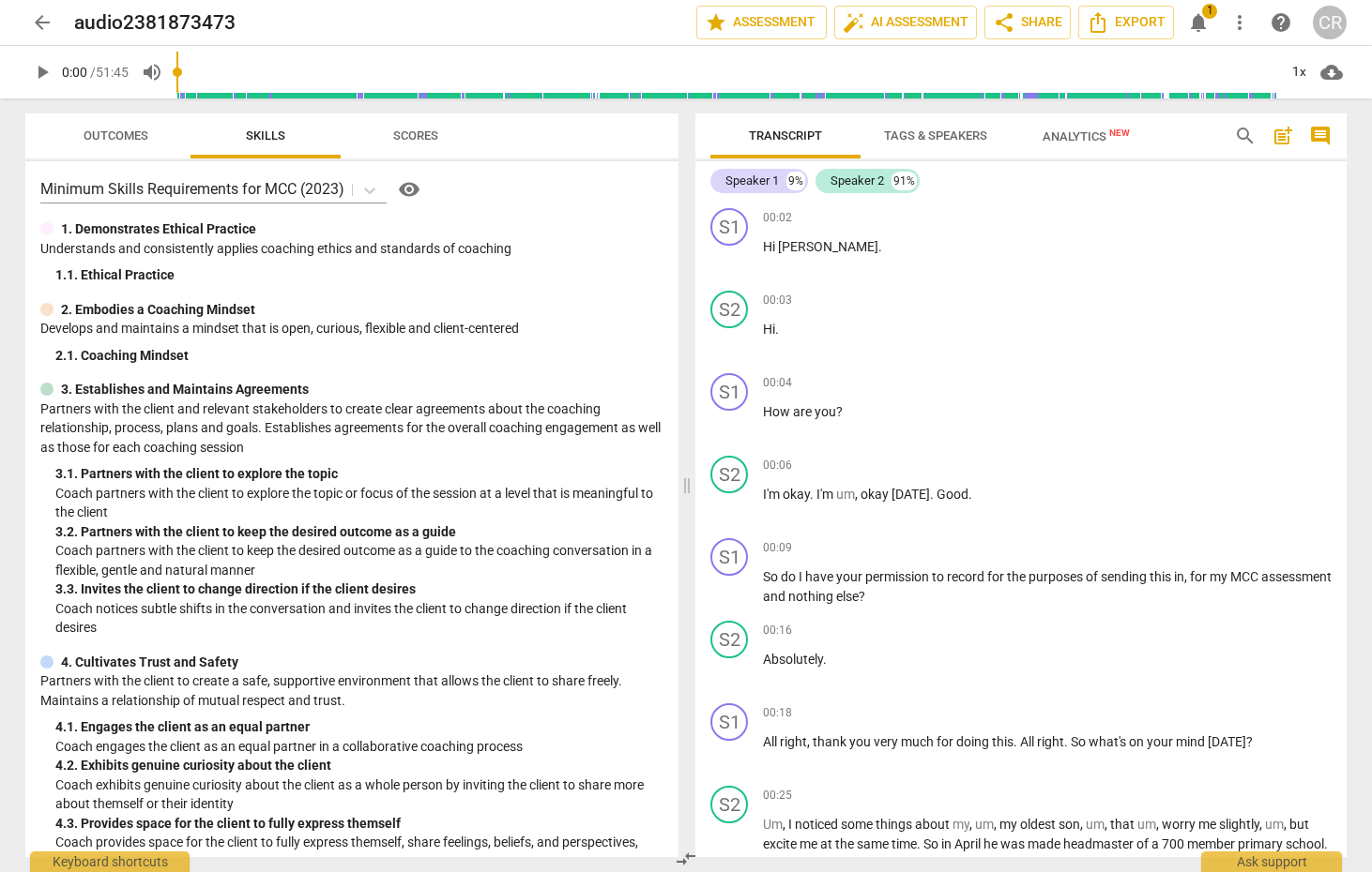
click at [1195, 21] on span "notifications" at bounding box center [1198, 22] width 22 height 22
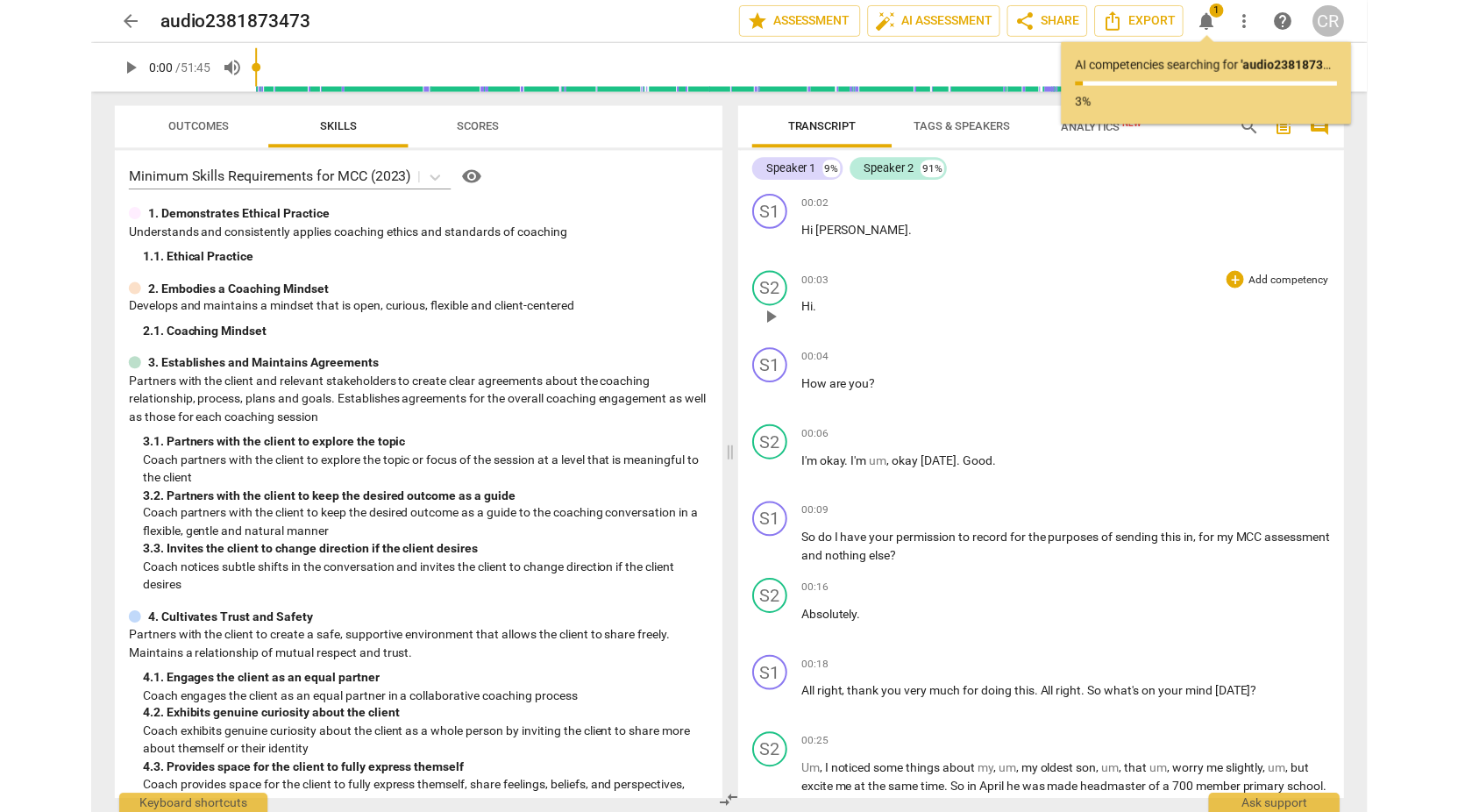
scroll to position [0, 0]
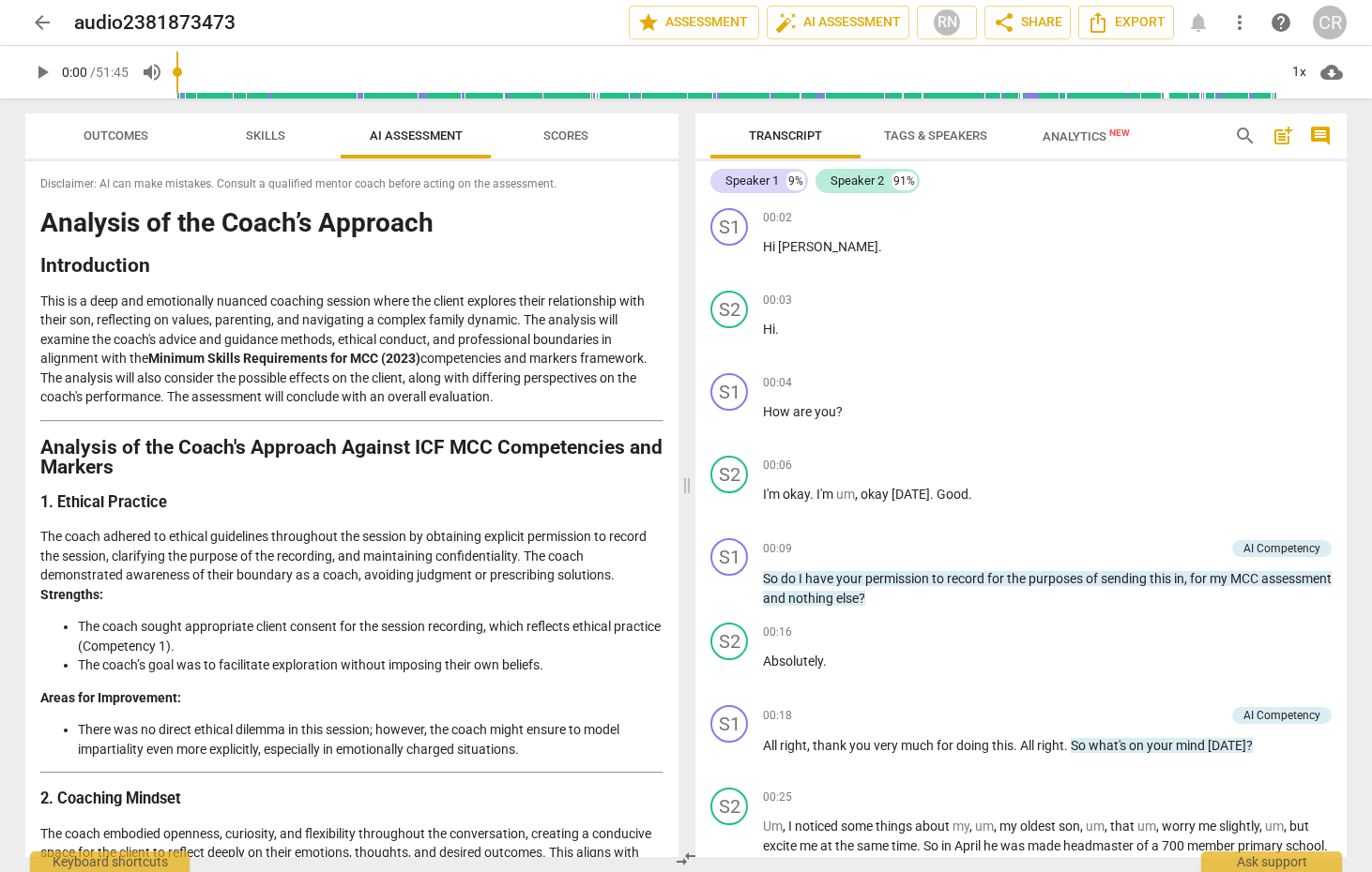
click at [1195, 25] on div "arrow_back audio2381873473 edit star Assessment auto_fix_high AI Assessment RN …" at bounding box center [686, 22] width 1321 height 34
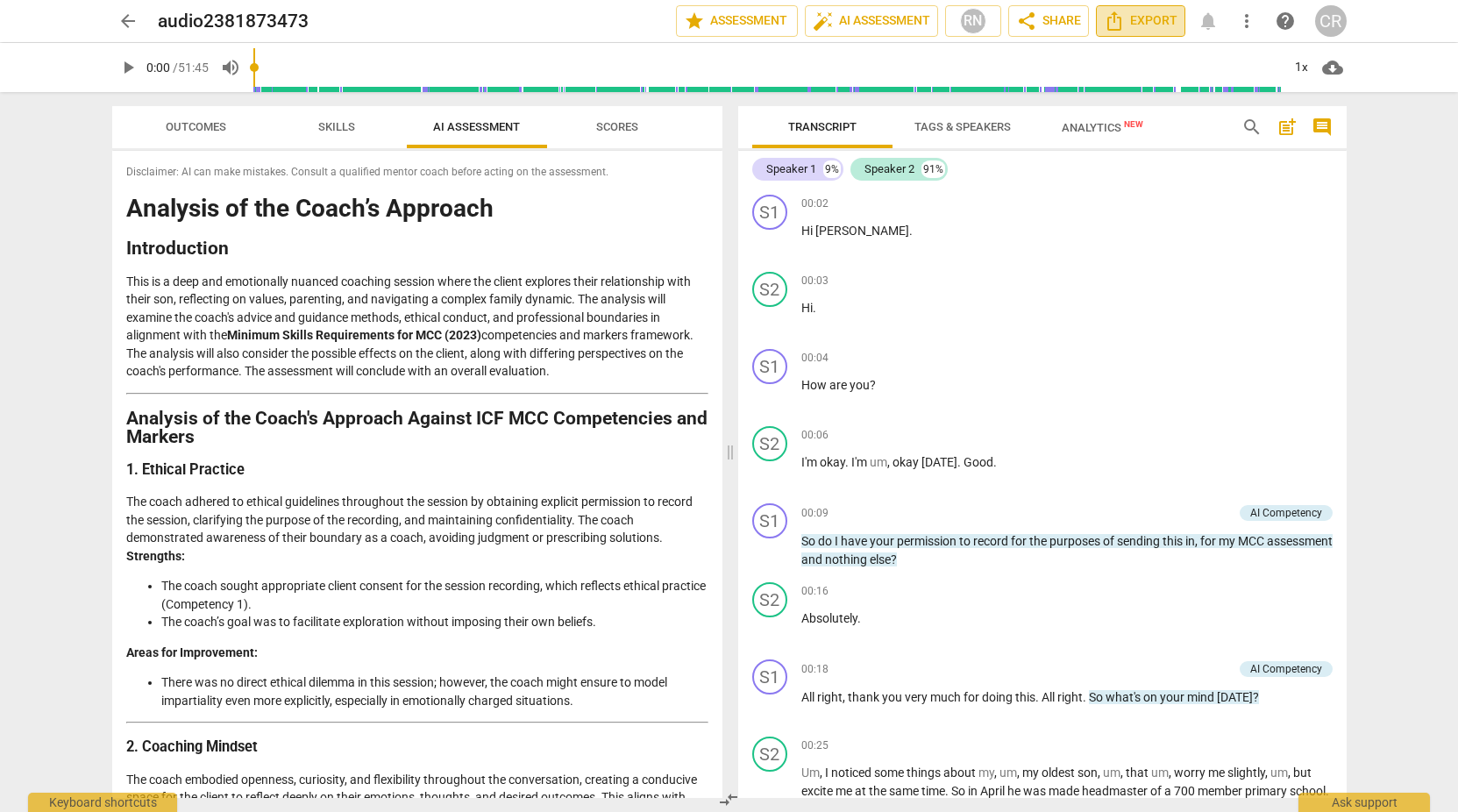
click at [1154, 23] on span "Export" at bounding box center [1140, 21] width 74 height 21
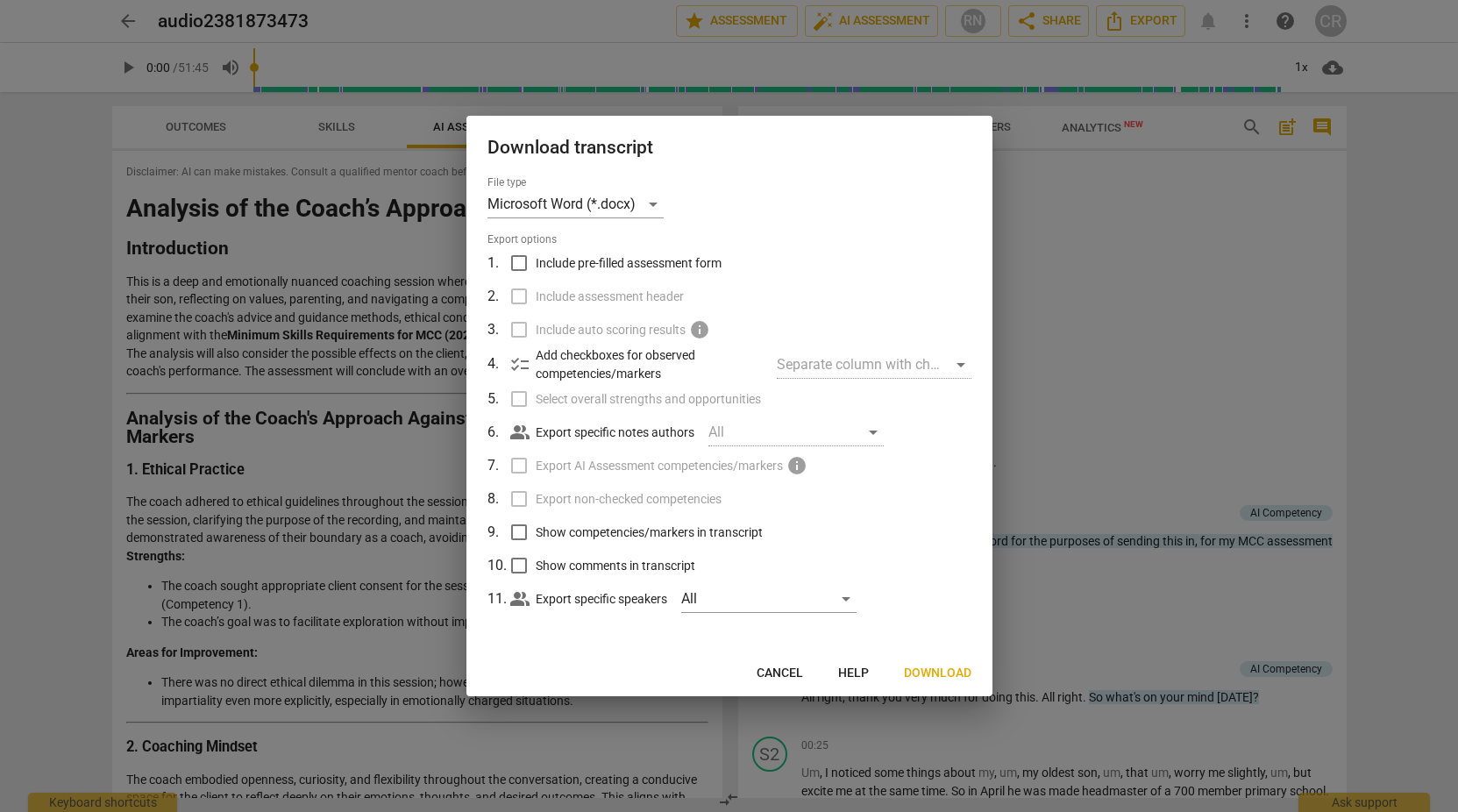
click at [947, 675] on span "Download" at bounding box center [937, 673] width 67 height 17
